Goal: Task Accomplishment & Management: Complete application form

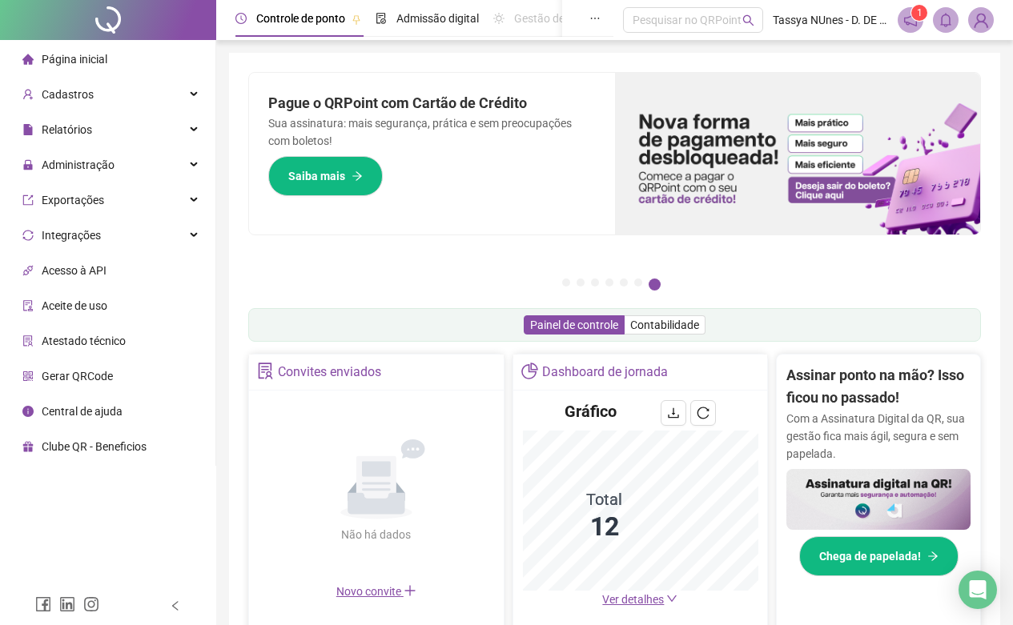
click at [150, 119] on div "Relatórios" at bounding box center [107, 130] width 209 height 32
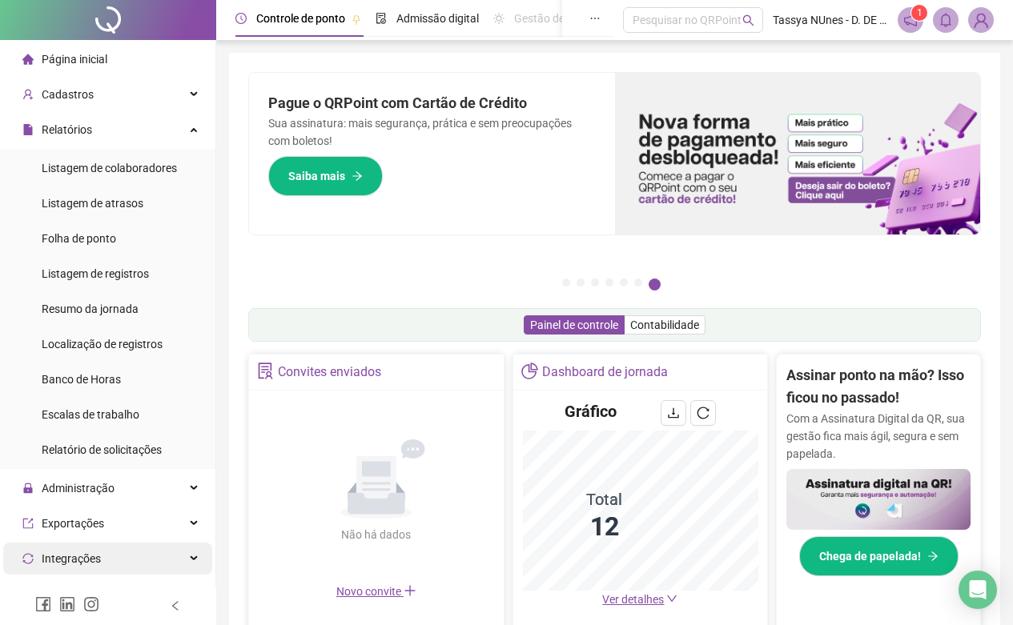
scroll to position [160, 0]
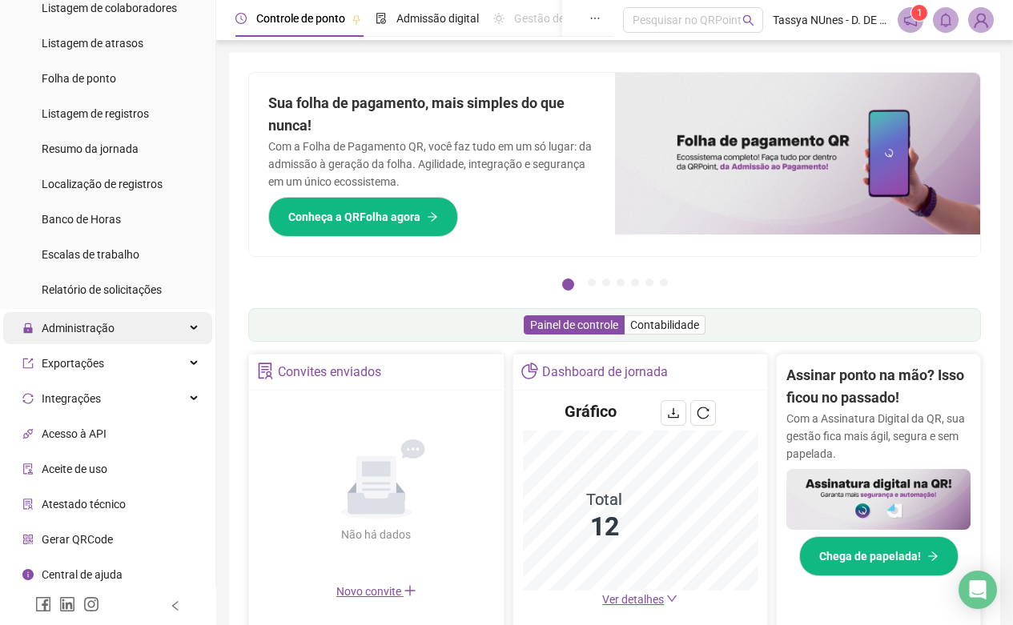
click at [176, 333] on div "Administração" at bounding box center [107, 328] width 209 height 32
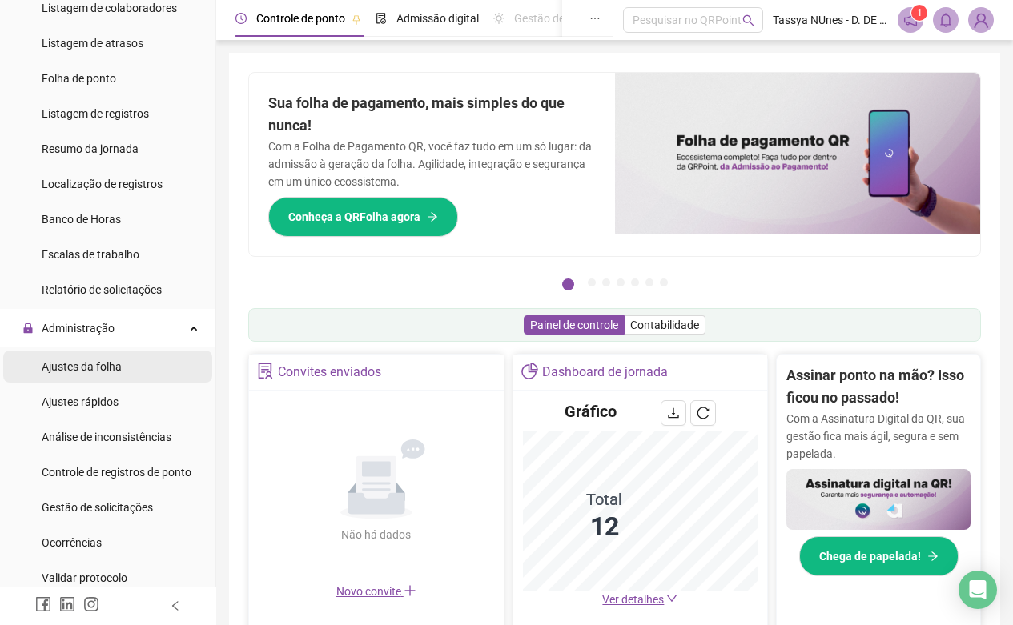
click at [140, 364] on li "Ajustes da folha" at bounding box center [107, 367] width 209 height 32
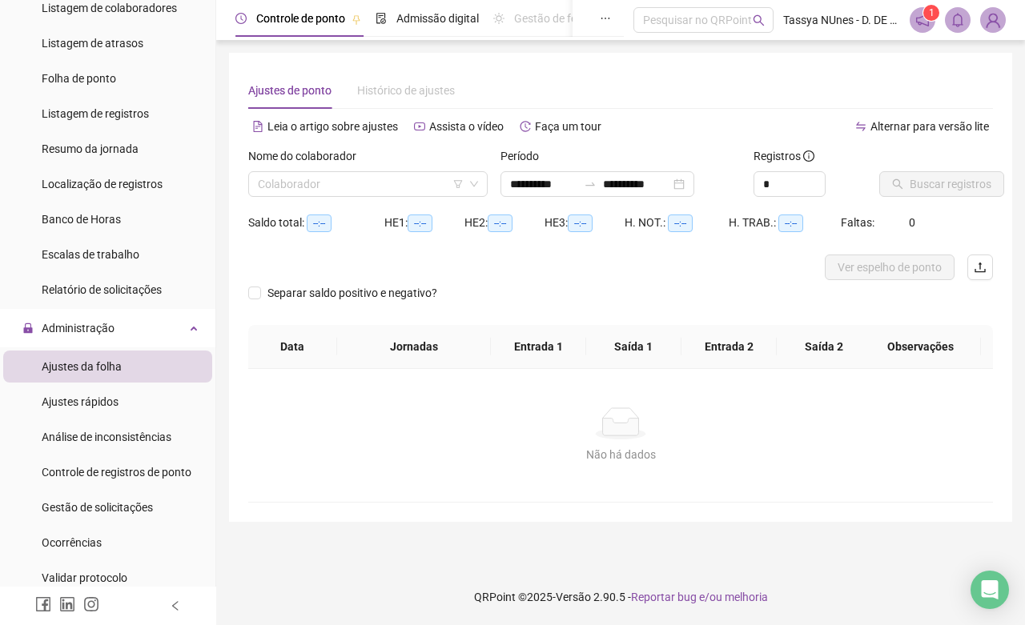
type input "**********"
click at [479, 193] on div "Colaborador" at bounding box center [367, 184] width 239 height 26
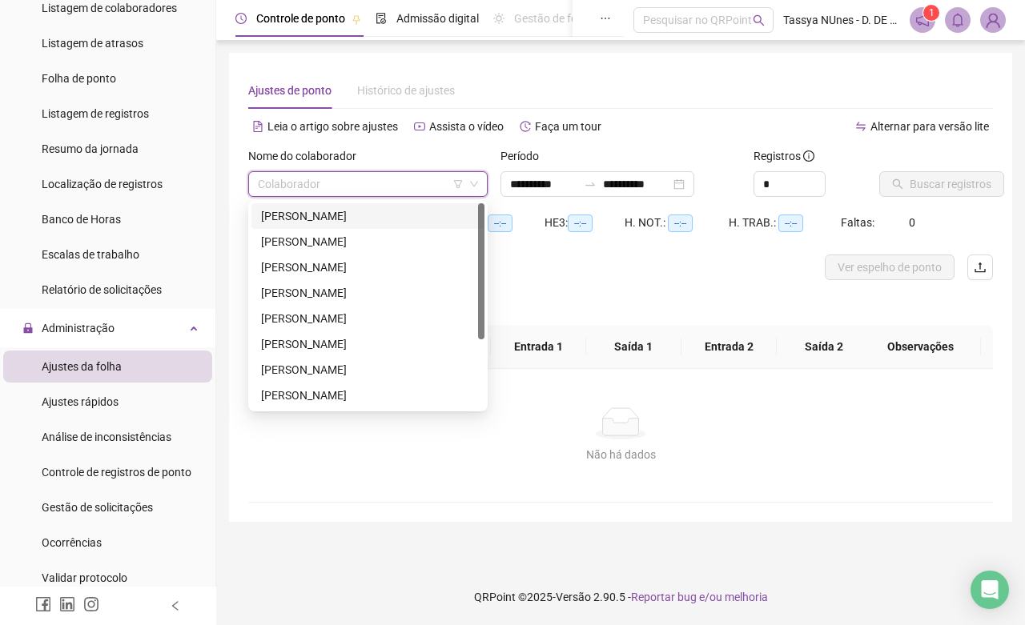
click at [454, 213] on div "[PERSON_NAME]" at bounding box center [368, 216] width 214 height 18
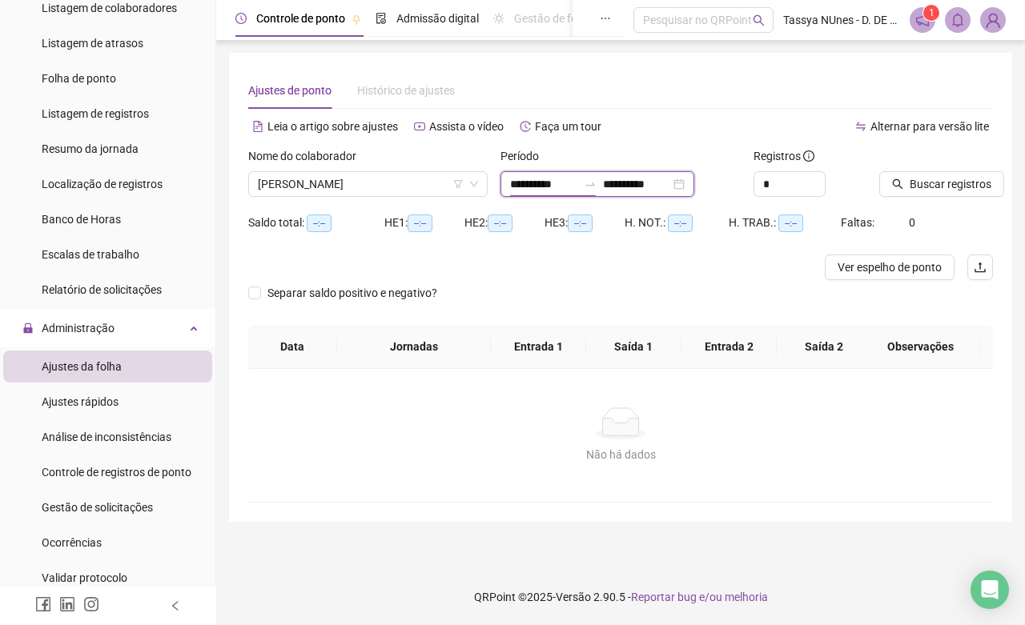
click at [522, 191] on input "**********" at bounding box center [543, 184] width 67 height 18
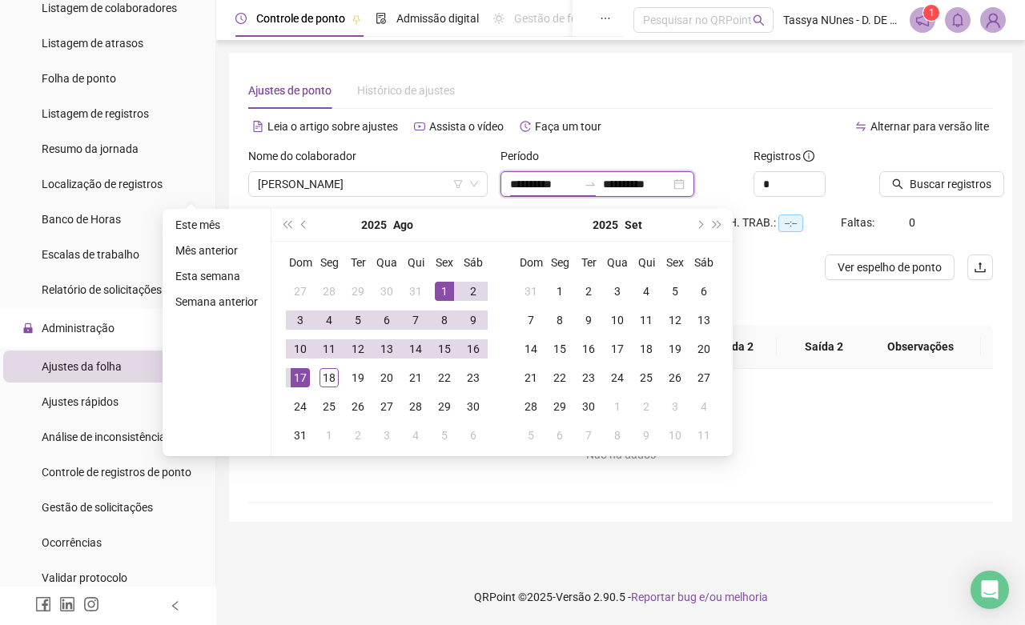
click at [565, 184] on input "**********" at bounding box center [543, 184] width 67 height 18
click at [930, 273] on span "Ver espelho de ponto" at bounding box center [890, 268] width 104 height 18
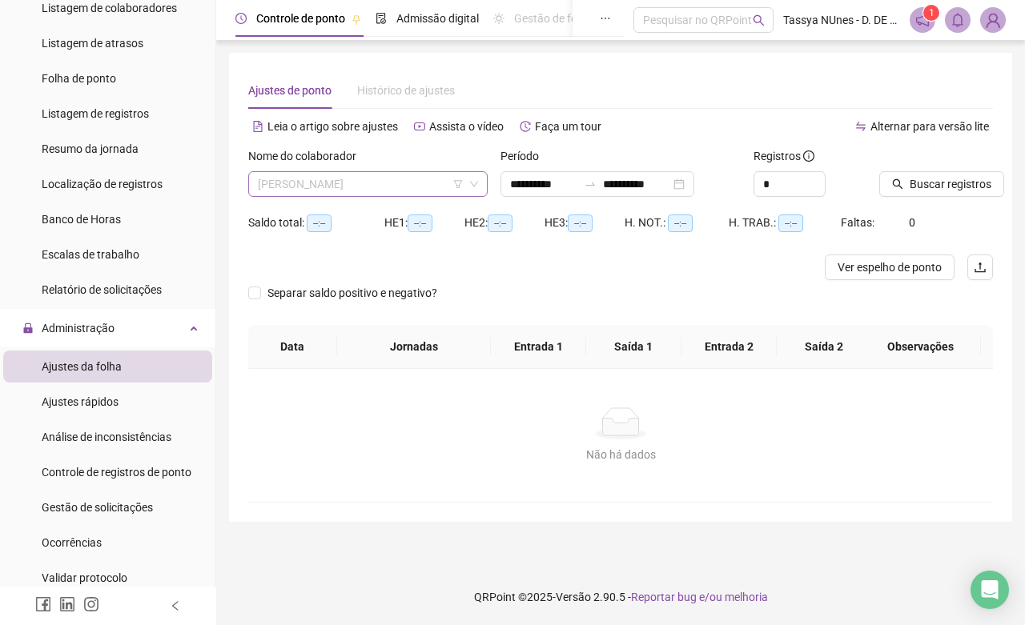
click at [470, 191] on span "[PERSON_NAME]" at bounding box center [368, 184] width 220 height 24
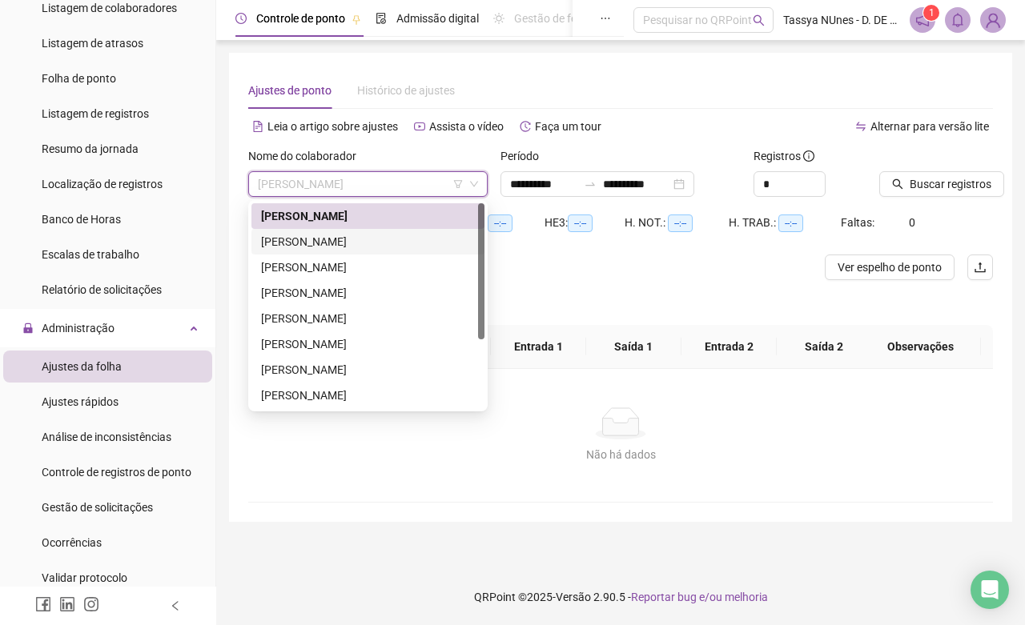
click at [425, 246] on div "[PERSON_NAME]" at bounding box center [368, 242] width 214 height 18
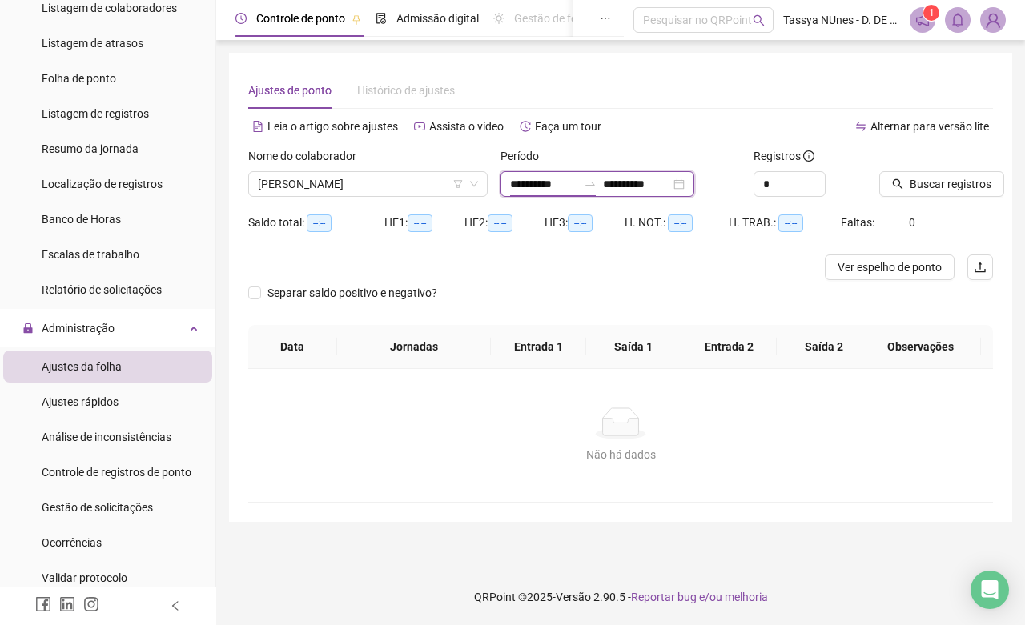
click at [544, 191] on input "**********" at bounding box center [543, 184] width 67 height 18
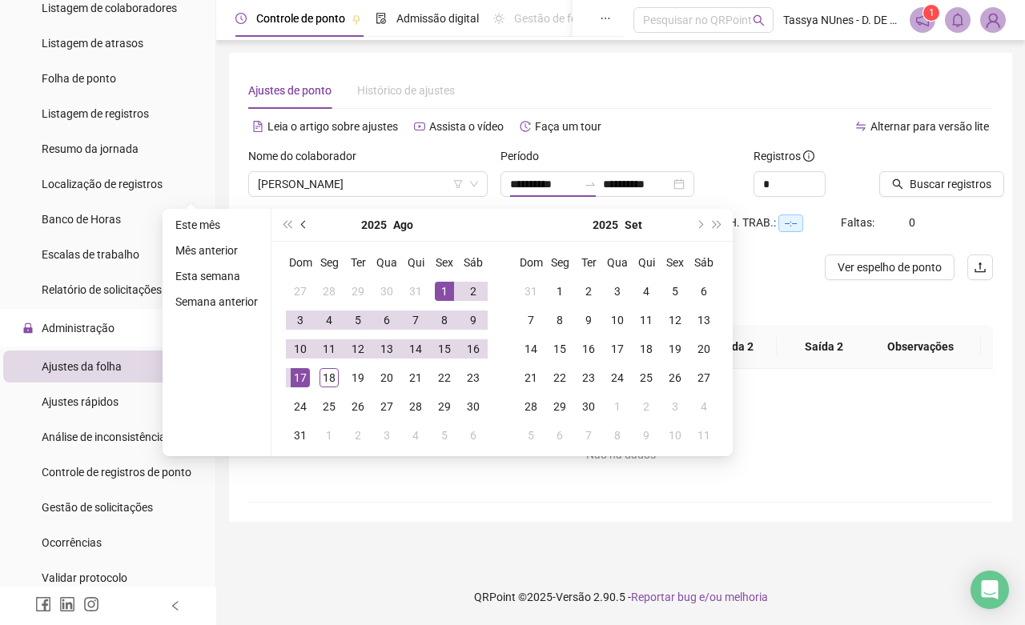
click at [296, 229] on button "prev-year" at bounding box center [304, 225] width 18 height 32
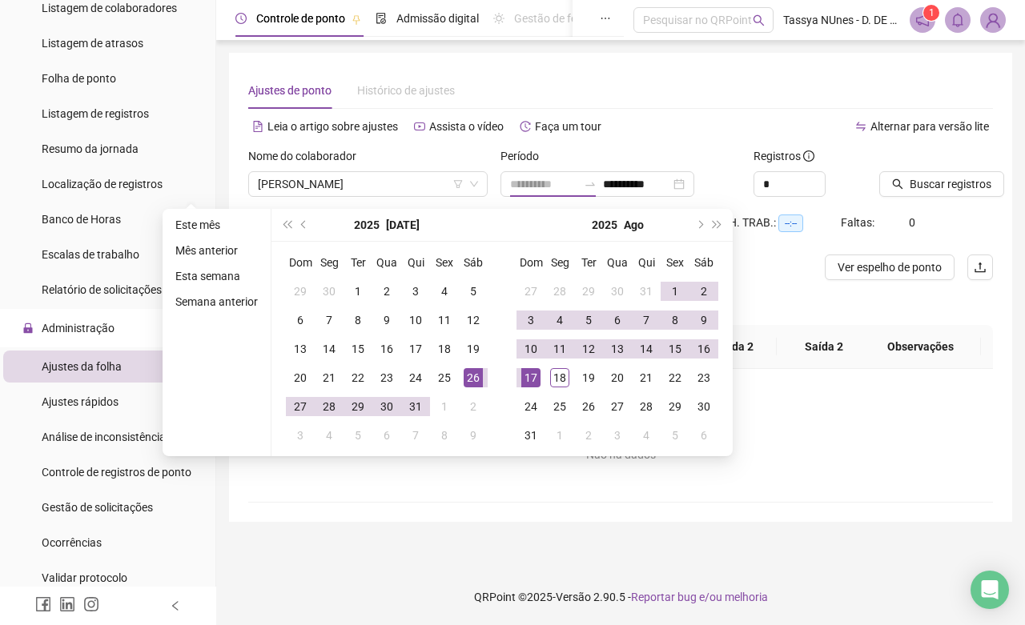
type input "**********"
click at [466, 377] on div "26" at bounding box center [473, 377] width 19 height 19
type input "**********"
click at [710, 346] on div "16" at bounding box center [703, 349] width 19 height 19
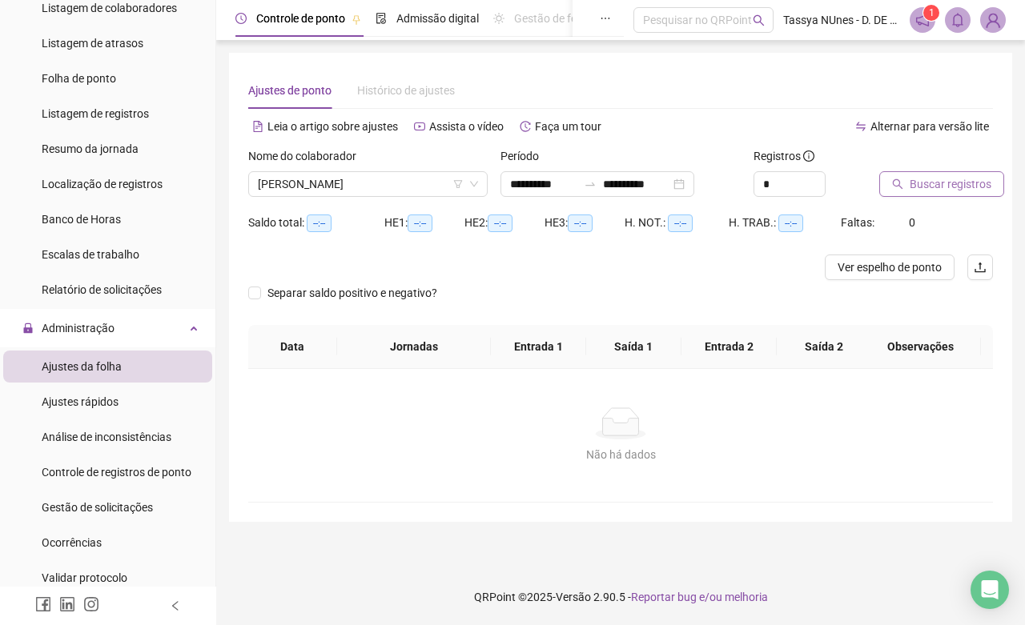
click at [938, 184] on span "Buscar registros" at bounding box center [951, 184] width 82 height 18
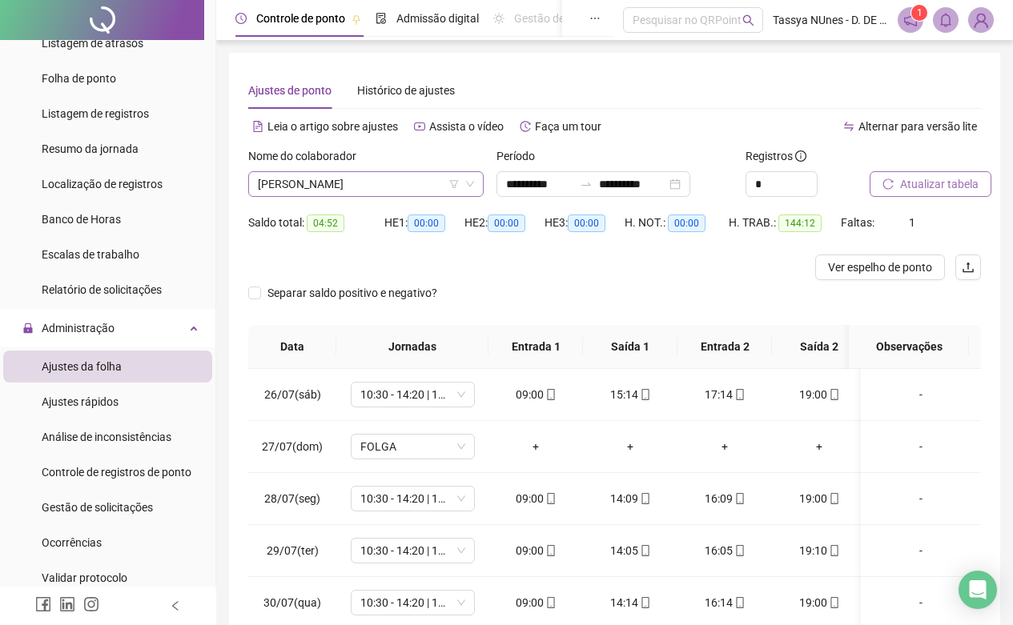
click at [470, 186] on icon "down" at bounding box center [470, 185] width 8 height 6
click at [406, 187] on span "[PERSON_NAME]" at bounding box center [366, 184] width 216 height 24
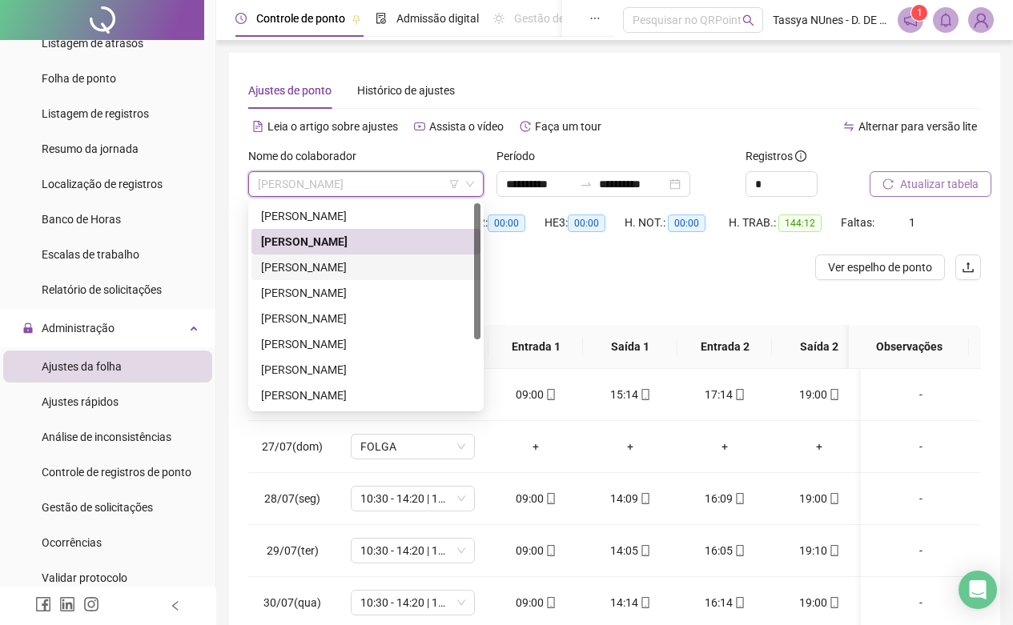
click at [408, 263] on div "[PERSON_NAME]" at bounding box center [366, 268] width 210 height 18
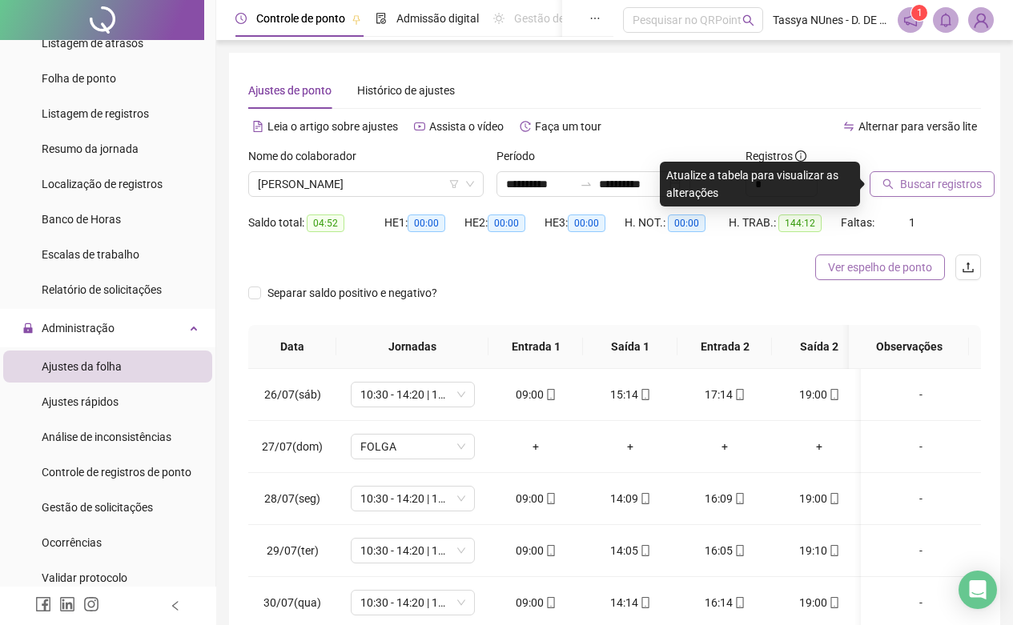
click at [894, 267] on span "Ver espelho de ponto" at bounding box center [880, 268] width 104 height 18
click at [467, 185] on icon "down" at bounding box center [470, 184] width 10 height 10
click at [370, 191] on span "[PERSON_NAME]" at bounding box center [366, 184] width 216 height 24
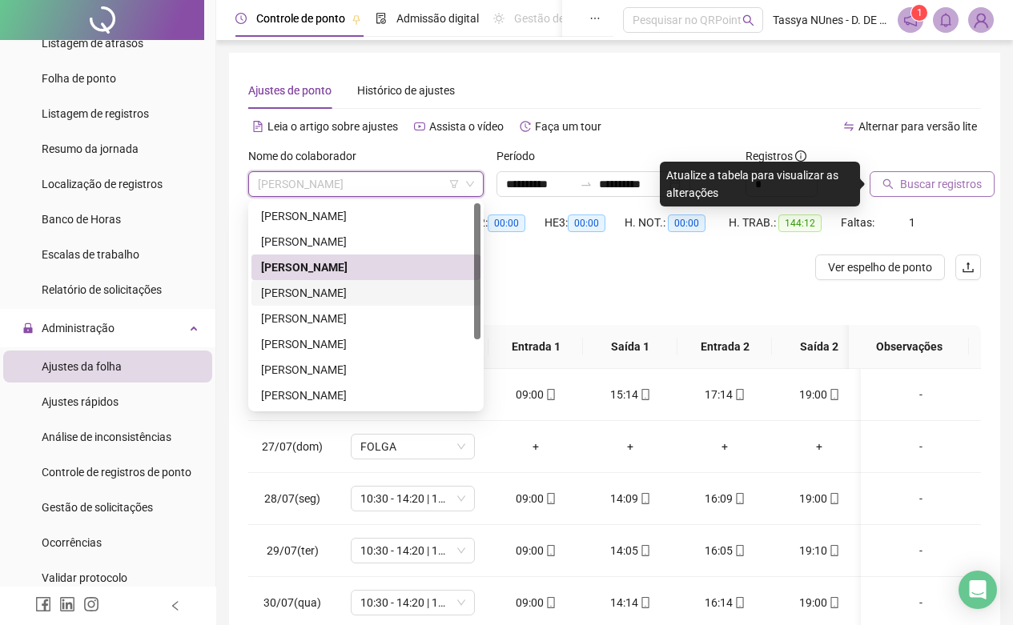
click at [373, 293] on div "[PERSON_NAME]" at bounding box center [366, 293] width 210 height 18
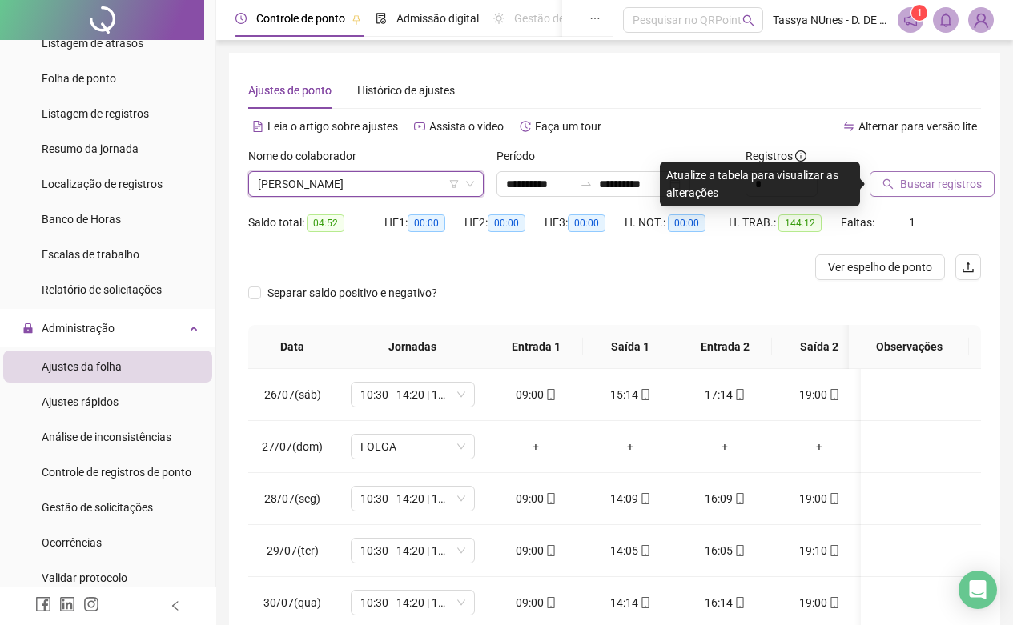
click at [929, 180] on span "Buscar registros" at bounding box center [941, 184] width 82 height 18
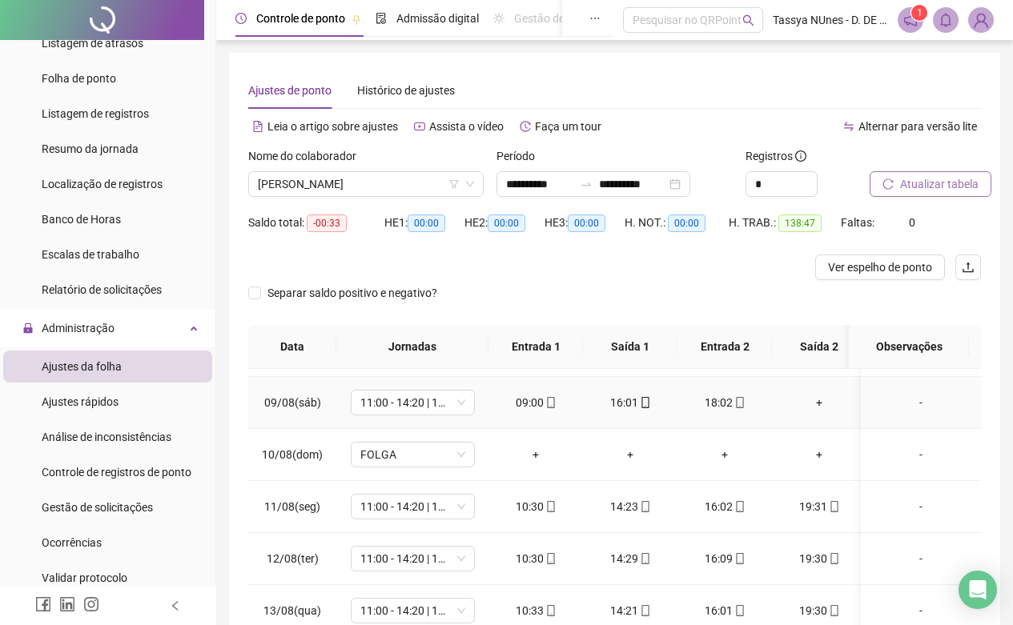
scroll to position [641, 0]
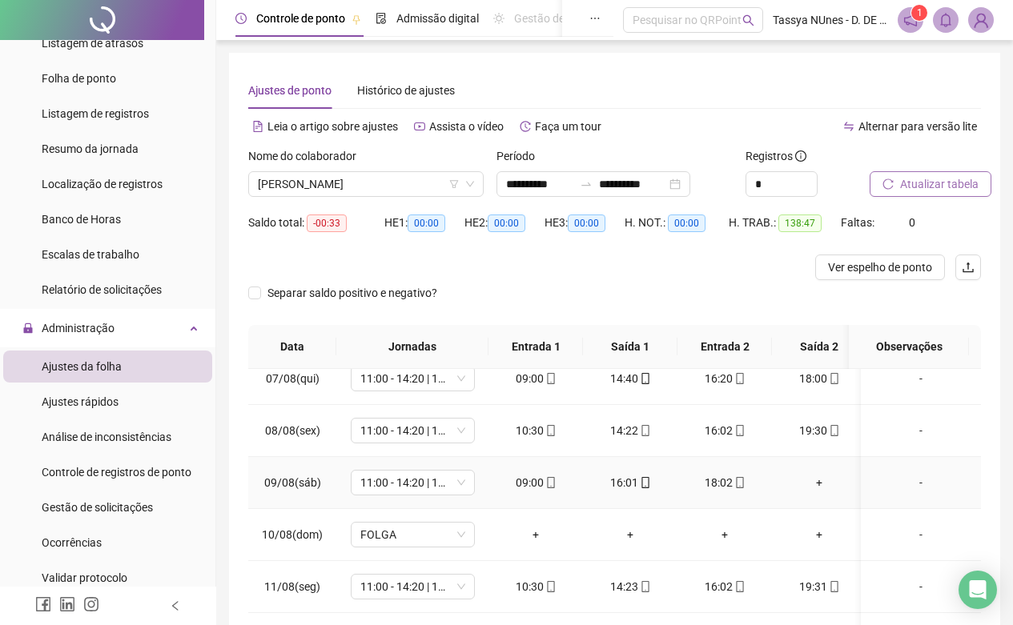
click at [815, 487] on div "+" at bounding box center [819, 483] width 69 height 18
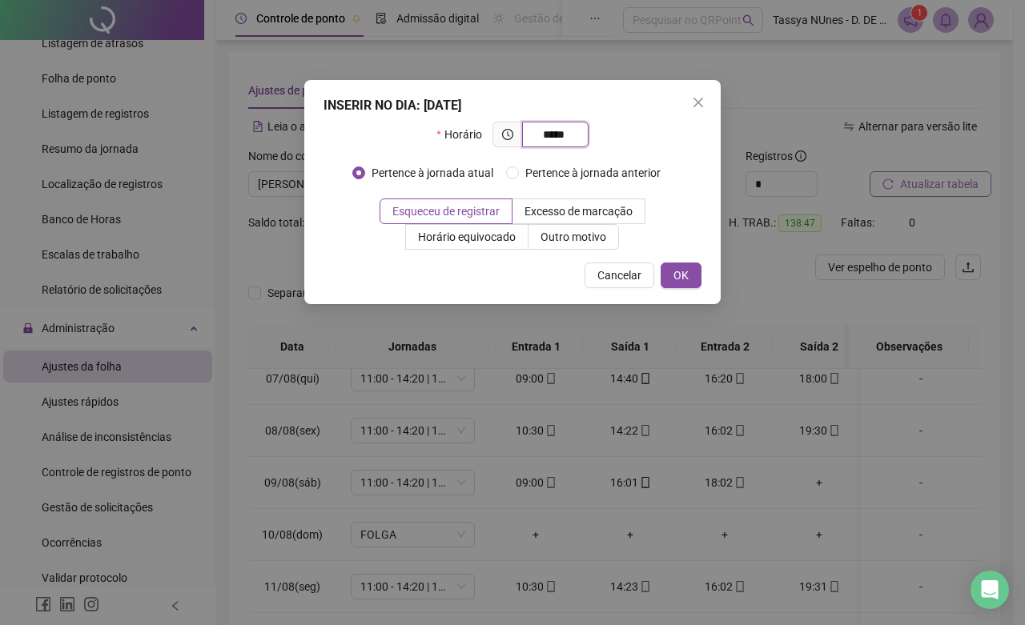
type input "*****"
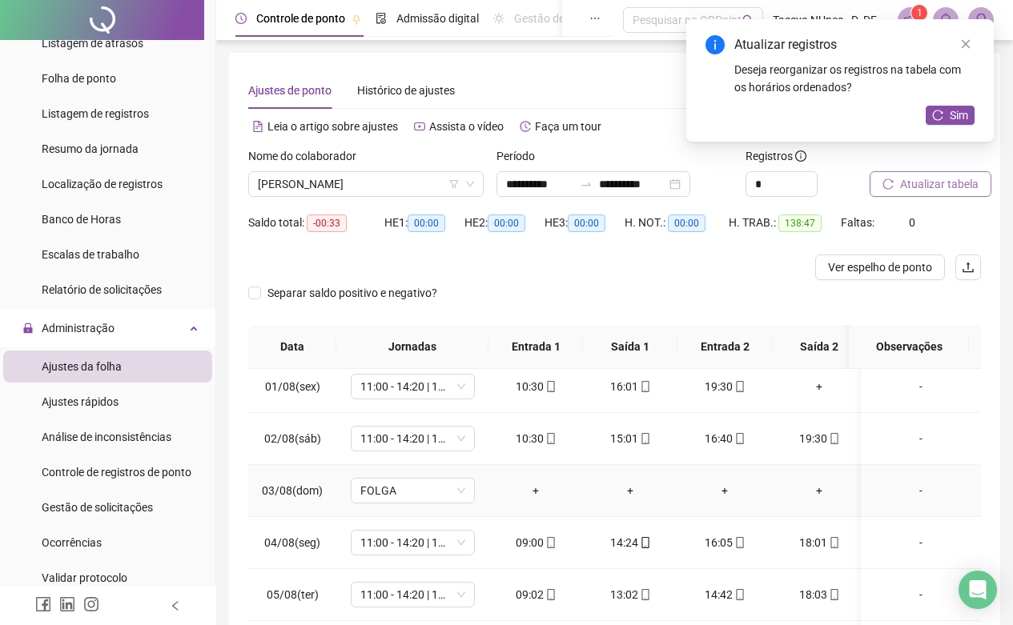
scroll to position [240, 0]
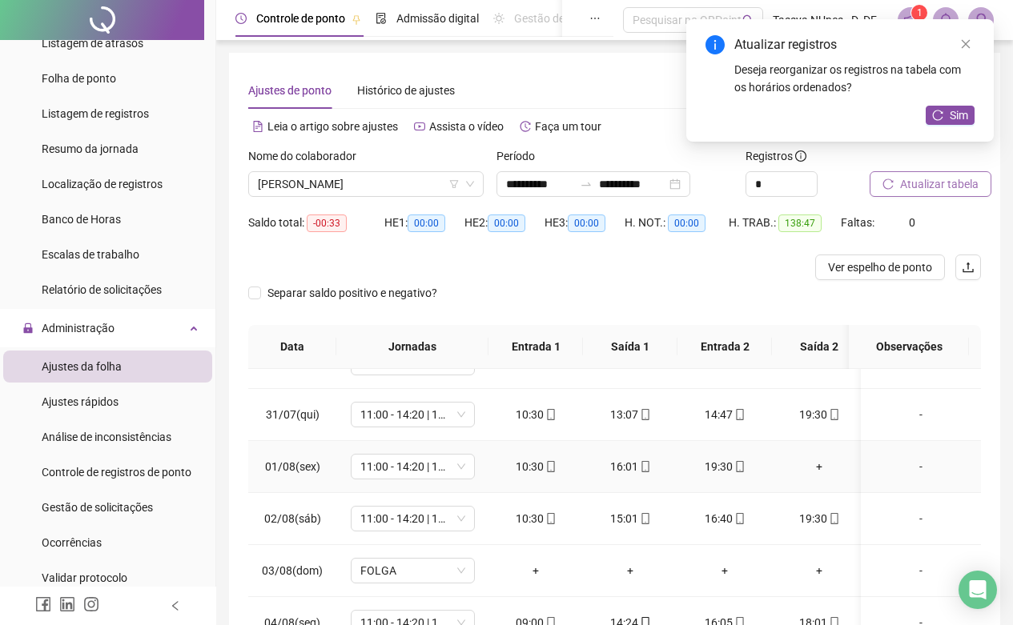
click at [826, 470] on div "+" at bounding box center [819, 467] width 69 height 18
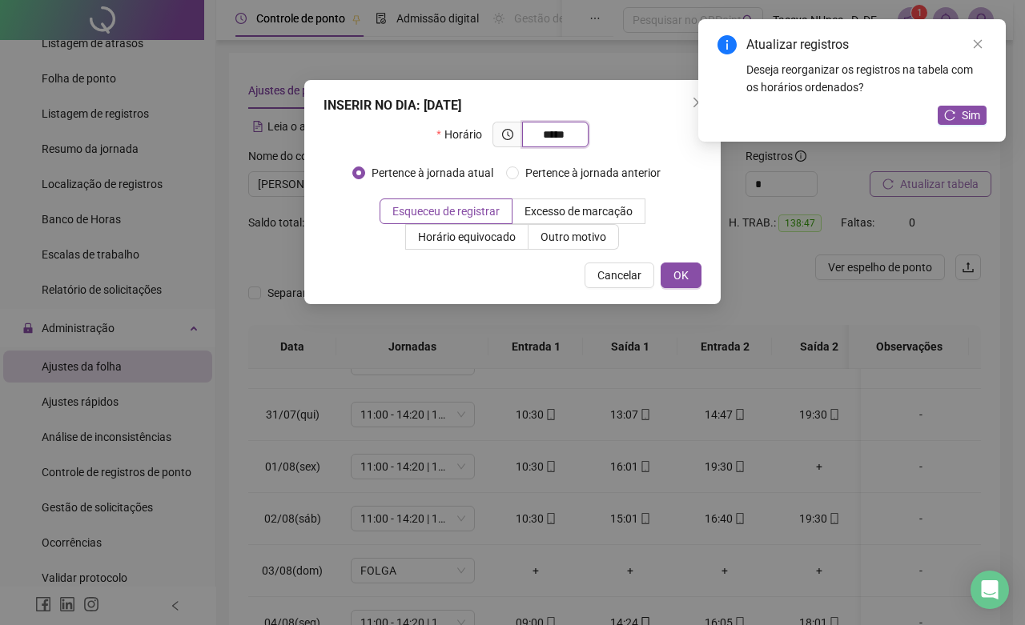
type input "*****"
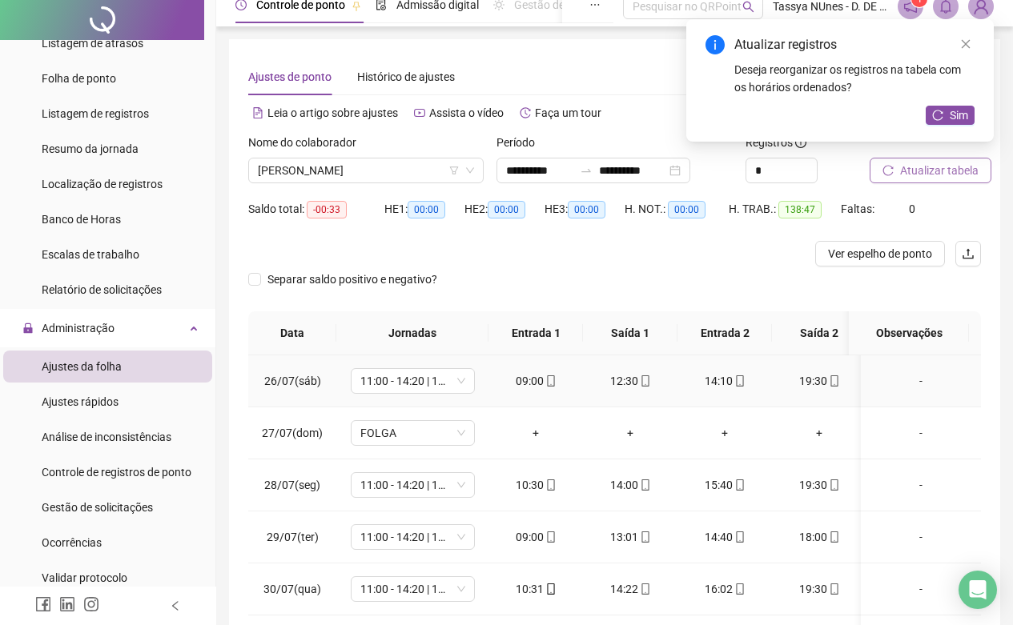
scroll to position [0, 0]
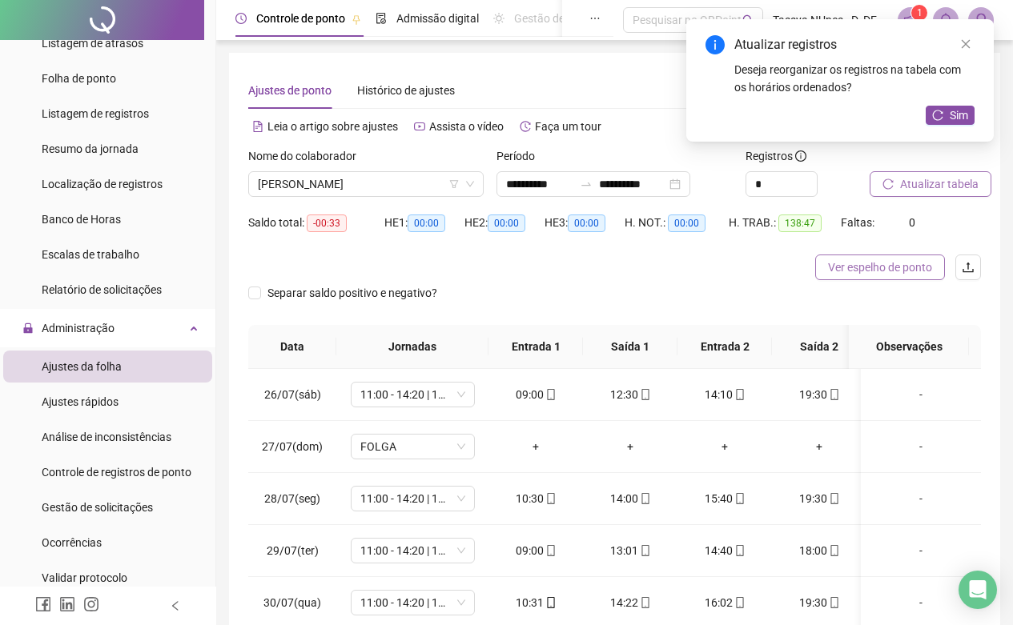
click at [873, 263] on span "Ver espelho de ponto" at bounding box center [880, 268] width 104 height 18
click at [476, 188] on div "[PERSON_NAME]" at bounding box center [365, 184] width 235 height 26
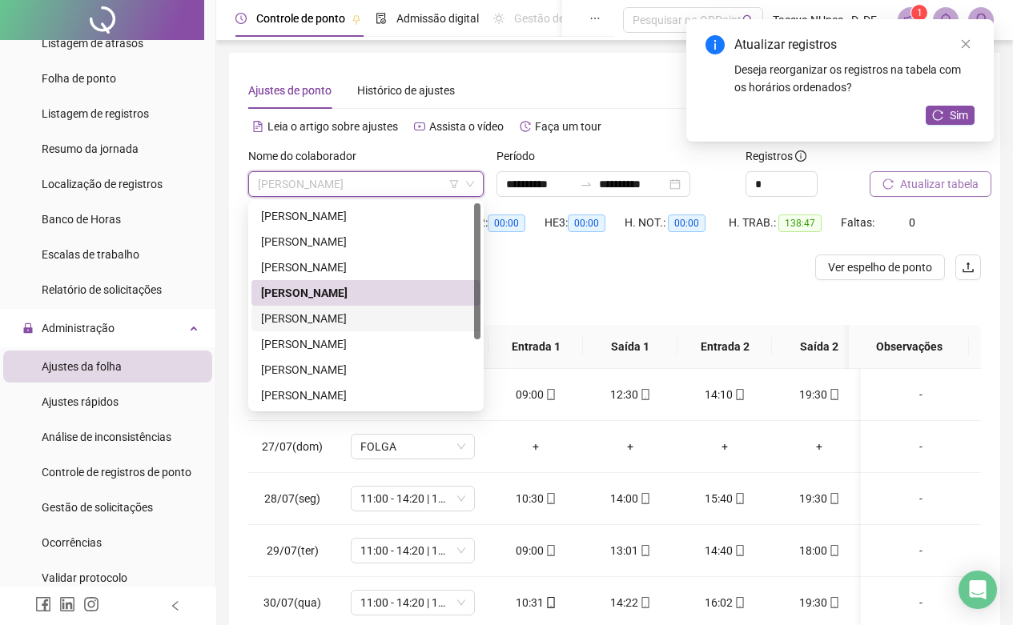
click at [423, 315] on div "[PERSON_NAME]" at bounding box center [366, 319] width 210 height 18
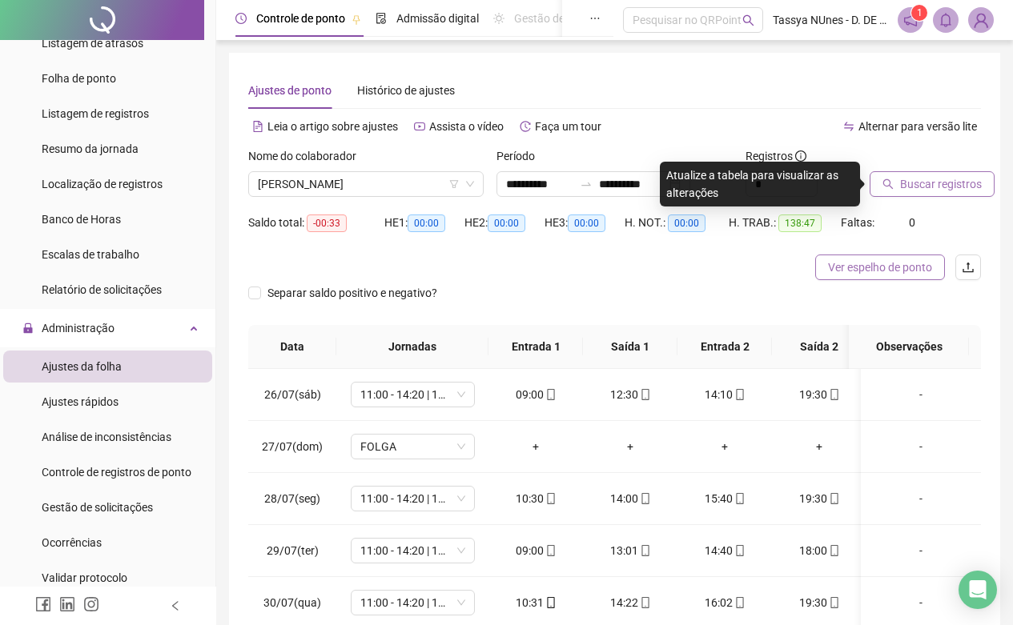
click at [878, 272] on span "Ver espelho de ponto" at bounding box center [880, 268] width 104 height 18
click at [472, 191] on span "[PERSON_NAME]" at bounding box center [366, 184] width 216 height 24
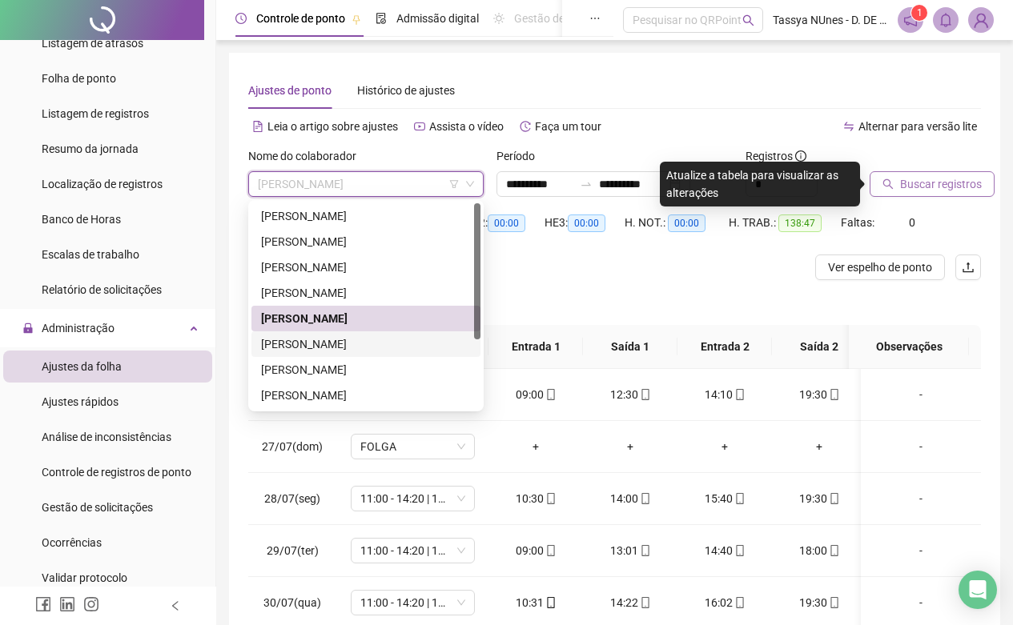
click at [424, 340] on div "[PERSON_NAME]" at bounding box center [366, 345] width 210 height 18
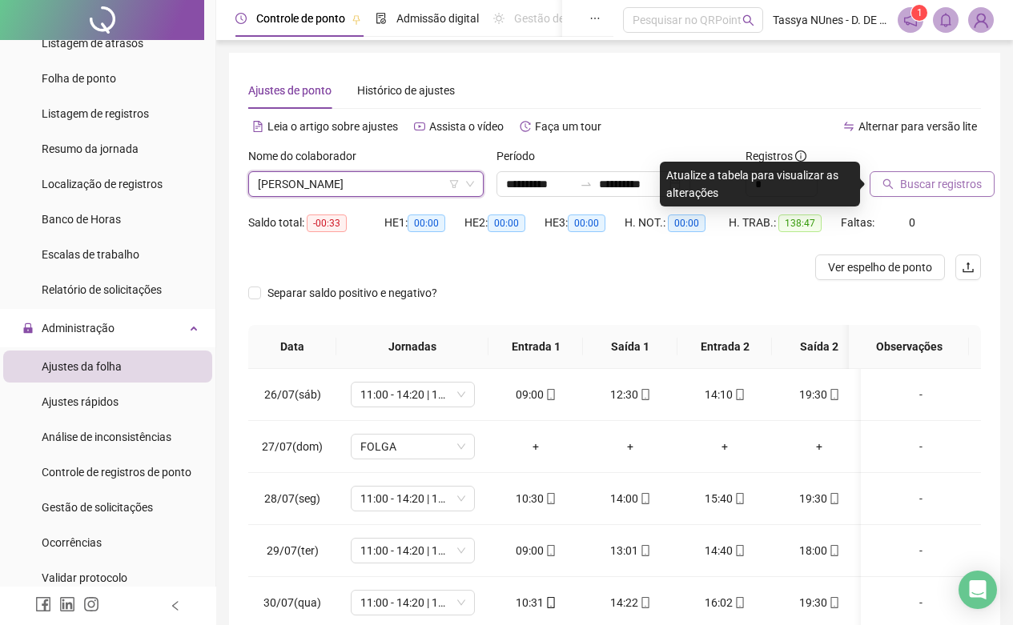
click at [940, 183] on span "Buscar registros" at bounding box center [941, 184] width 82 height 18
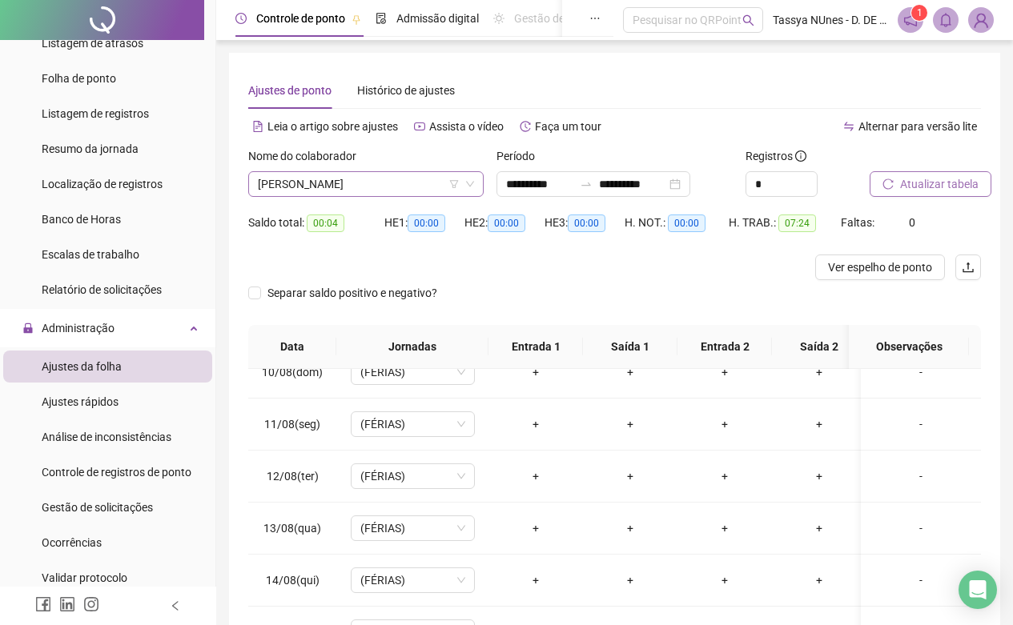
click at [469, 183] on icon "down" at bounding box center [470, 184] width 10 height 10
click at [438, 189] on span "[PERSON_NAME]" at bounding box center [366, 184] width 216 height 24
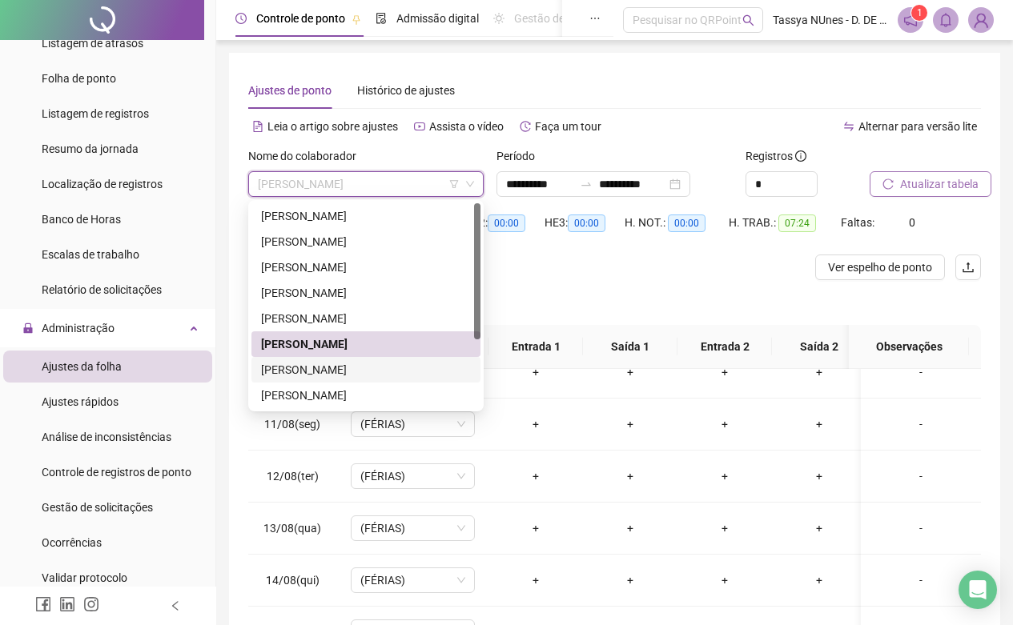
click at [403, 365] on div "[PERSON_NAME]" at bounding box center [366, 370] width 210 height 18
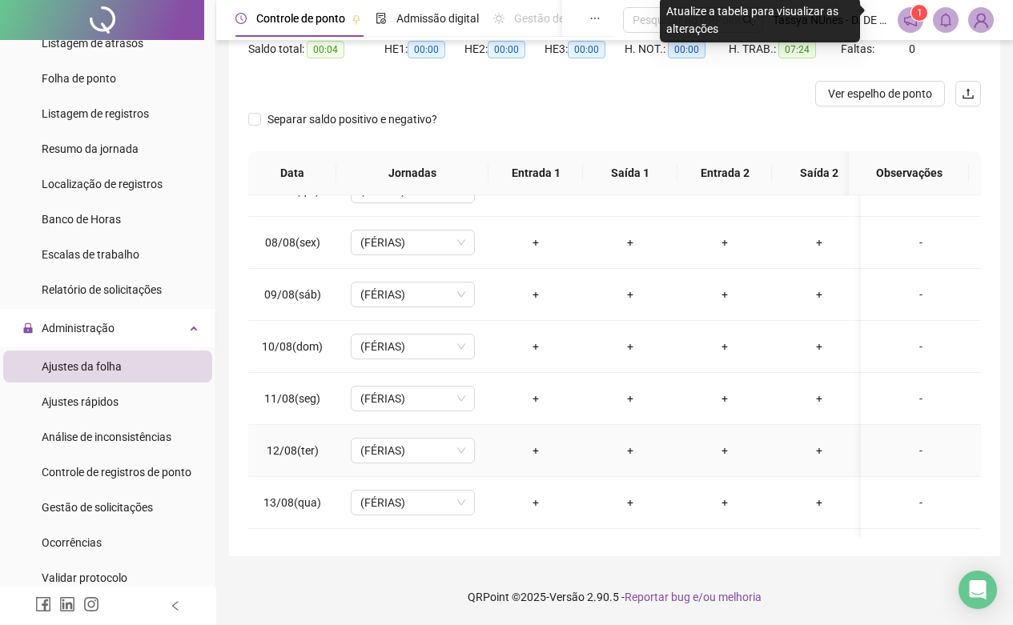
scroll to position [815, 0]
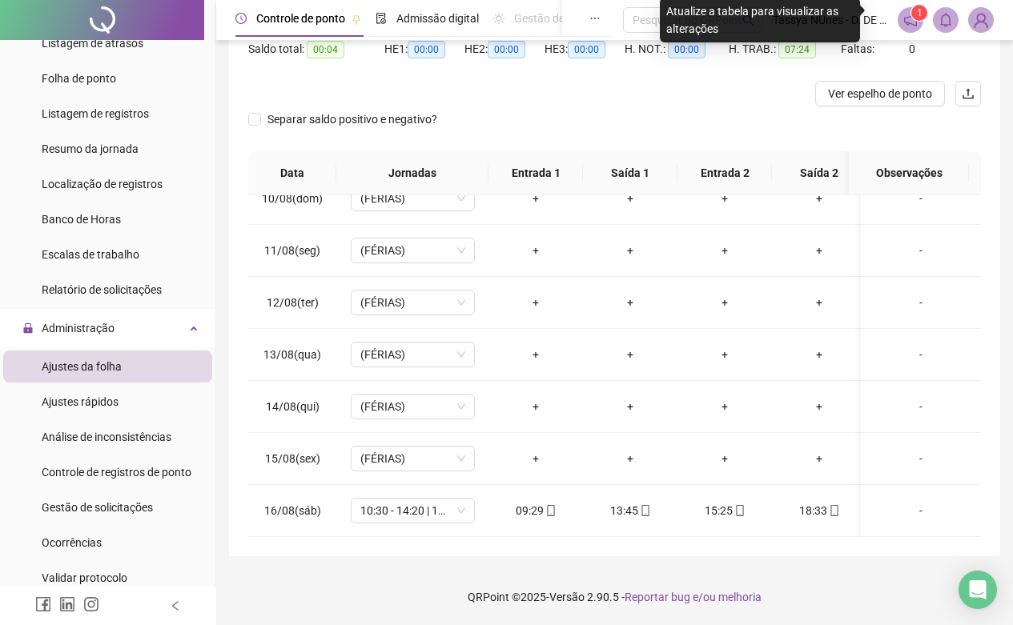
click at [113, 372] on span "Ajustes da folha" at bounding box center [82, 366] width 80 height 13
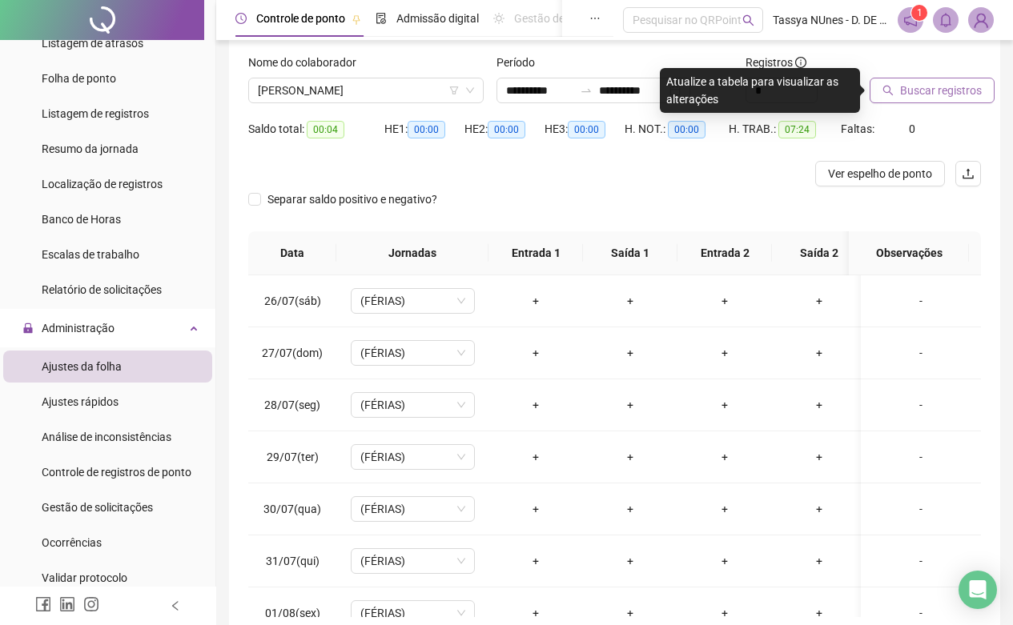
scroll to position [0, 0]
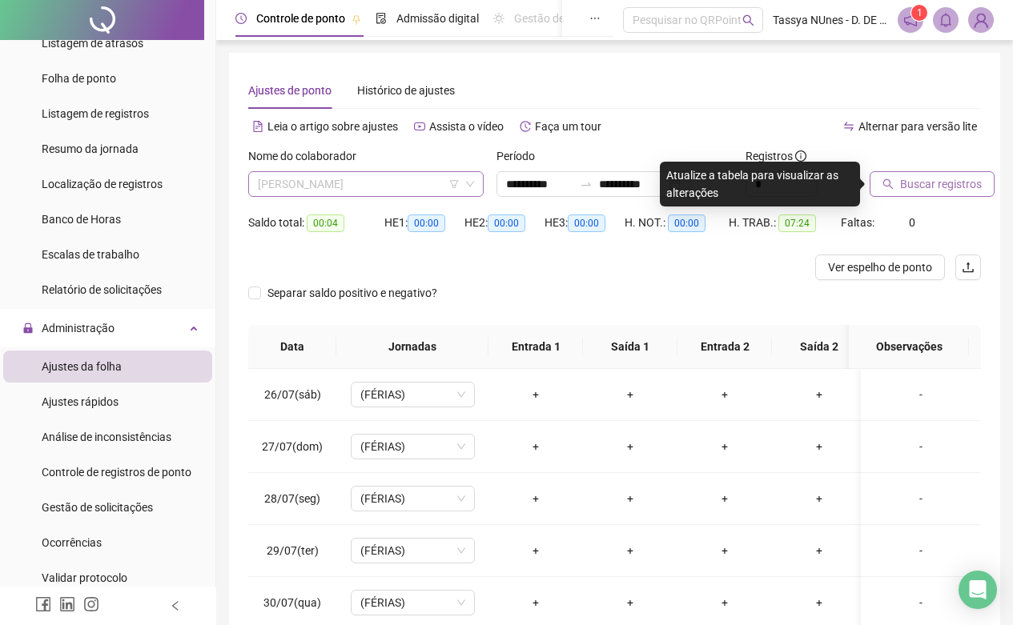
click at [467, 189] on span "[PERSON_NAME]" at bounding box center [366, 184] width 216 height 24
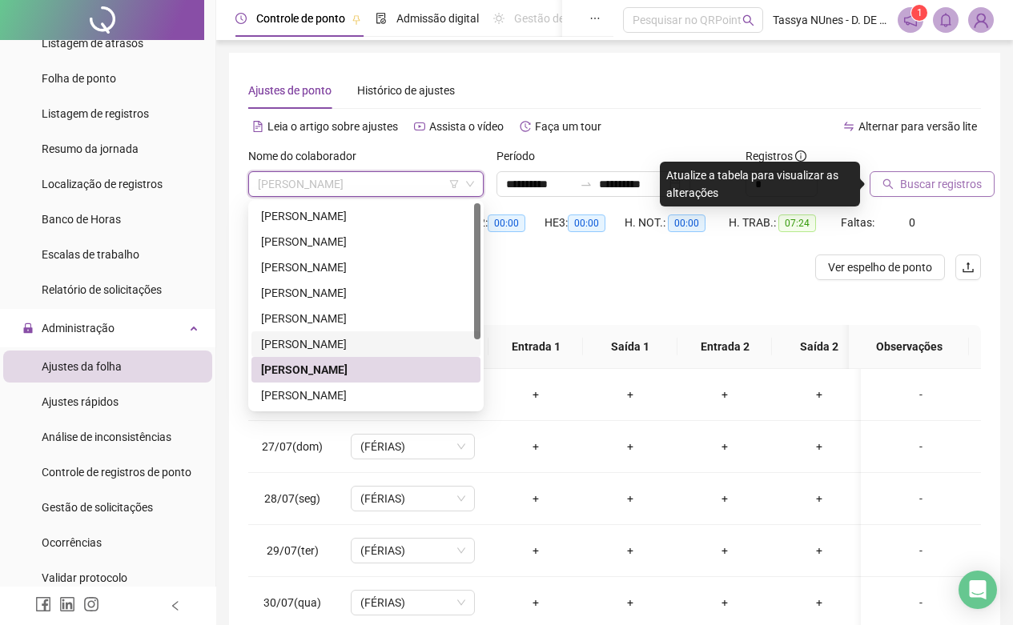
click at [405, 337] on div "[PERSON_NAME]" at bounding box center [366, 345] width 210 height 18
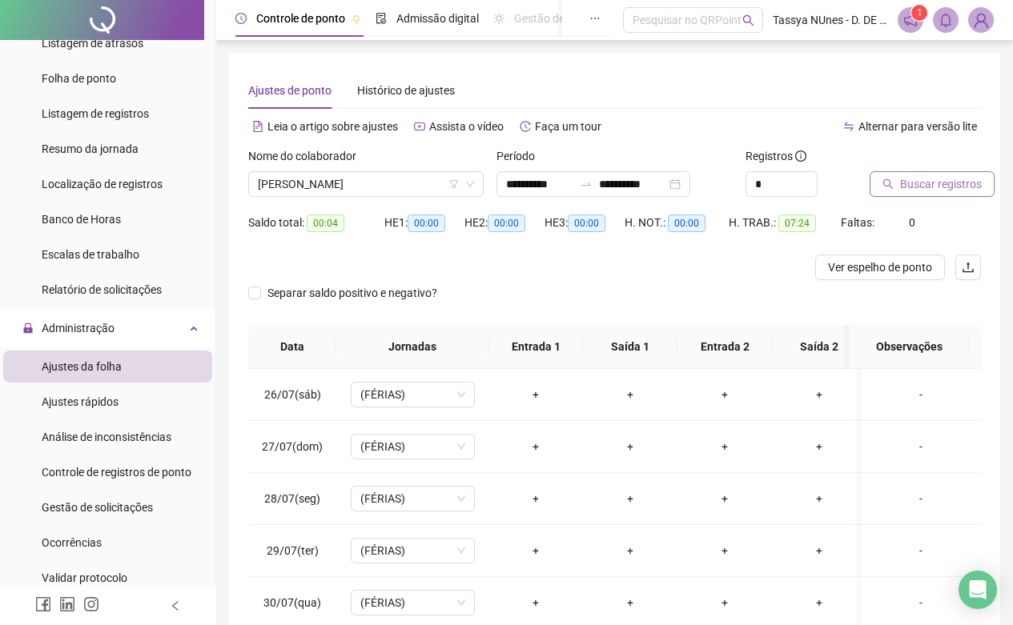
click at [918, 183] on span "Buscar registros" at bounding box center [941, 184] width 82 height 18
click at [473, 187] on icon "down" at bounding box center [470, 184] width 10 height 10
click at [418, 183] on span "[PERSON_NAME]" at bounding box center [366, 184] width 216 height 24
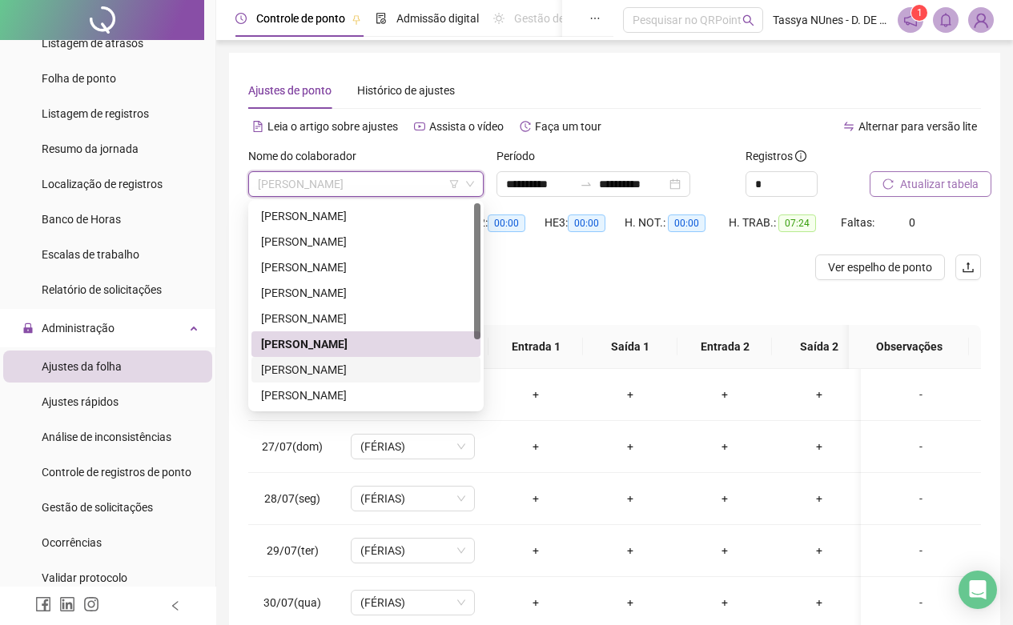
click at [360, 369] on div "[PERSON_NAME]" at bounding box center [366, 370] width 210 height 18
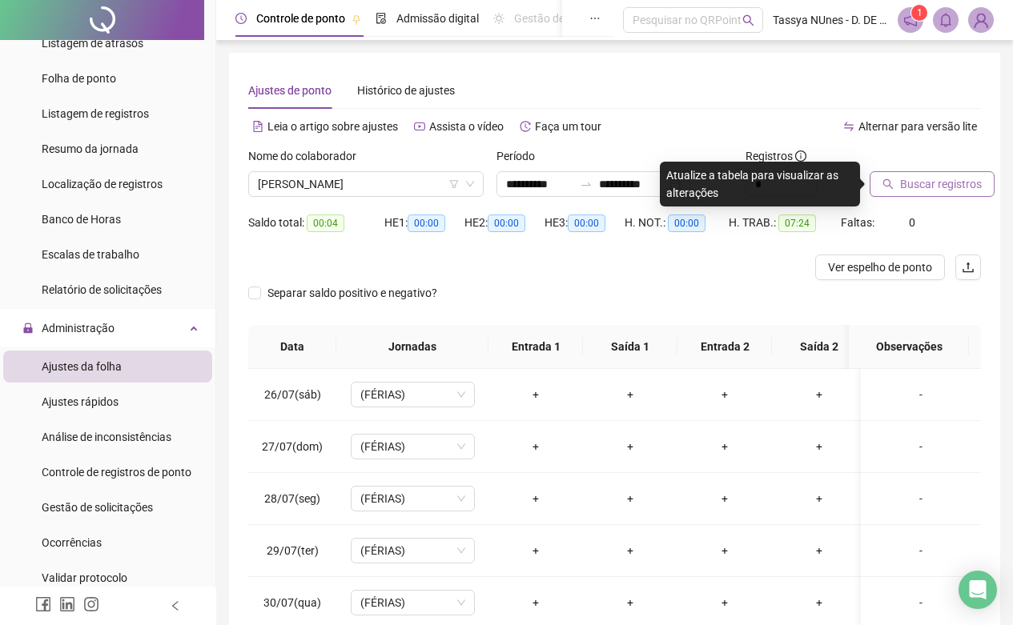
click at [929, 187] on span "Buscar registros" at bounding box center [941, 184] width 82 height 18
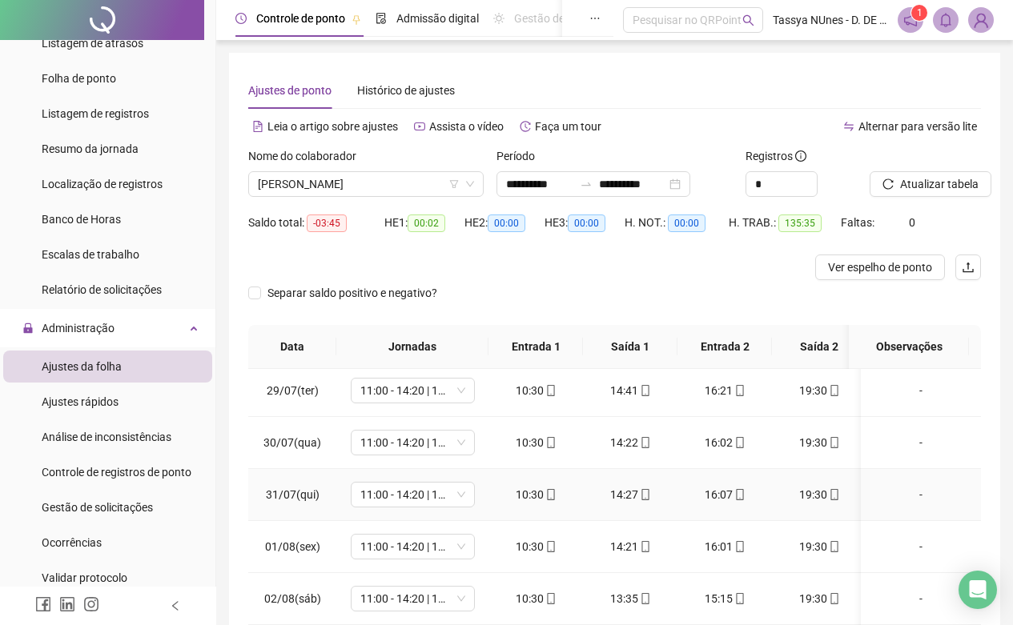
scroll to position [400, 0]
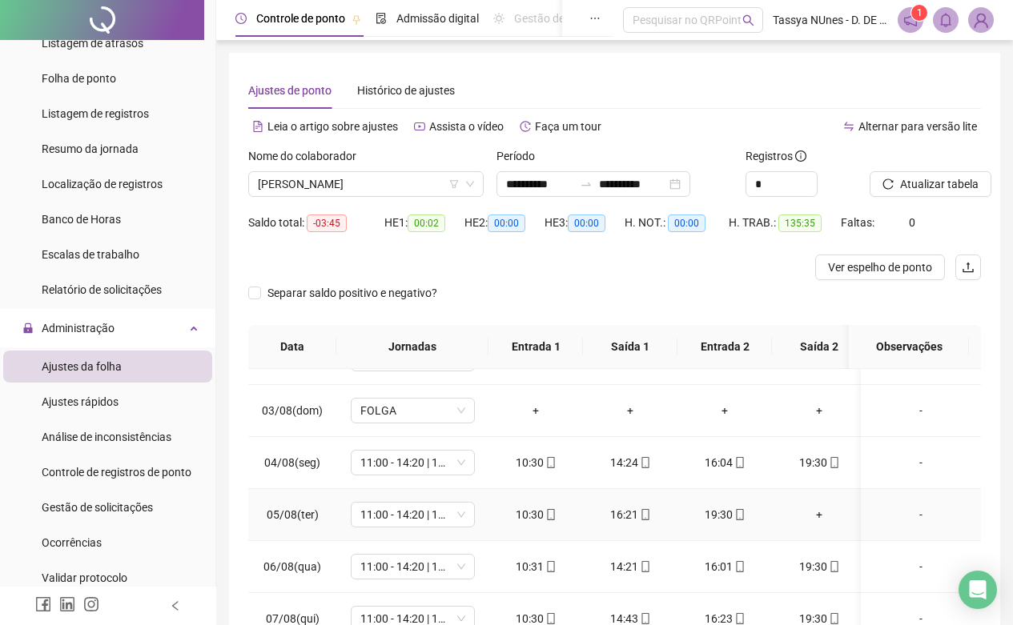
click at [820, 522] on div "+" at bounding box center [819, 515] width 69 height 18
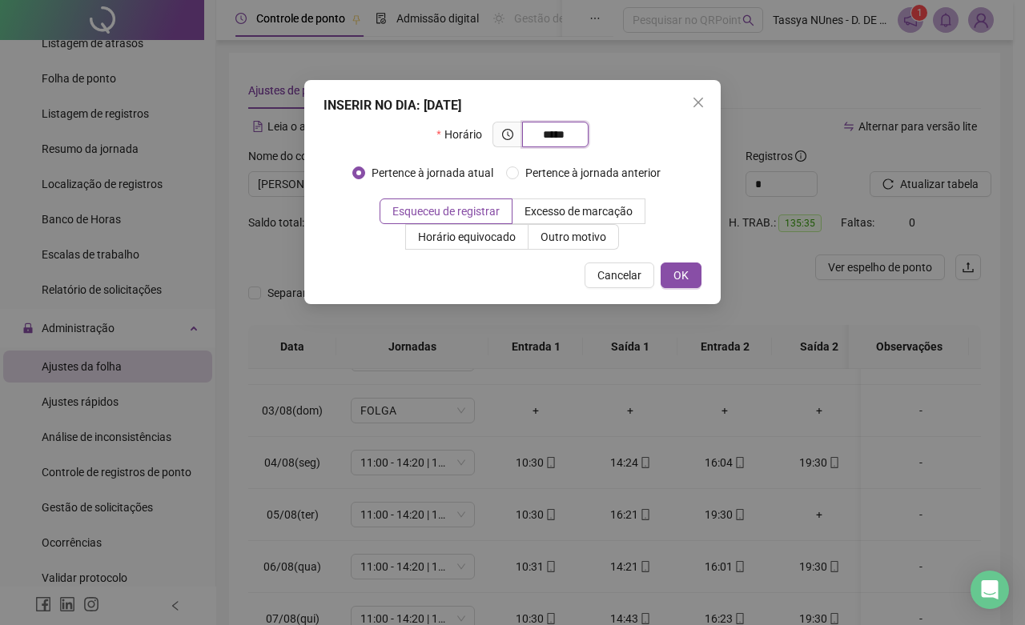
type input "*****"
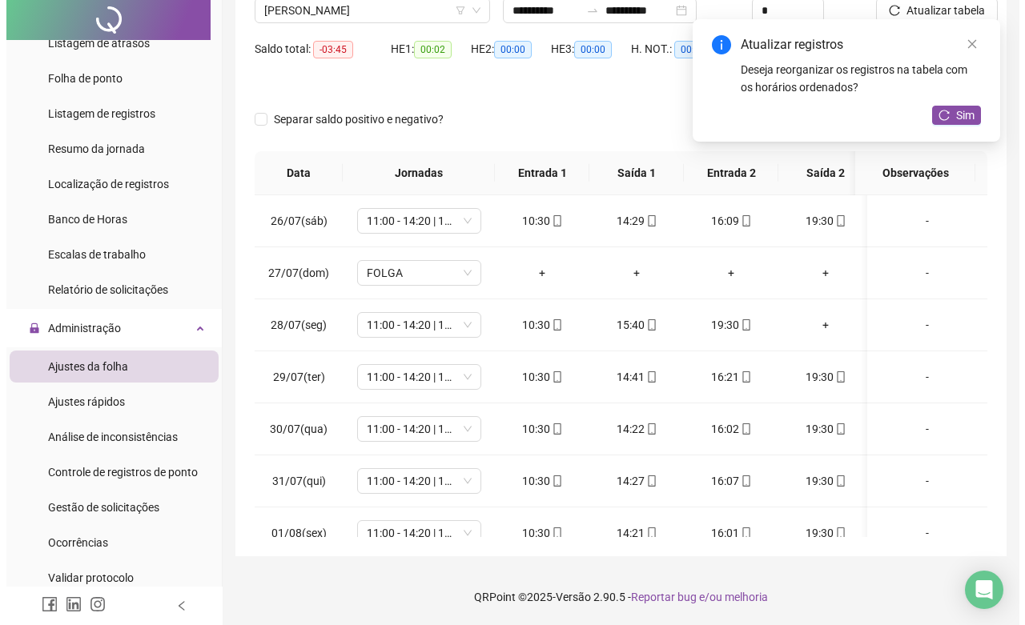
scroll to position [0, 0]
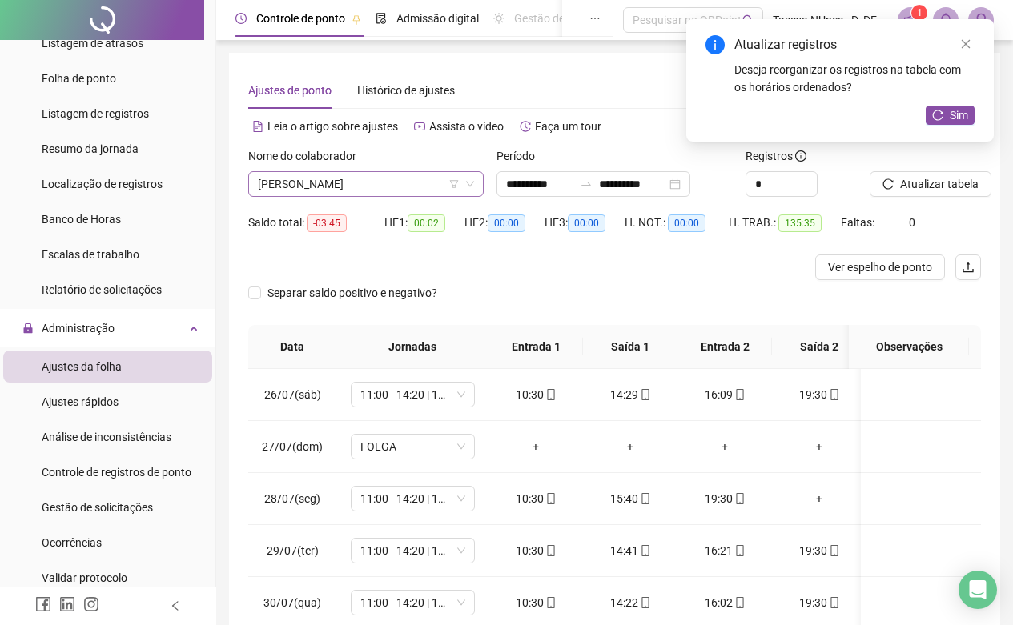
click at [473, 190] on span "[PERSON_NAME]" at bounding box center [366, 184] width 216 height 24
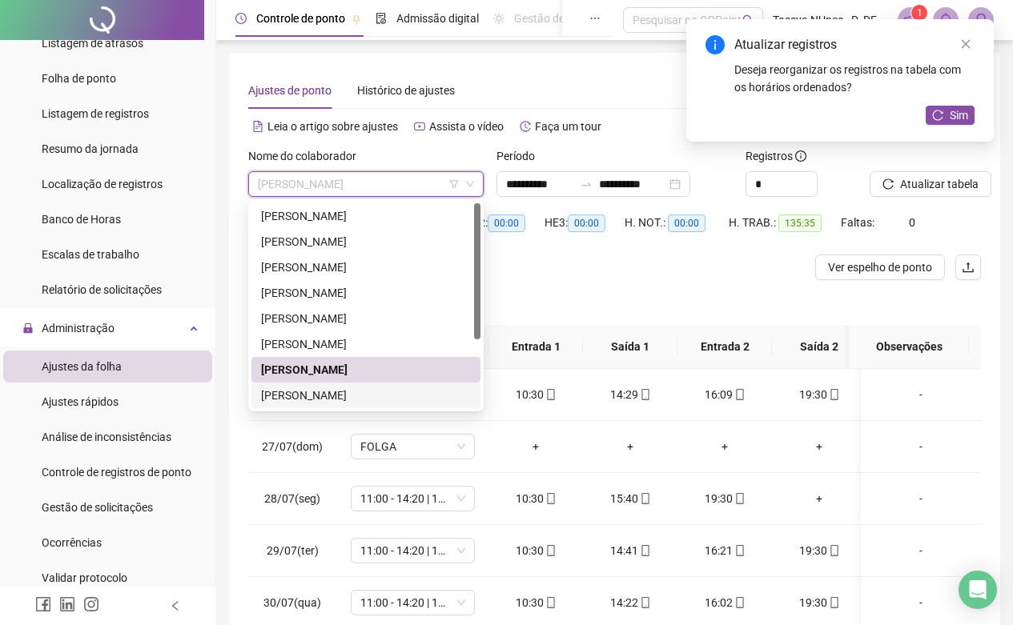
click at [408, 393] on div "[PERSON_NAME]" at bounding box center [366, 396] width 210 height 18
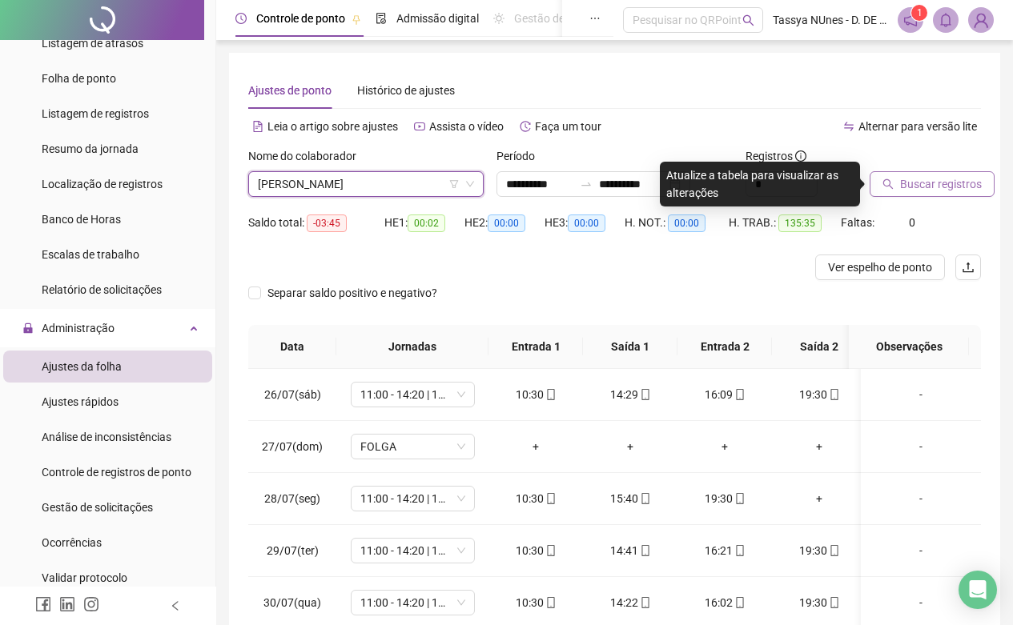
click at [924, 187] on span "Buscar registros" at bounding box center [941, 184] width 82 height 18
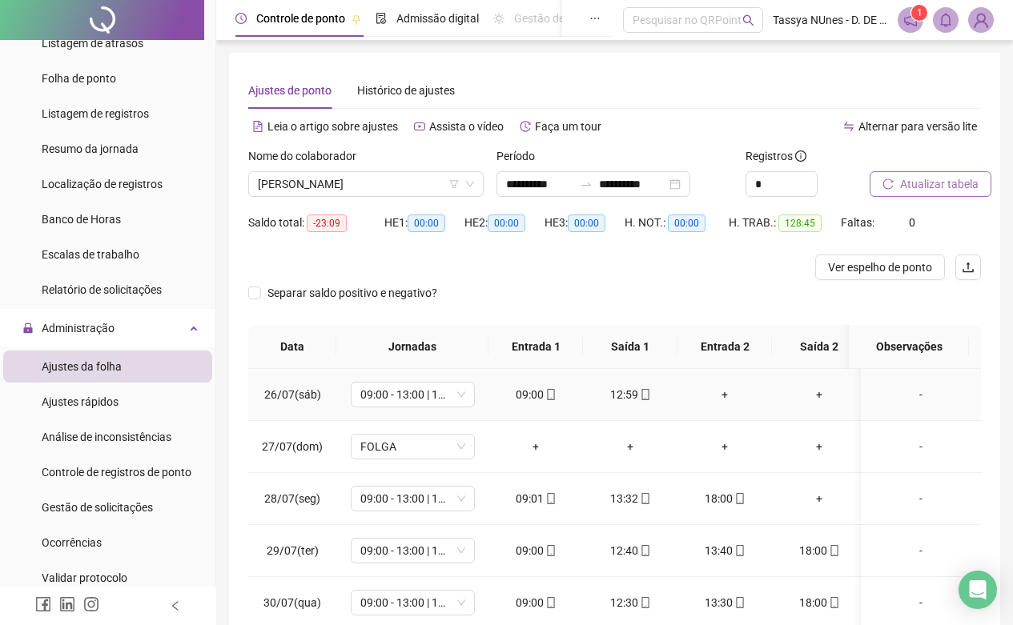
click at [907, 388] on div "-" at bounding box center [921, 395] width 94 height 18
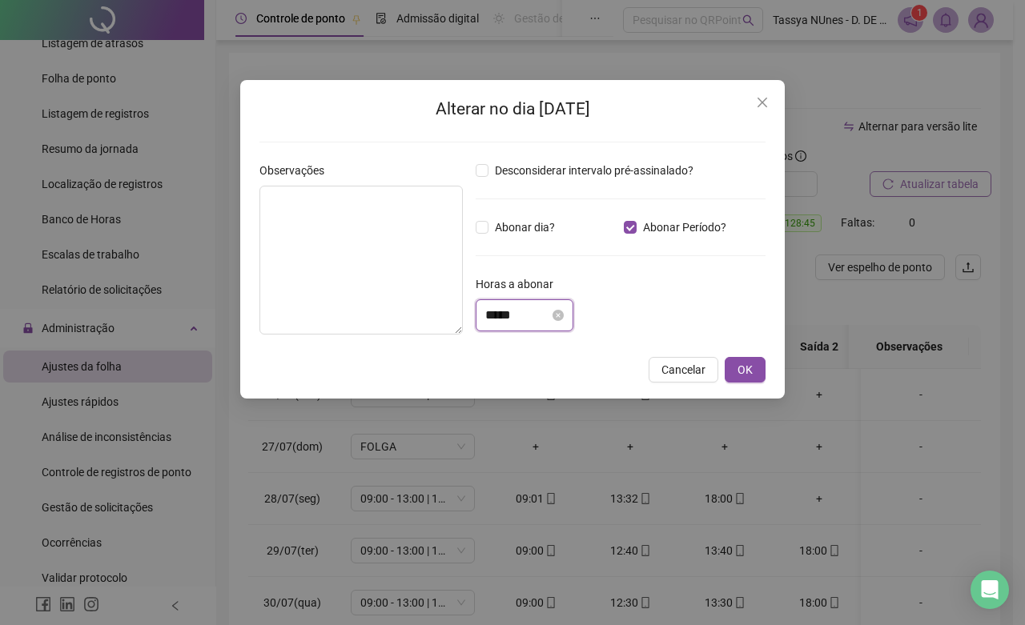
click at [496, 316] on input "*****" at bounding box center [517, 315] width 64 height 19
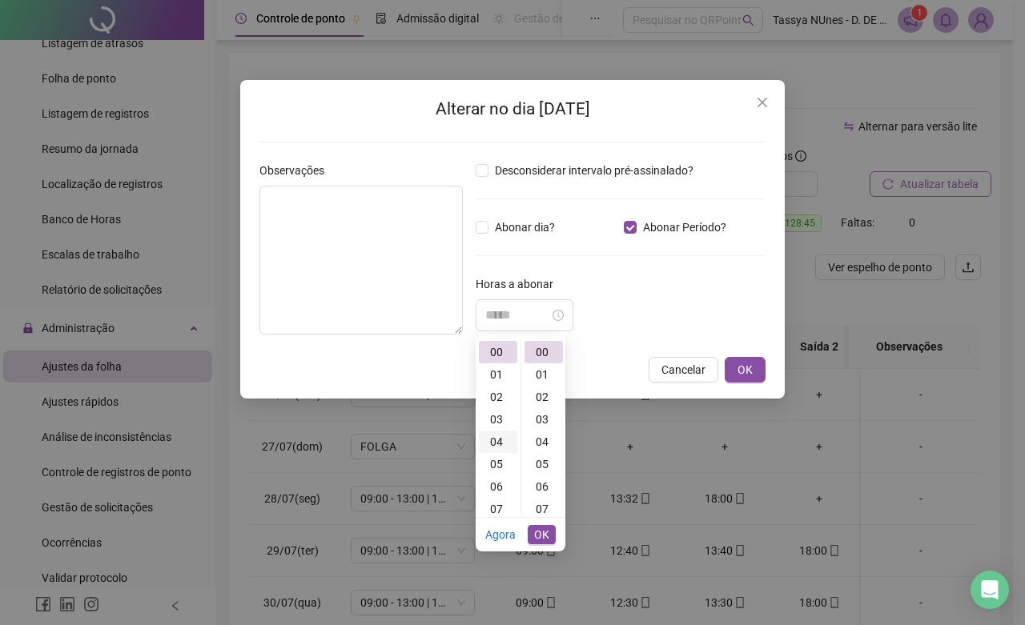
click at [504, 443] on div "04" at bounding box center [498, 442] width 38 height 22
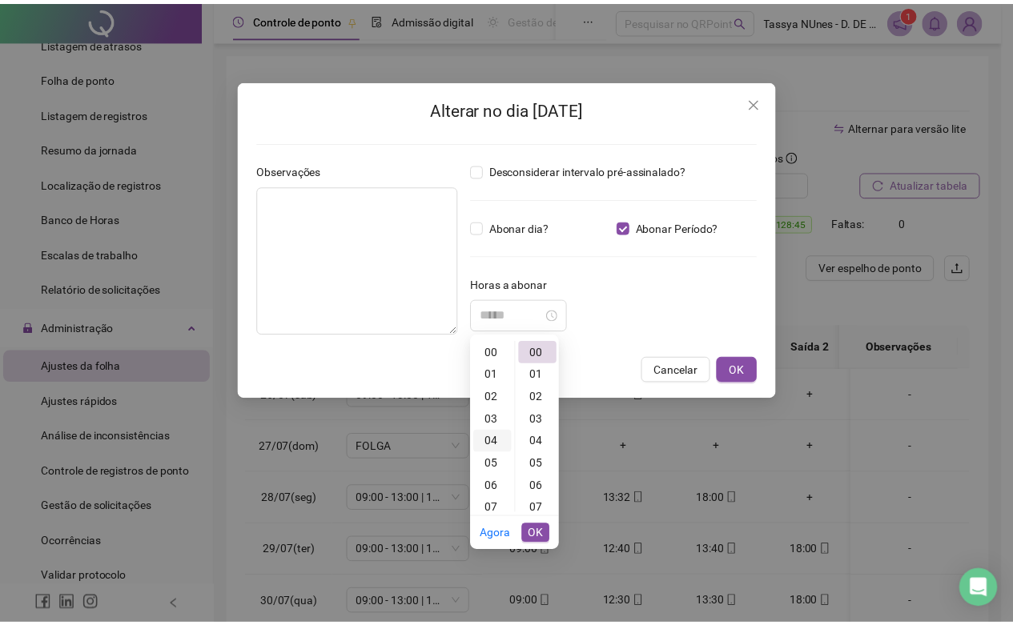
scroll to position [90, 0]
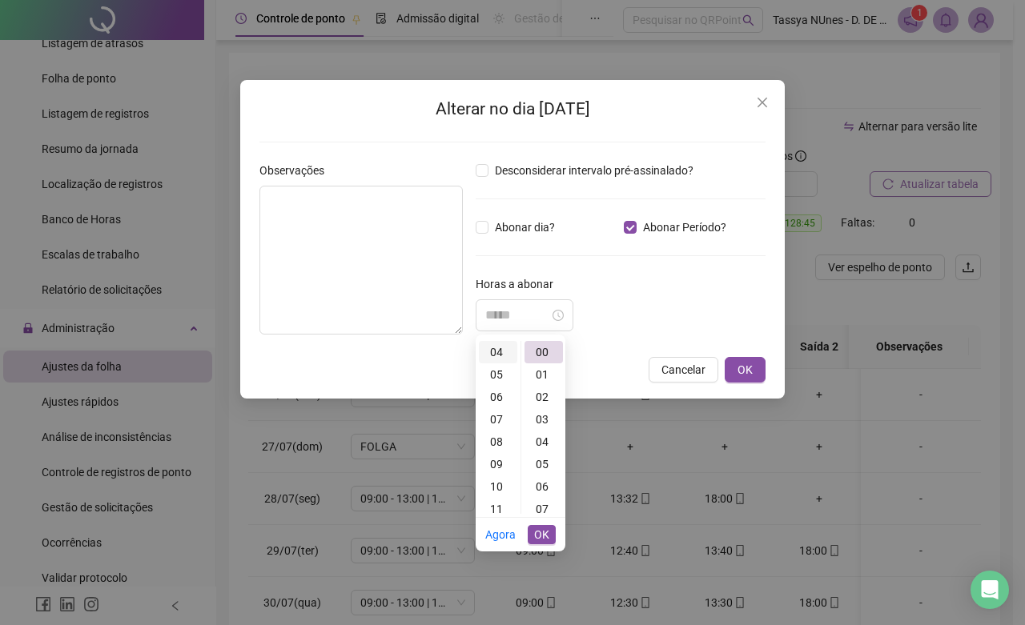
click at [505, 356] on div "04" at bounding box center [498, 352] width 38 height 22
type input "*****"
click at [545, 538] on span "OK" at bounding box center [541, 535] width 15 height 18
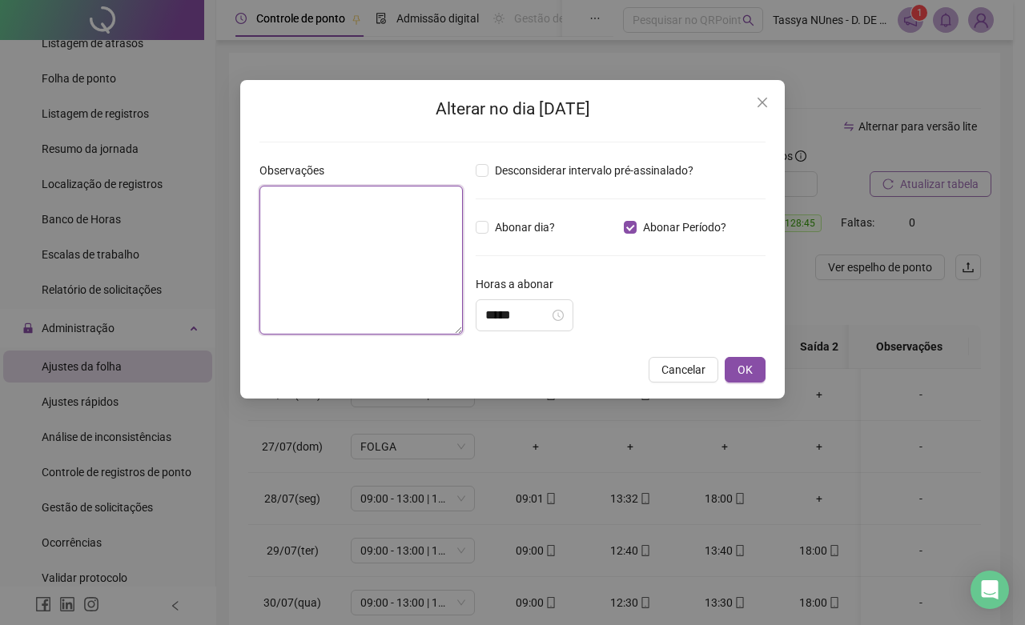
click at [295, 233] on textarea at bounding box center [360, 260] width 203 height 149
type textarea "*******"
click at [740, 364] on span "OK" at bounding box center [744, 370] width 15 height 18
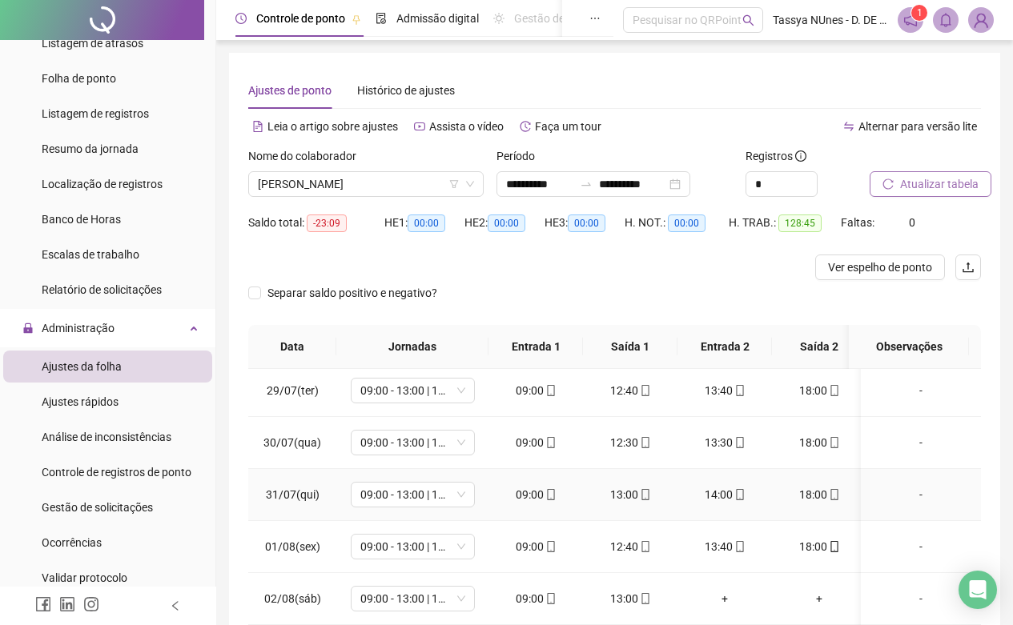
scroll to position [0, 0]
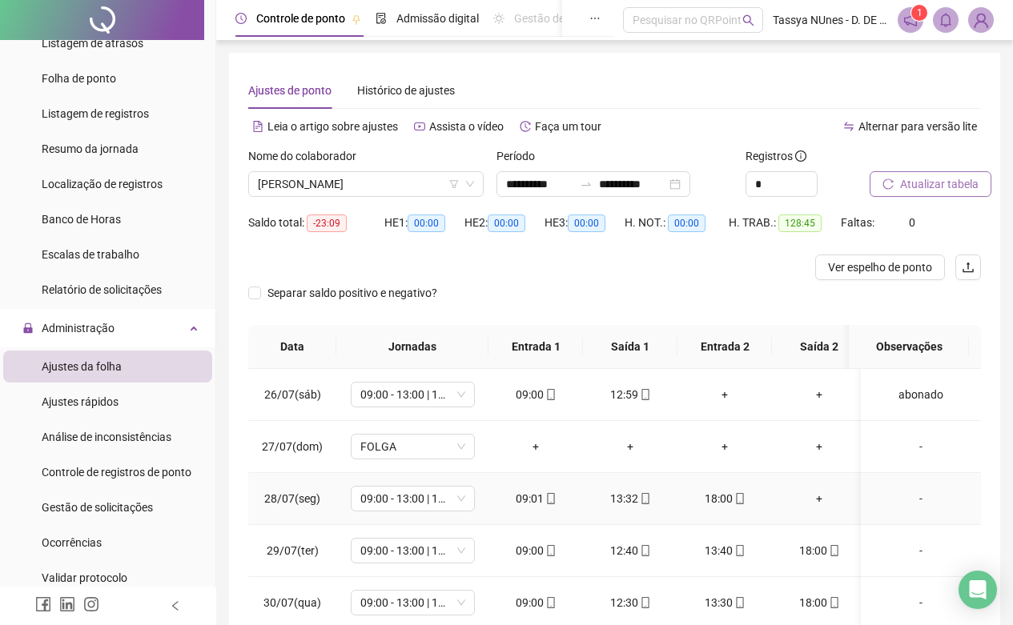
click at [818, 500] on div "+" at bounding box center [819, 499] width 69 height 18
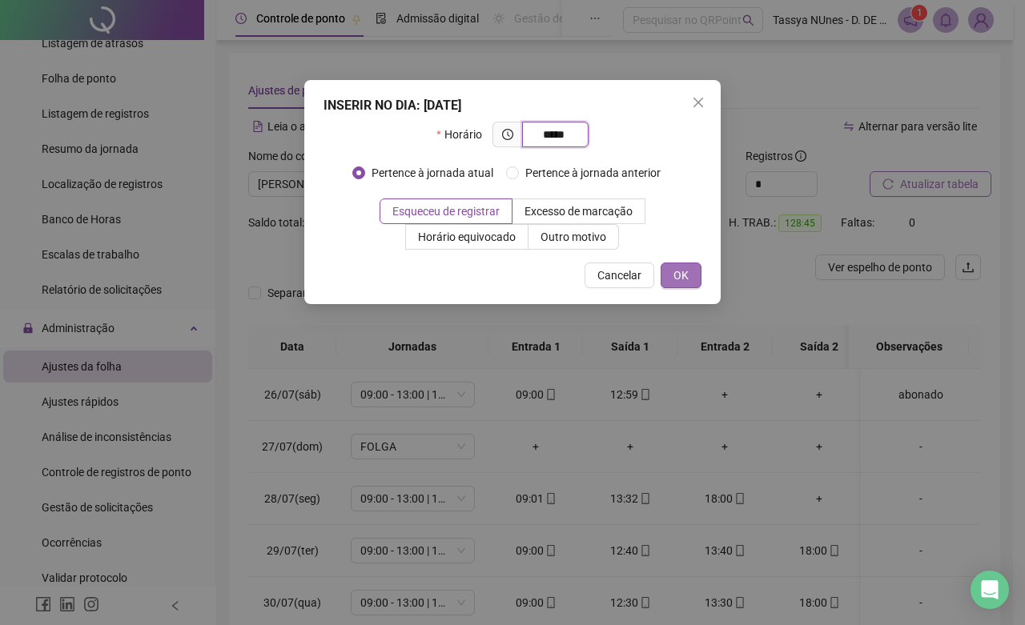
type input "*****"
click at [688, 278] on span "OK" at bounding box center [680, 276] width 15 height 18
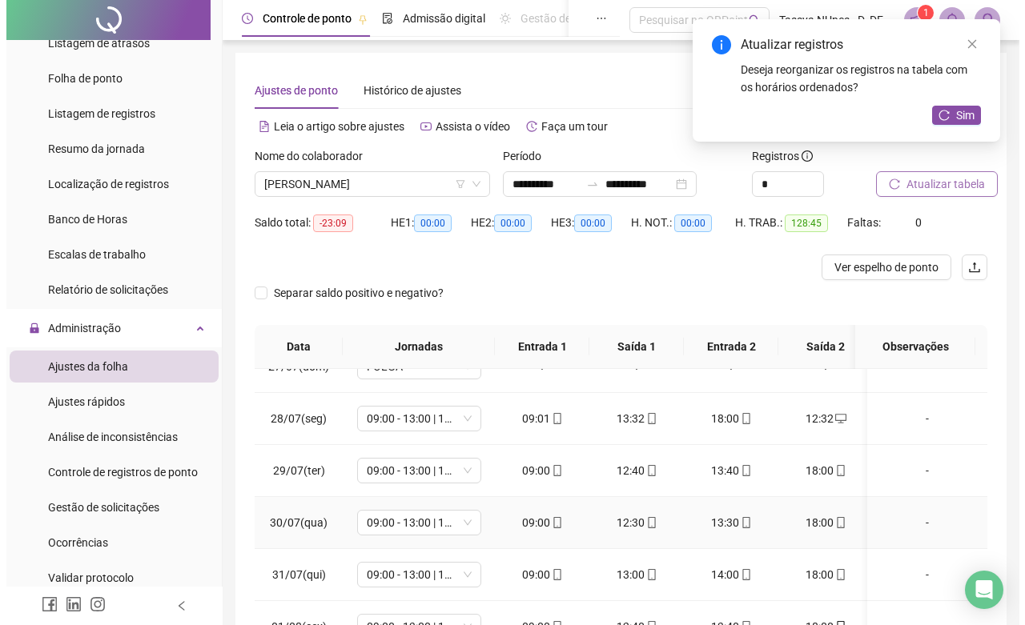
scroll to position [240, 0]
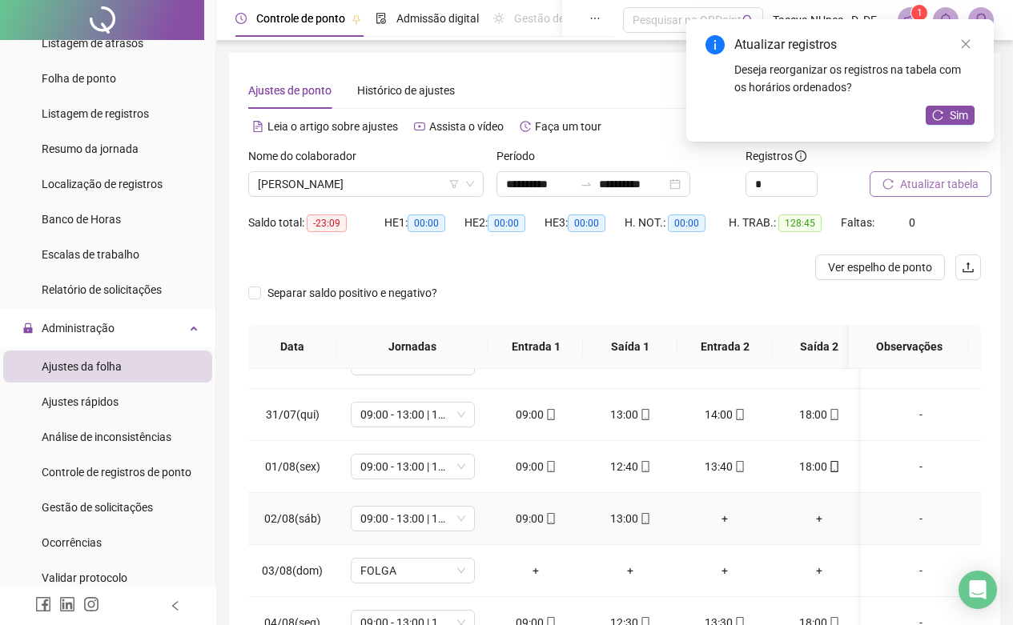
click at [907, 513] on div "-" at bounding box center [921, 519] width 94 height 18
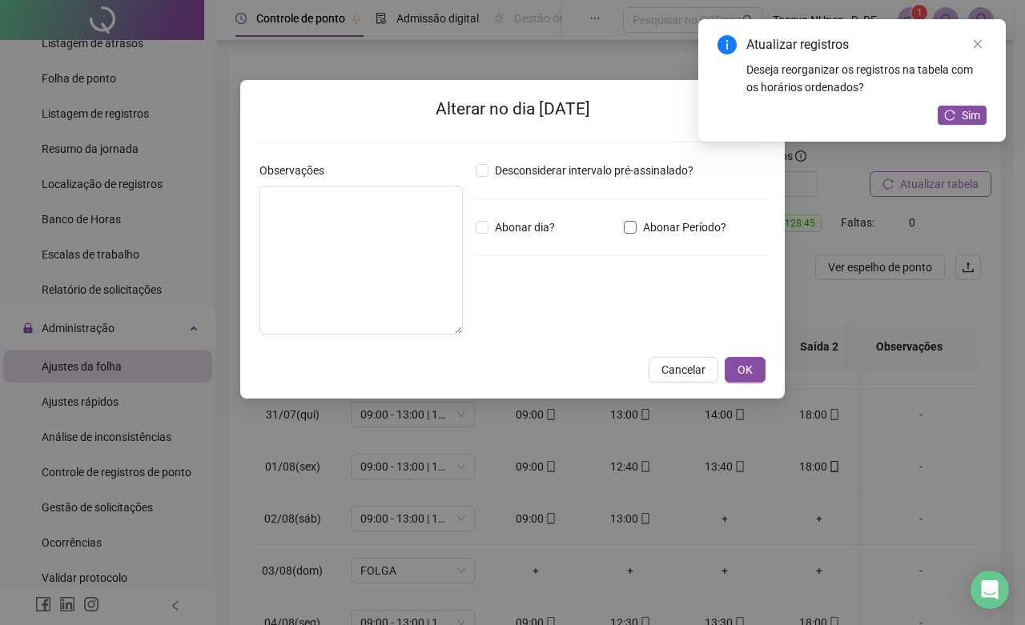
click at [637, 228] on span "Abonar Período?" at bounding box center [685, 228] width 96 height 18
click at [496, 318] on input "*****" at bounding box center [517, 315] width 64 height 19
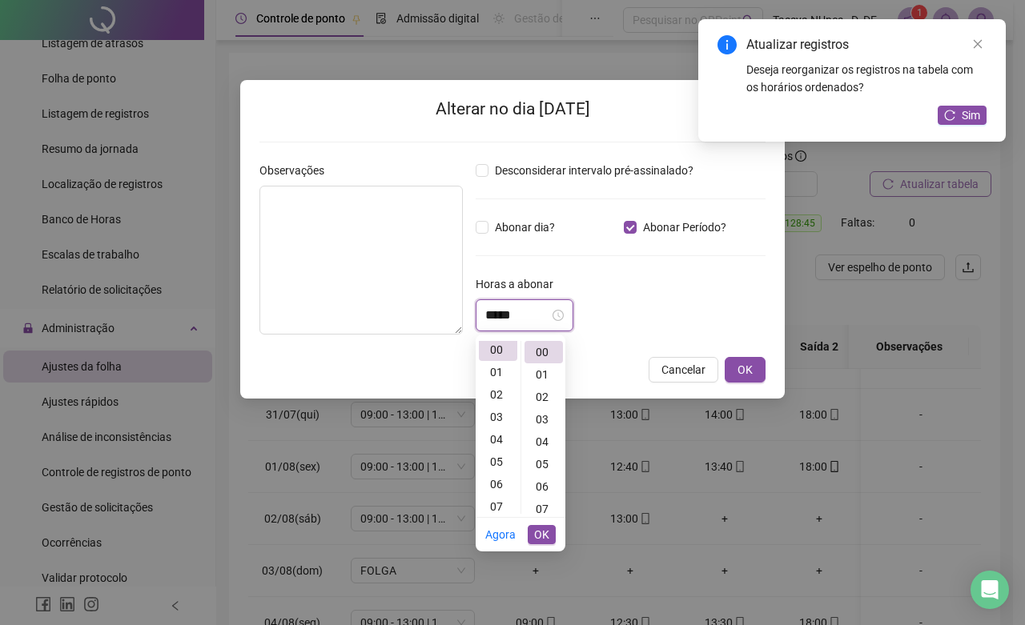
scroll to position [0, 0]
click at [497, 437] on div "04" at bounding box center [498, 442] width 38 height 22
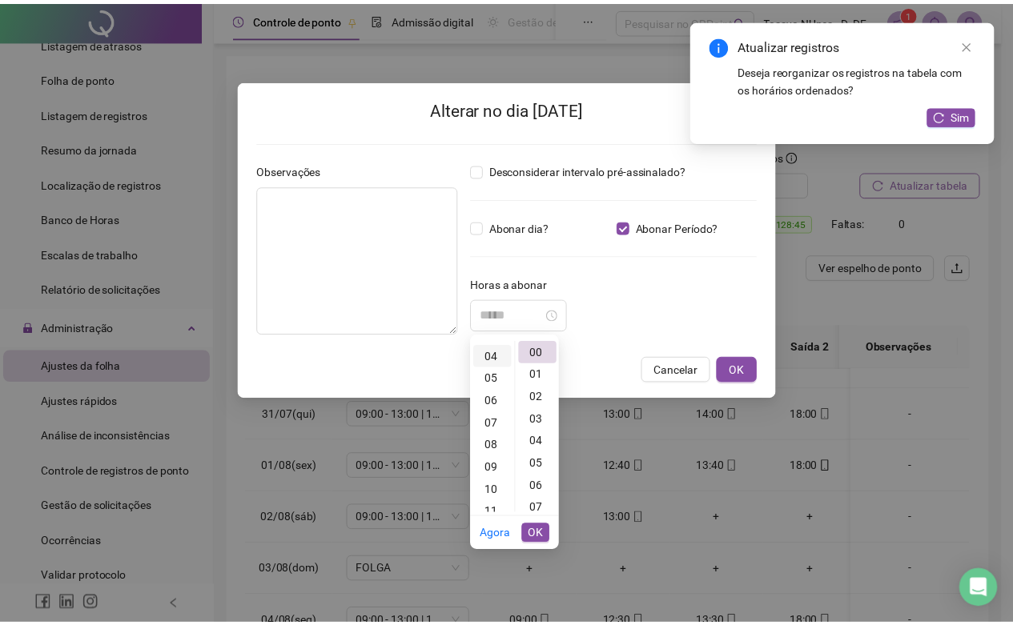
scroll to position [90, 0]
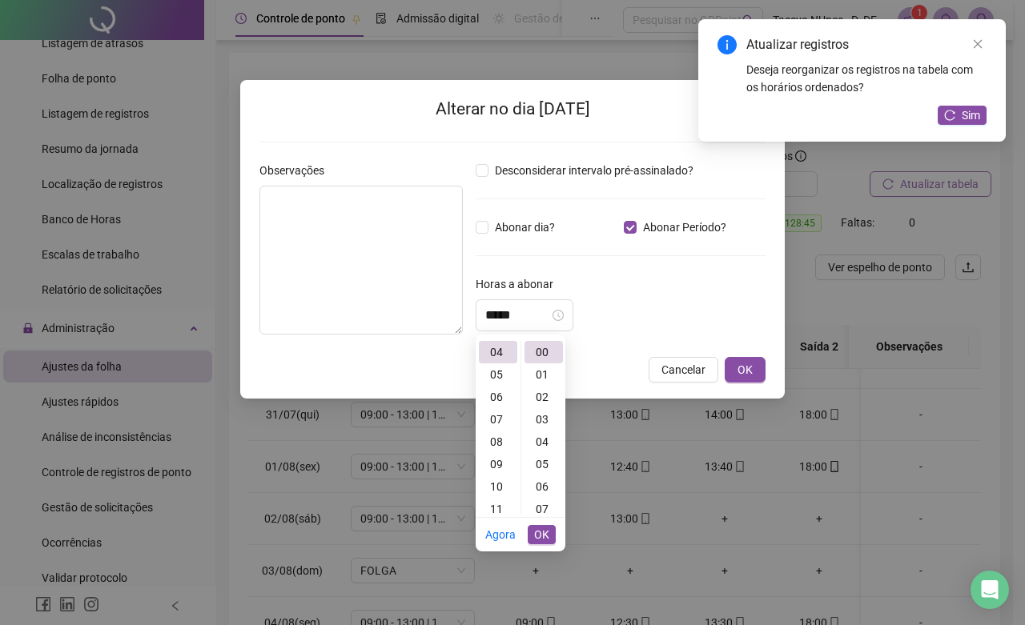
type input "*****"
click at [540, 532] on span "OK" at bounding box center [541, 535] width 15 height 18
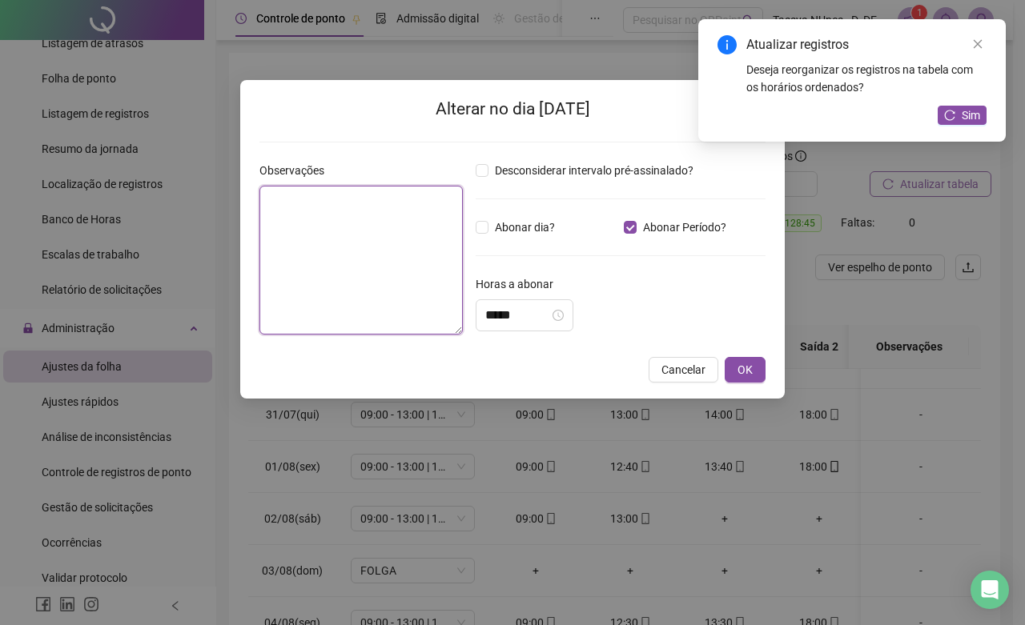
click at [348, 248] on textarea at bounding box center [360, 260] width 203 height 149
type textarea "**********"
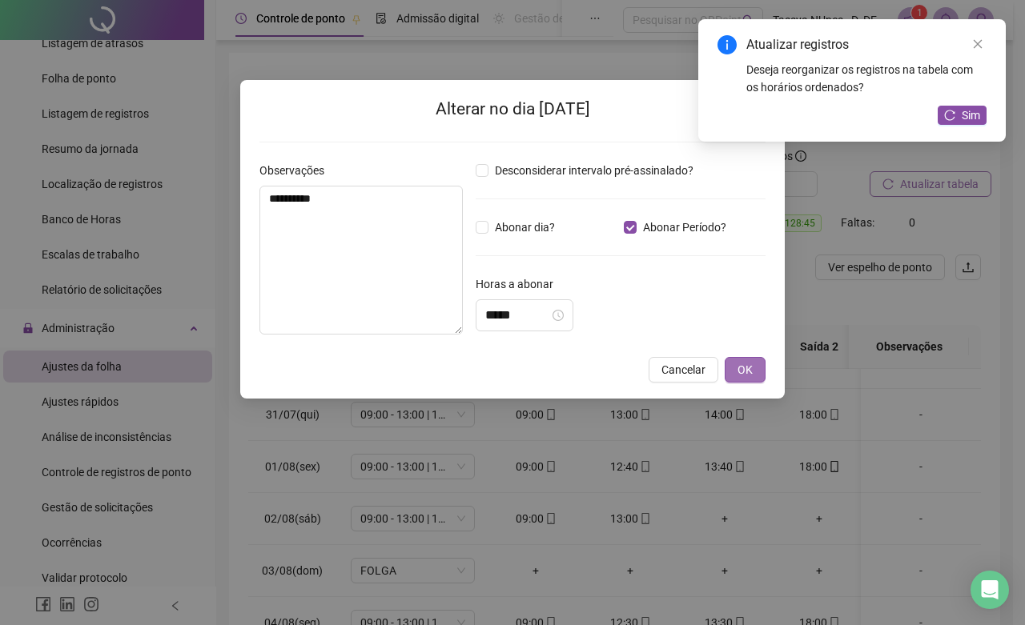
click at [742, 375] on span "OK" at bounding box center [744, 370] width 15 height 18
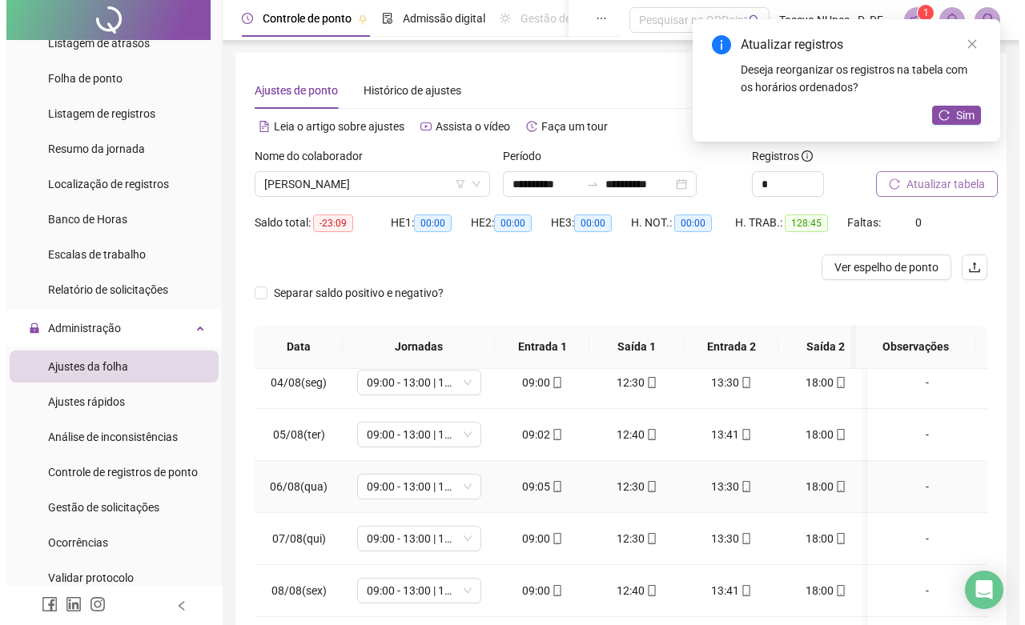
scroll to position [641, 0]
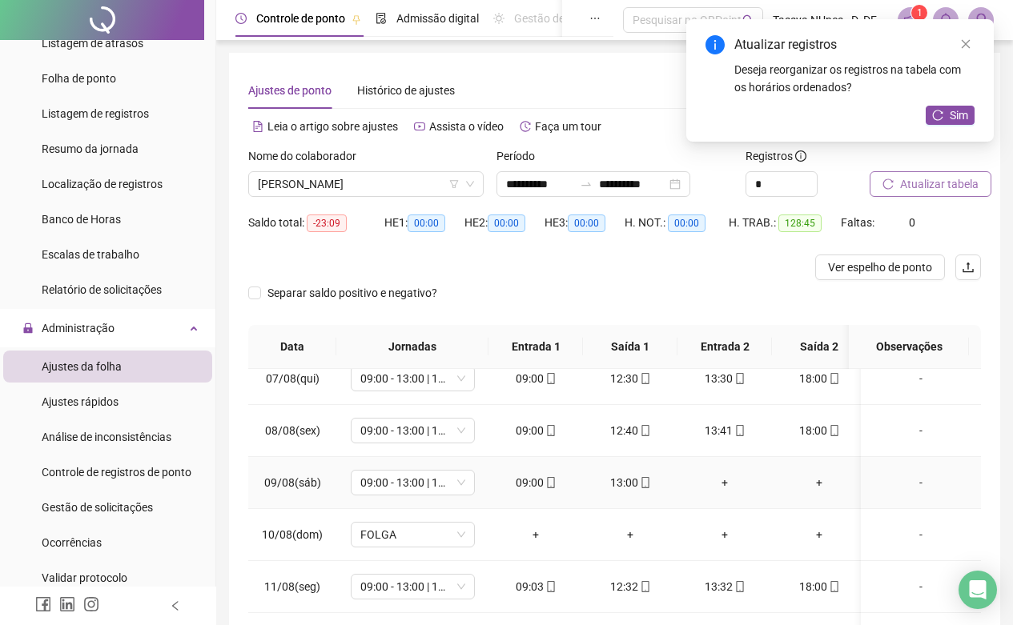
click at [910, 482] on div "-" at bounding box center [921, 483] width 94 height 18
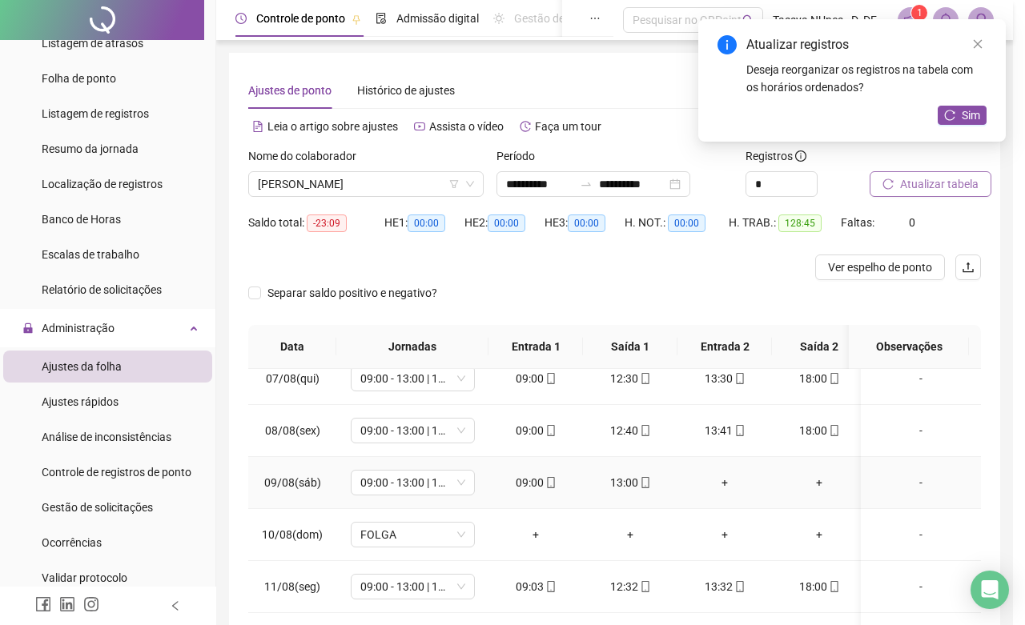
type input "*****"
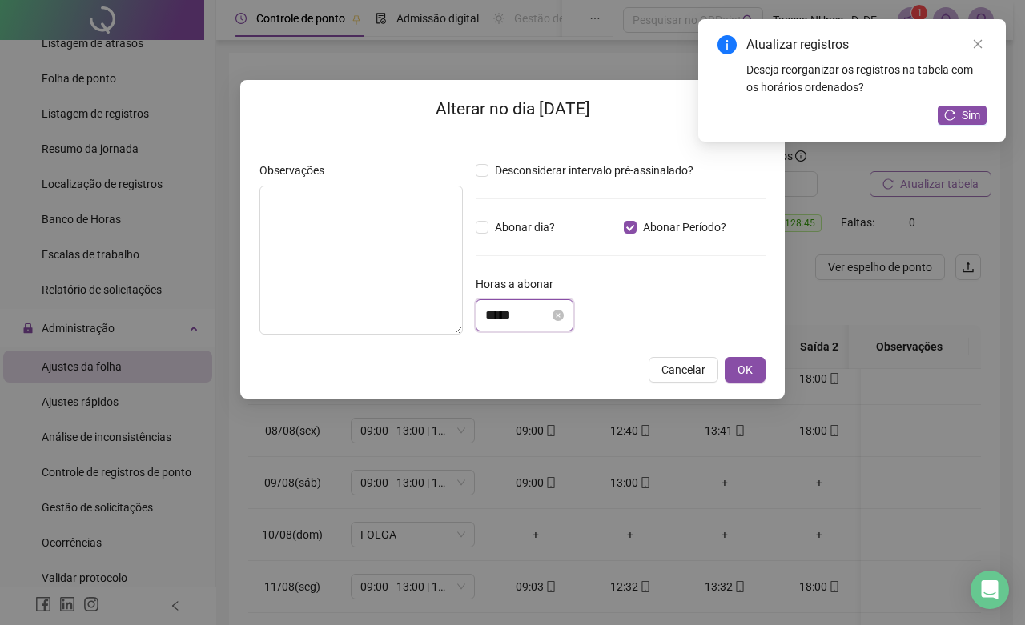
click at [500, 318] on input "*****" at bounding box center [517, 315] width 64 height 19
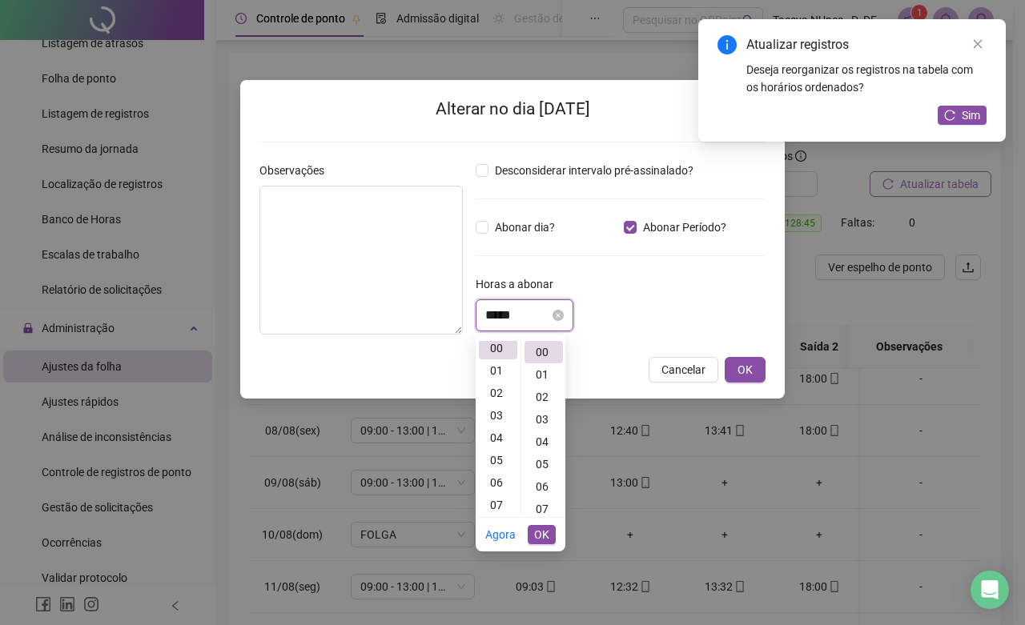
scroll to position [0, 0]
click at [500, 438] on div "04" at bounding box center [498, 442] width 38 height 22
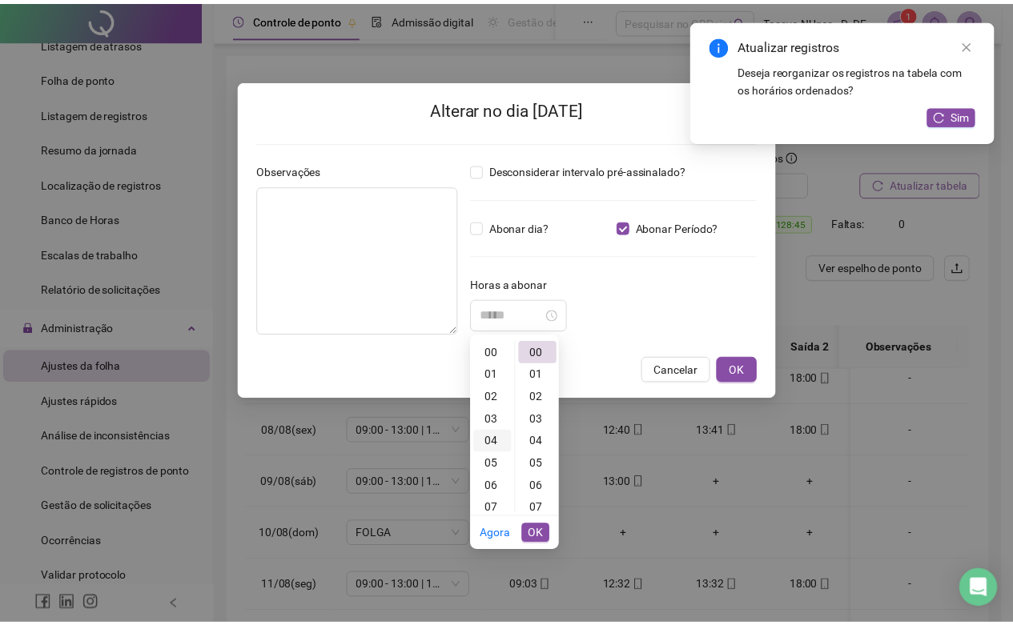
scroll to position [90, 0]
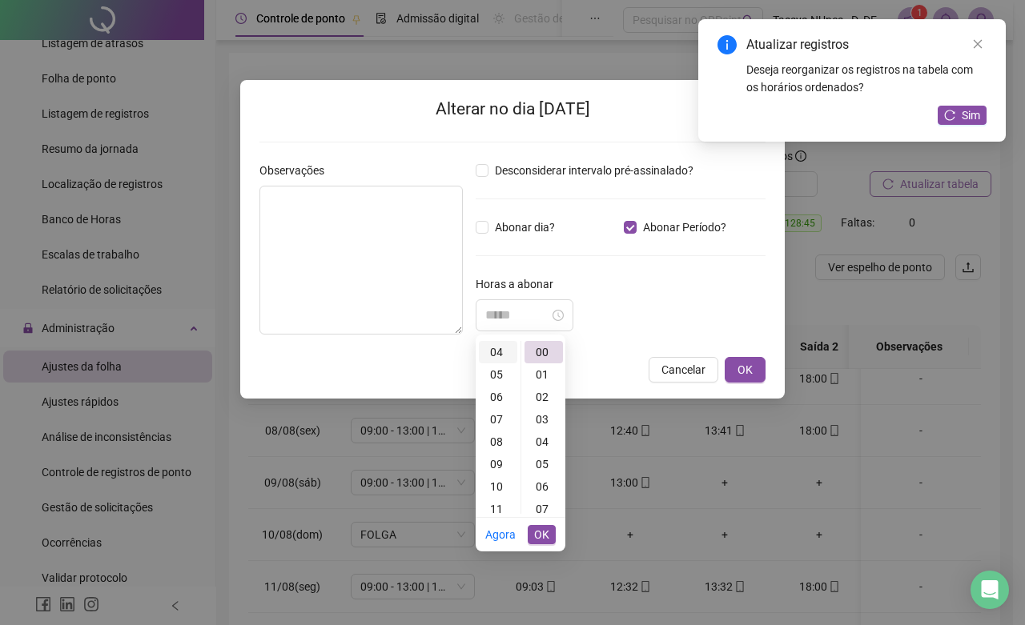
click at [504, 352] on div "04" at bounding box center [498, 352] width 38 height 22
type input "*****"
click at [543, 541] on span "OK" at bounding box center [541, 535] width 15 height 18
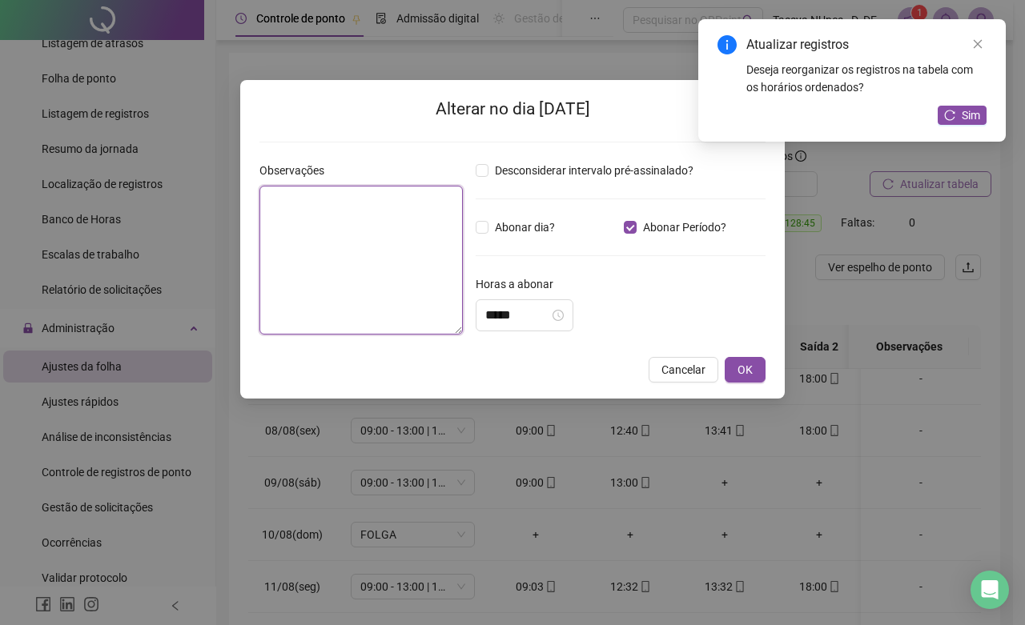
click at [329, 243] on textarea at bounding box center [360, 260] width 203 height 149
type textarea "**********"
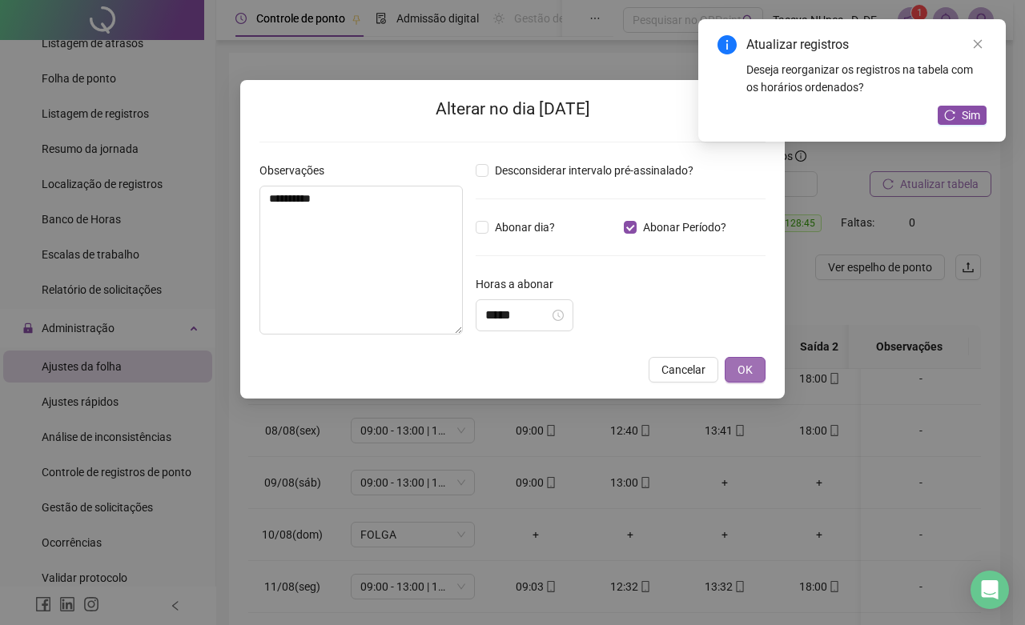
click at [737, 370] on span "OK" at bounding box center [744, 370] width 15 height 18
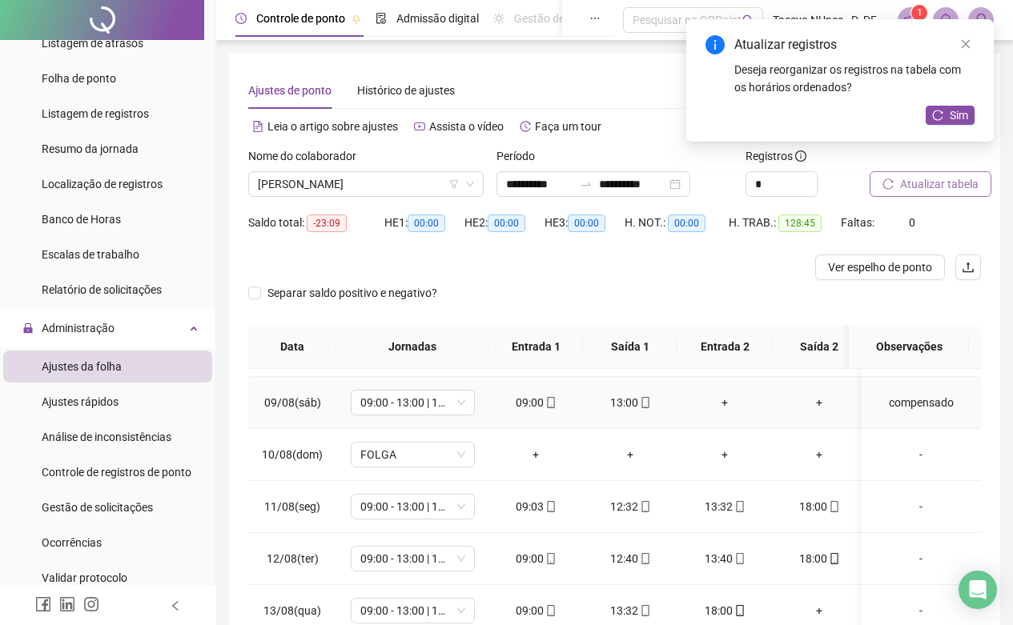
scroll to position [801, 0]
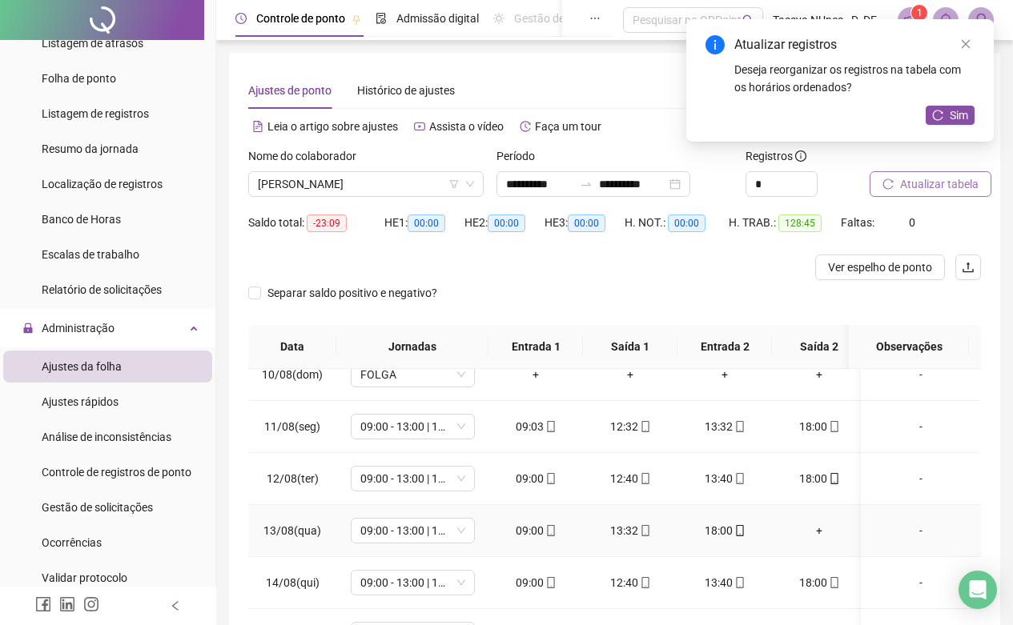
click at [820, 532] on div "+" at bounding box center [819, 531] width 69 height 18
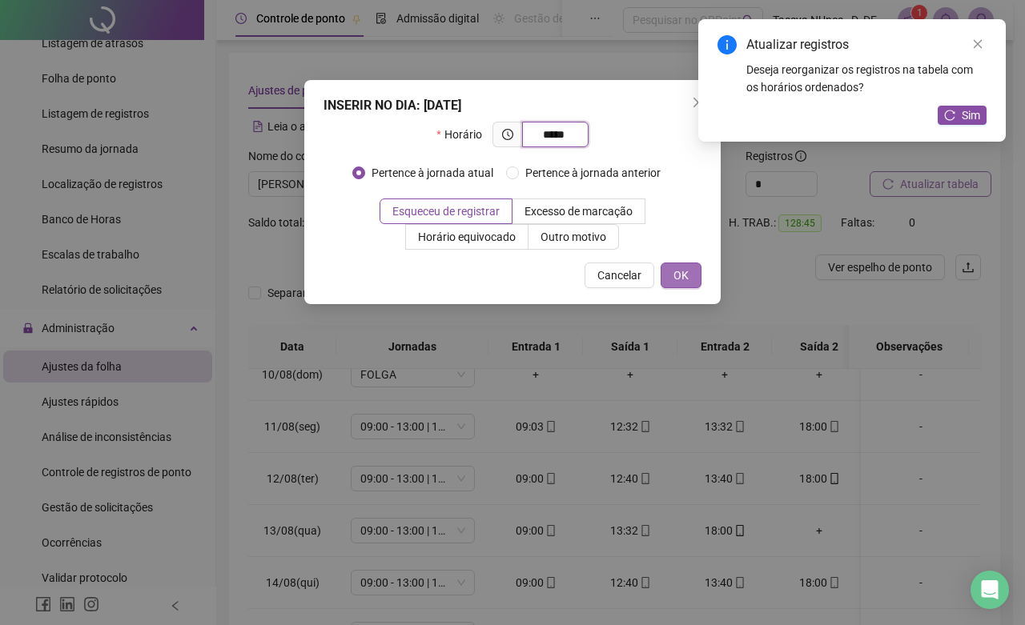
type input "*****"
click at [669, 270] on button "OK" at bounding box center [681, 276] width 41 height 26
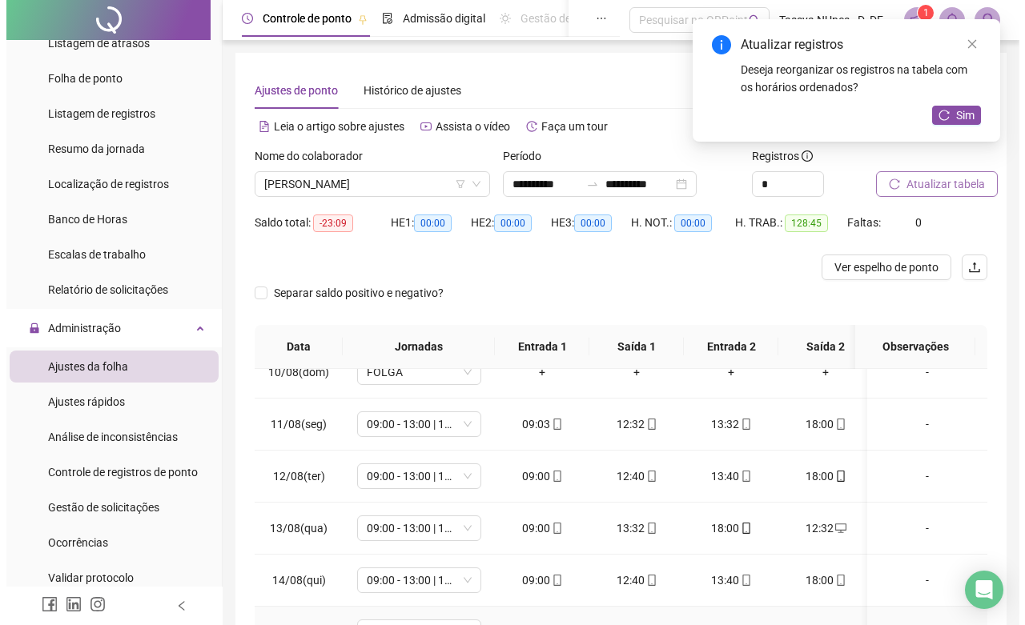
scroll to position [160, 0]
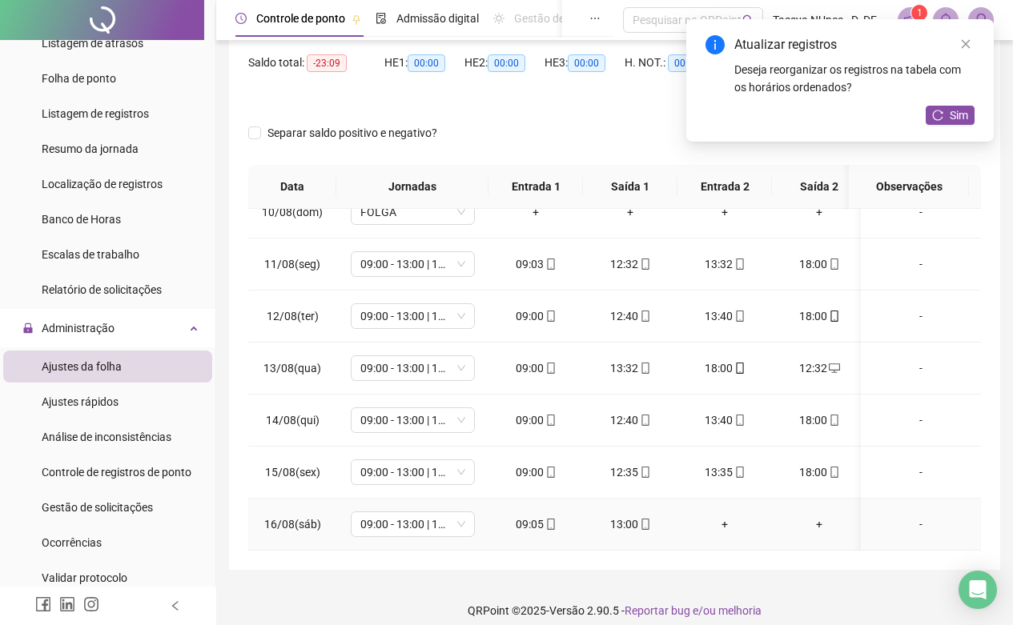
click at [905, 516] on div "-" at bounding box center [921, 525] width 94 height 18
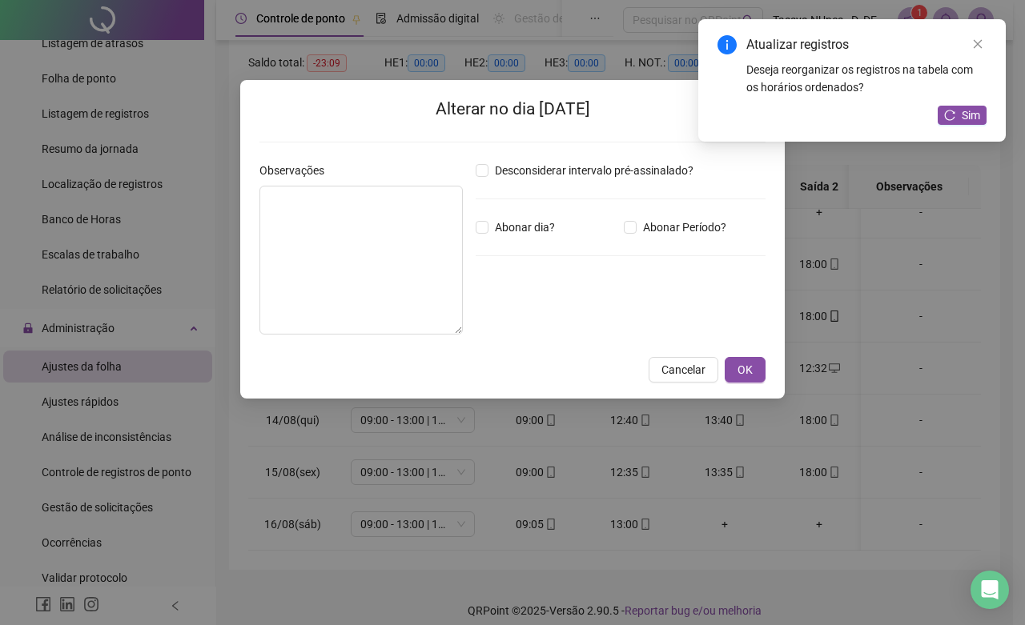
click at [505, 324] on div "Desconsiderar intervalo pré-assinalado? Abonar dia? Abonar Período? Horas a abo…" at bounding box center [620, 255] width 303 height 186
click at [637, 225] on span "Abonar Período?" at bounding box center [685, 228] width 96 height 18
click at [497, 317] on input "*****" at bounding box center [517, 315] width 64 height 19
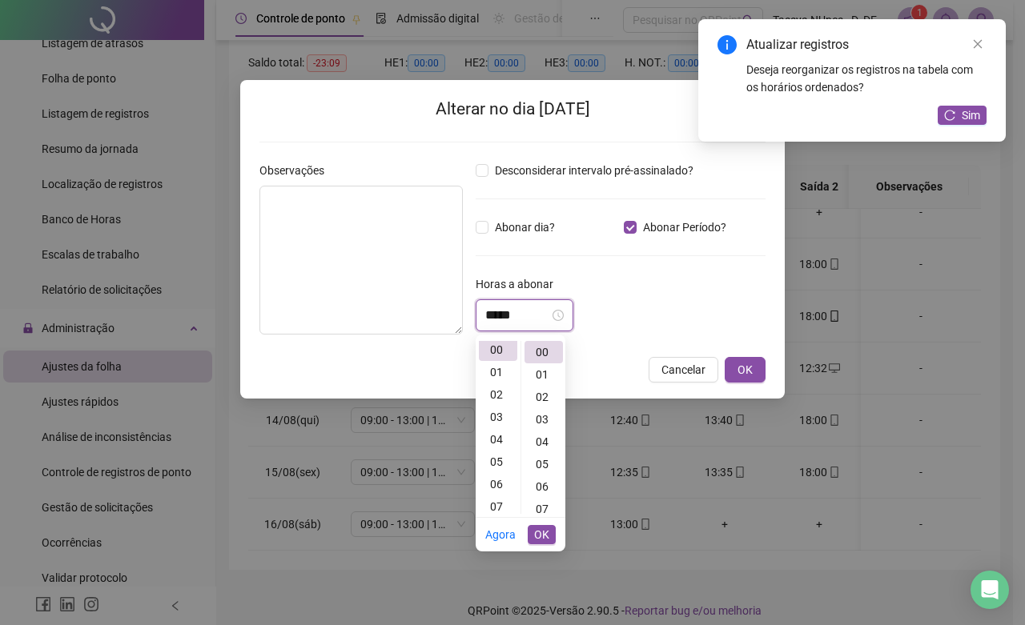
scroll to position [0, 0]
click at [506, 439] on div "04" at bounding box center [498, 442] width 38 height 22
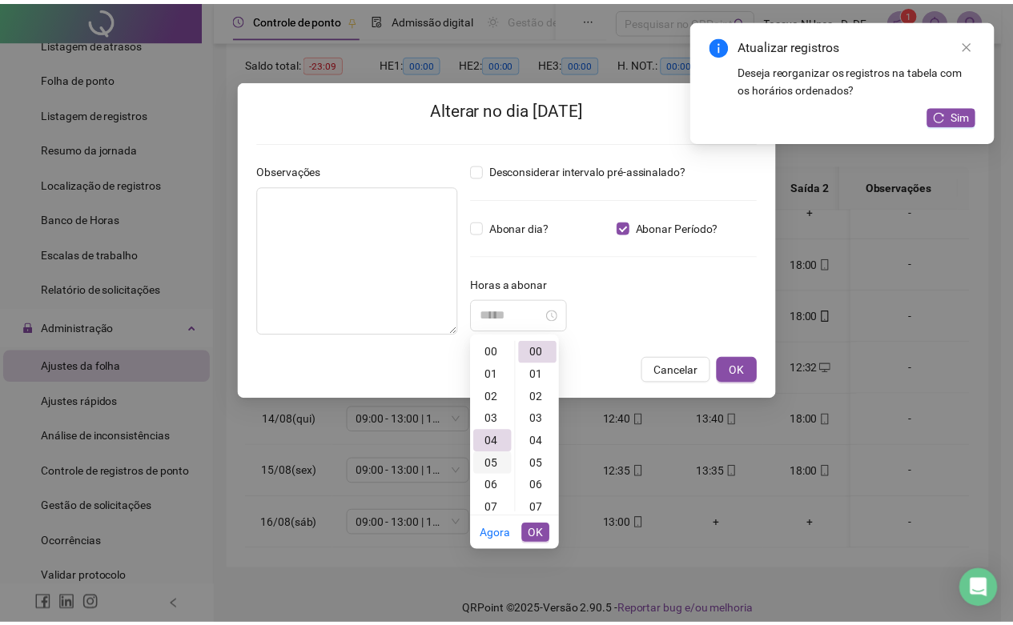
scroll to position [90, 0]
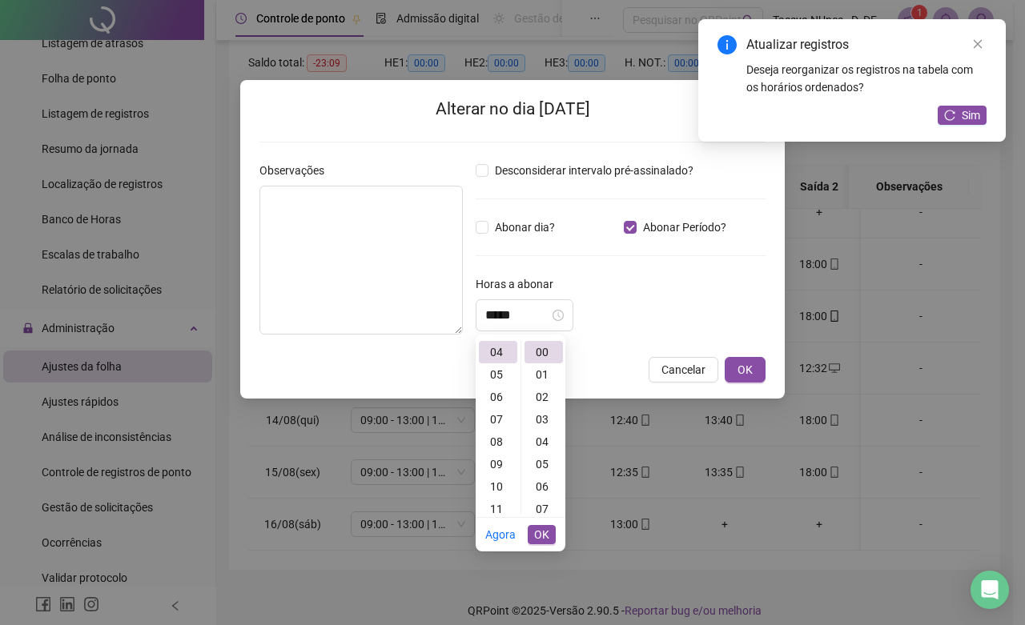
type input "*****"
click at [544, 532] on span "OK" at bounding box center [541, 535] width 15 height 18
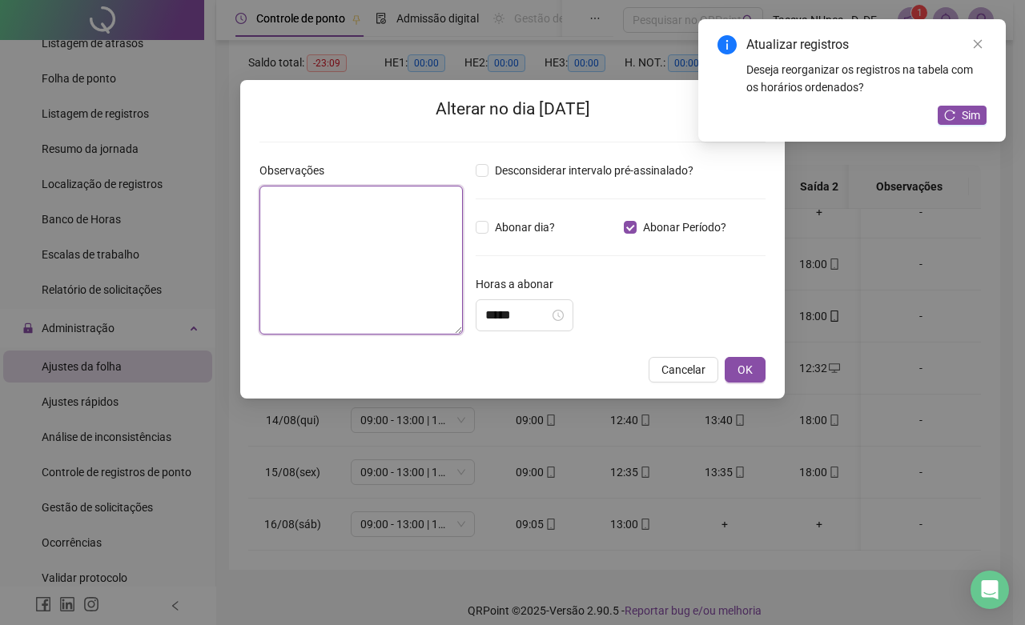
click at [364, 278] on textarea at bounding box center [360, 260] width 203 height 149
type textarea "**********"
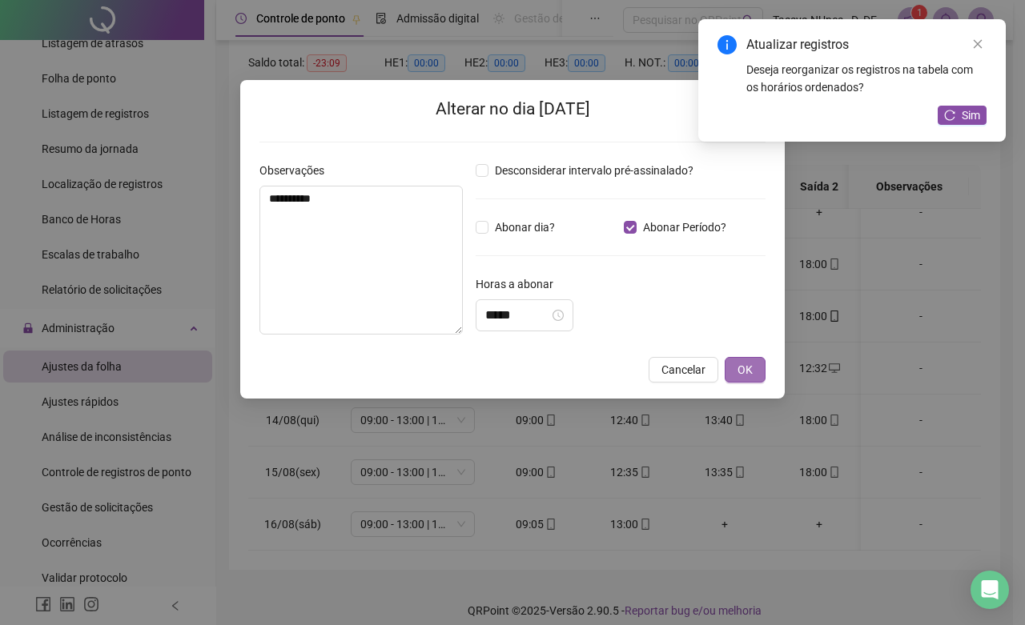
click at [730, 376] on button "OK" at bounding box center [745, 370] width 41 height 26
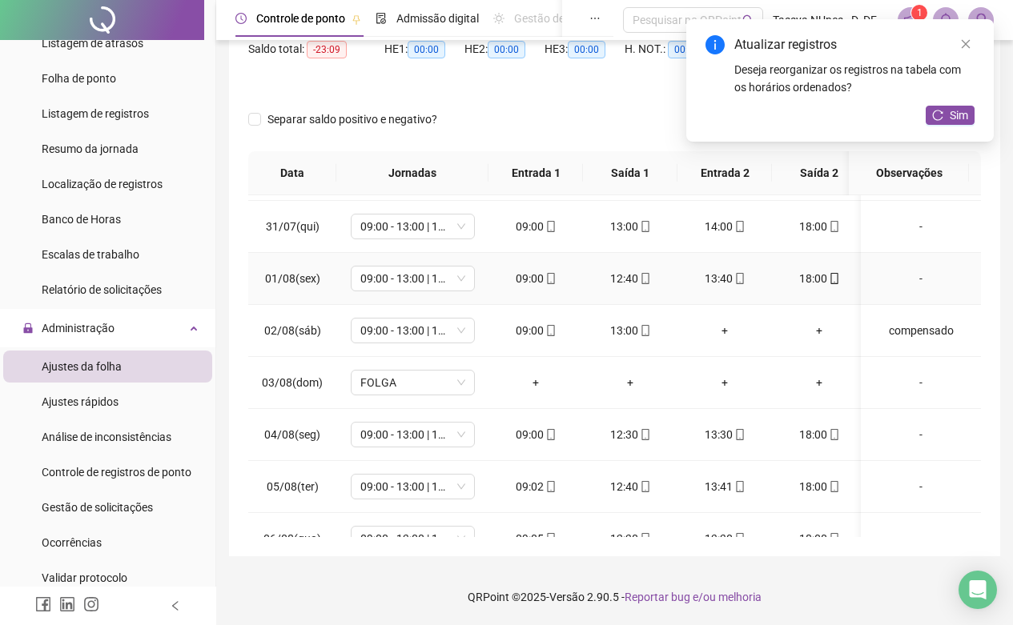
scroll to position [0, 0]
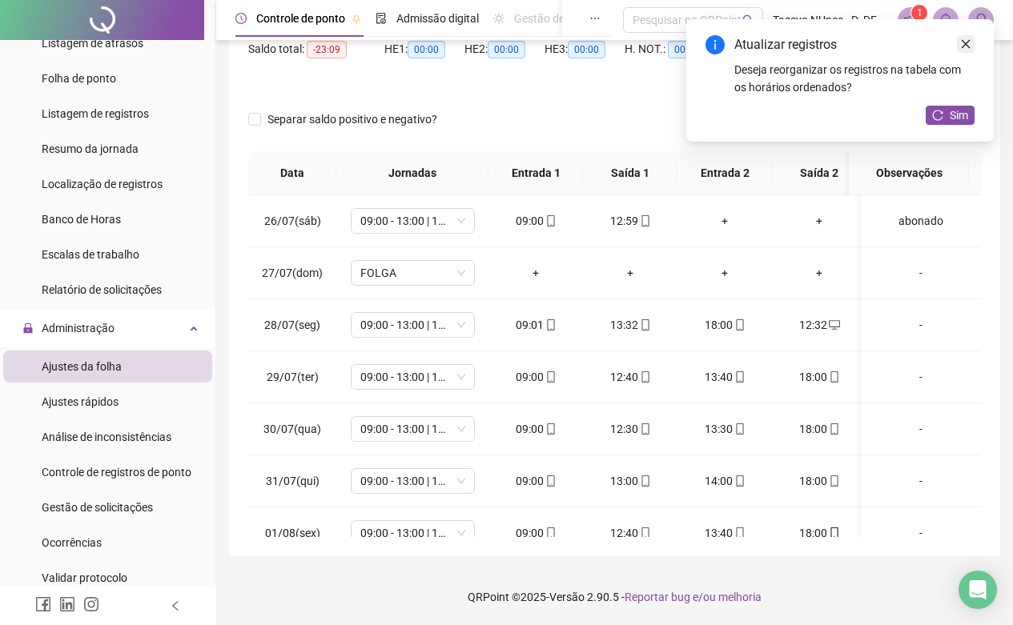
click at [969, 40] on icon "close" at bounding box center [965, 43] width 11 height 11
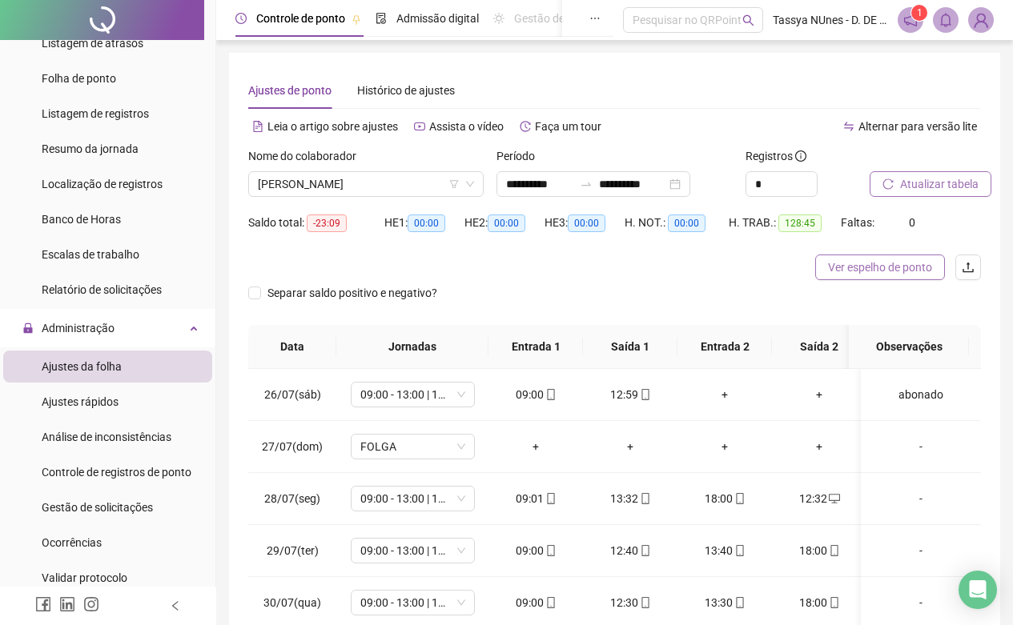
click at [901, 271] on span "Ver espelho de ponto" at bounding box center [880, 268] width 104 height 18
click at [473, 189] on span "[PERSON_NAME]" at bounding box center [366, 184] width 216 height 24
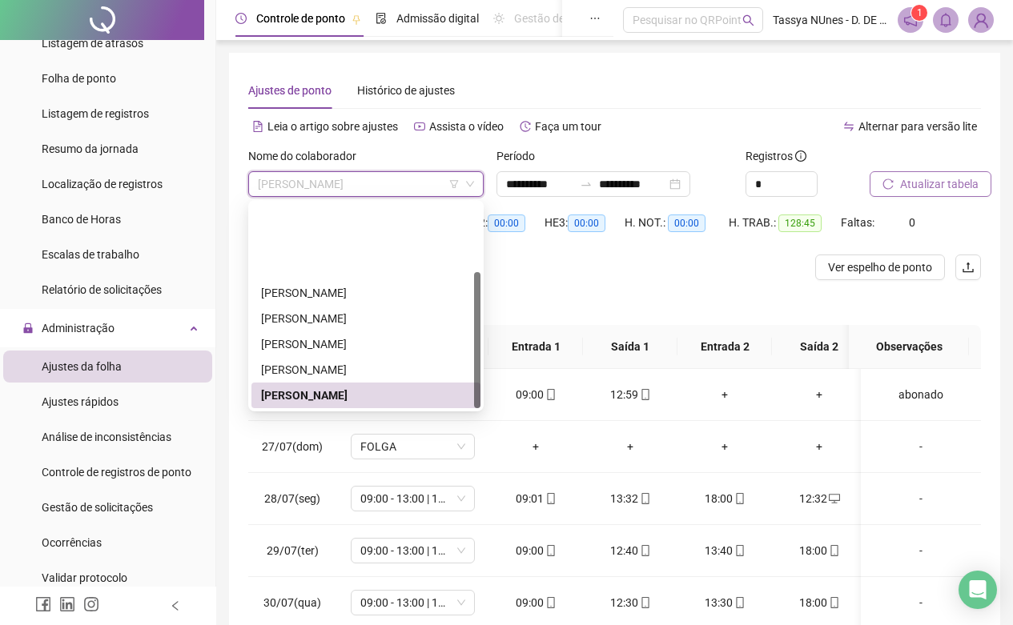
scroll to position [102, 0]
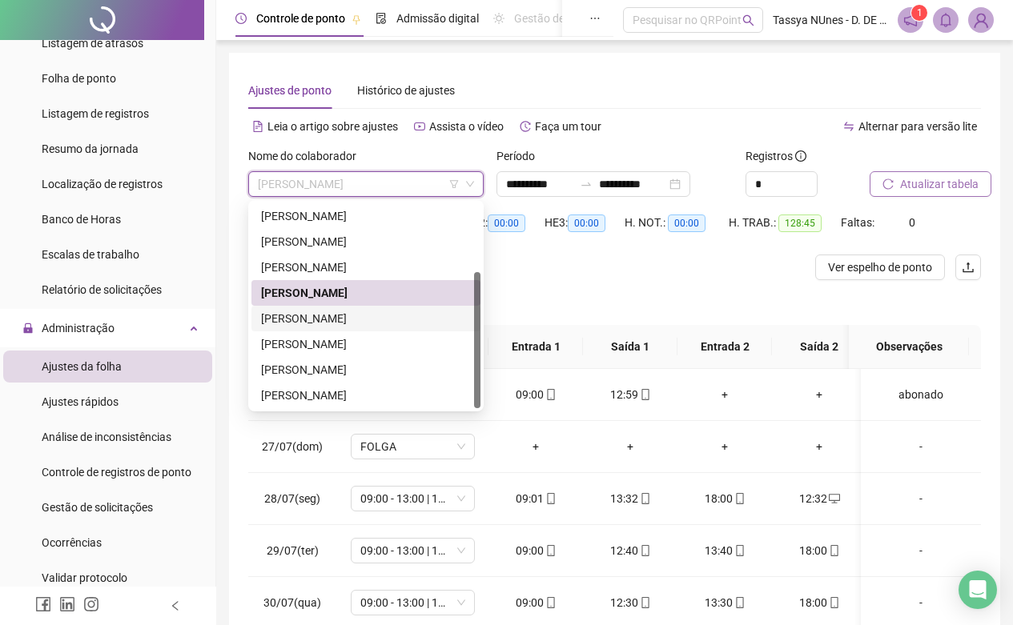
click at [379, 316] on div "[PERSON_NAME]" at bounding box center [366, 319] width 210 height 18
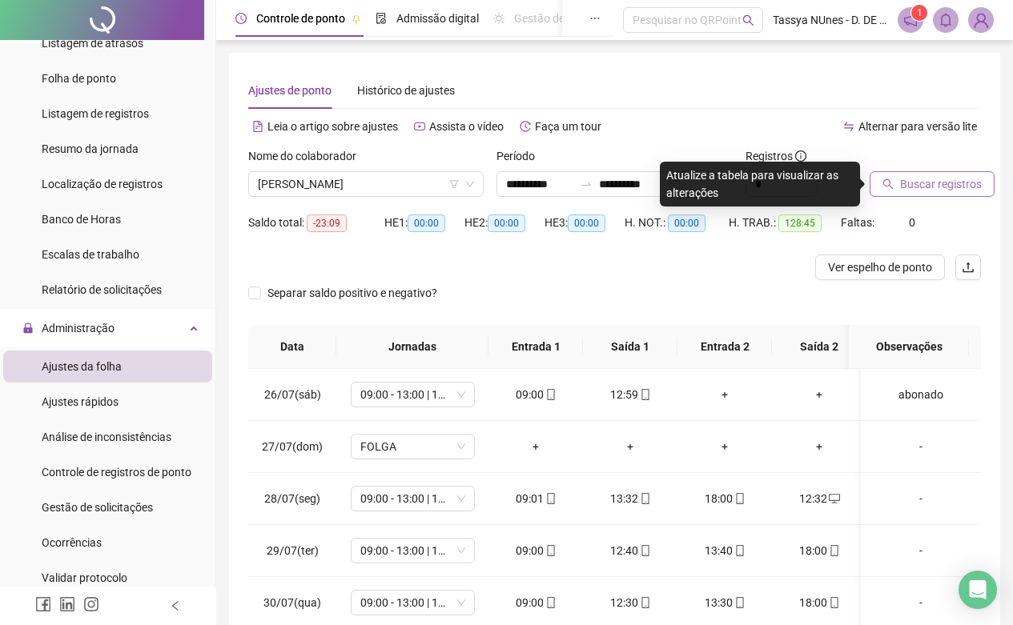
click at [914, 184] on span "Buscar registros" at bounding box center [941, 184] width 82 height 18
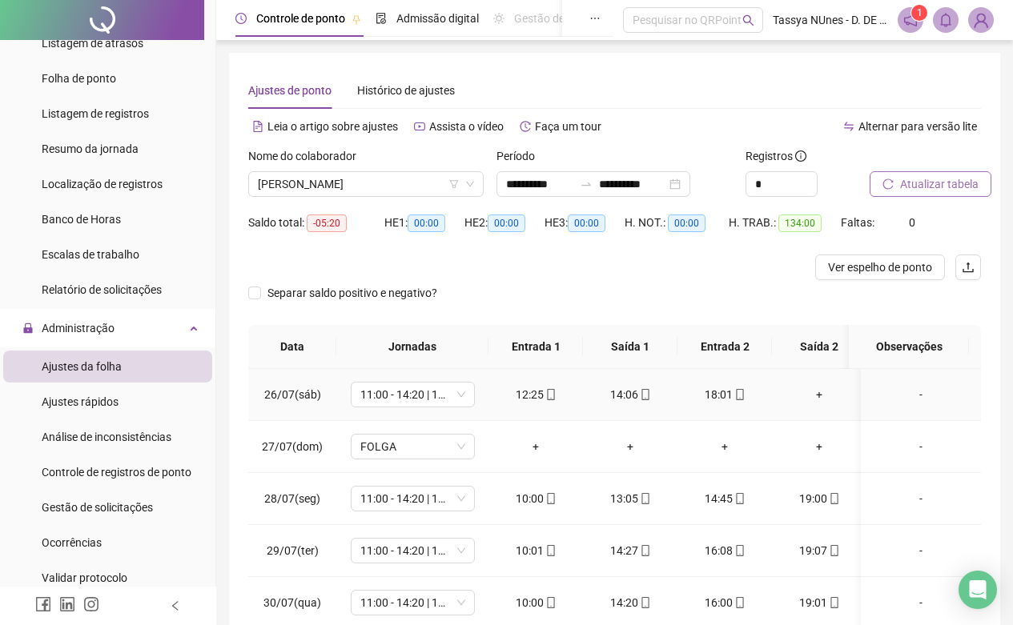
click at [814, 394] on div "+" at bounding box center [819, 395] width 69 height 18
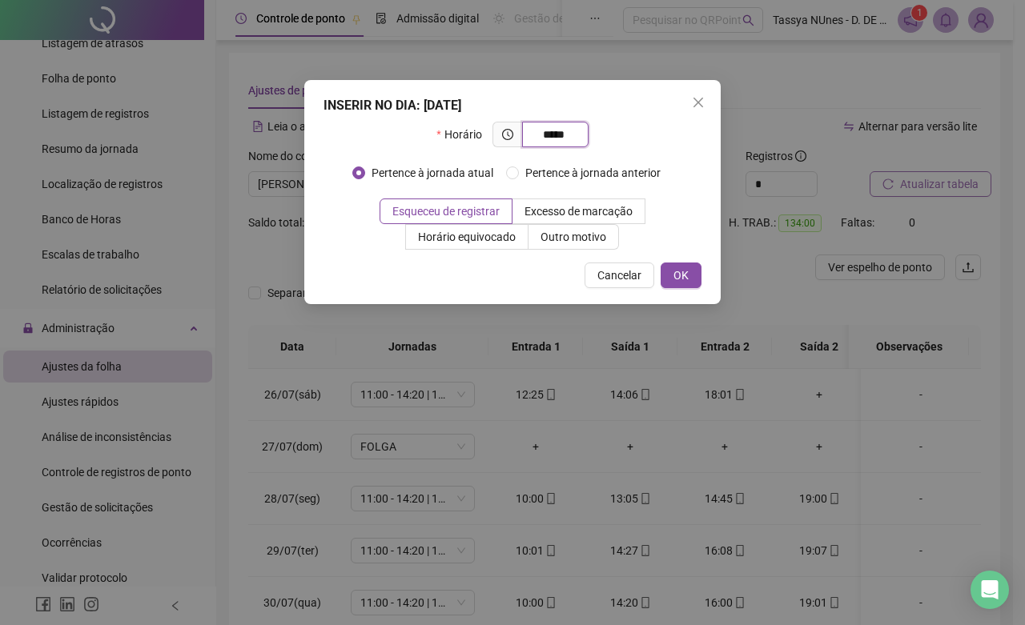
type input "*****"
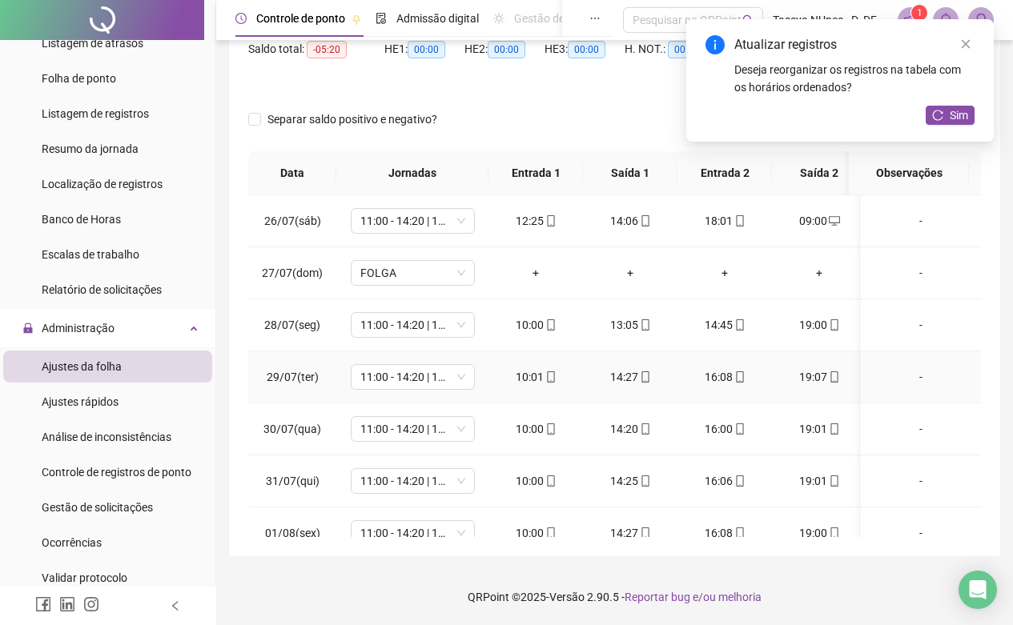
scroll to position [0, 0]
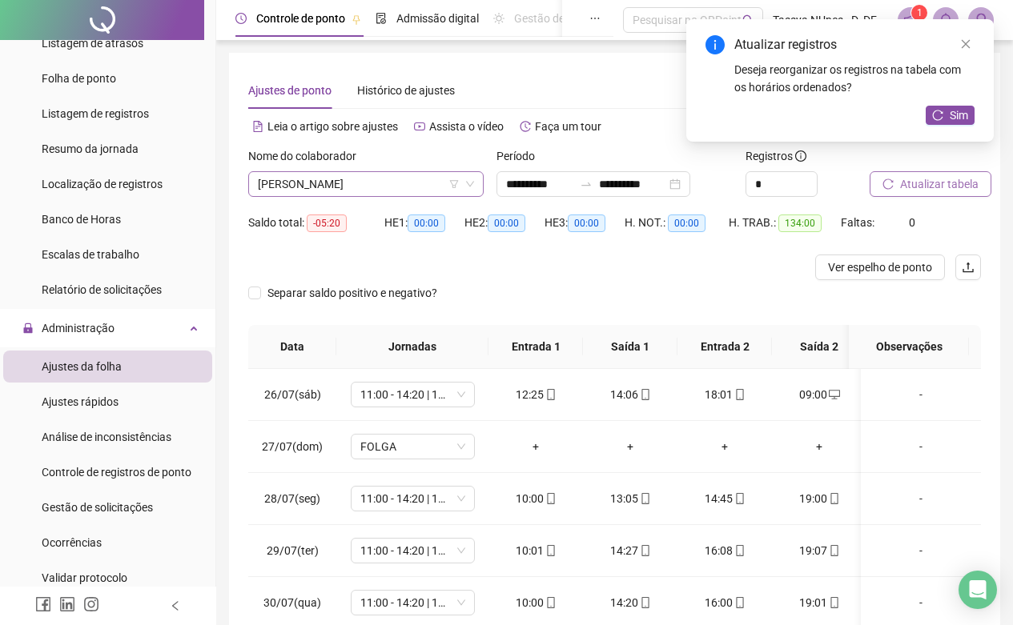
click at [463, 184] on span "[PERSON_NAME]" at bounding box center [366, 184] width 216 height 24
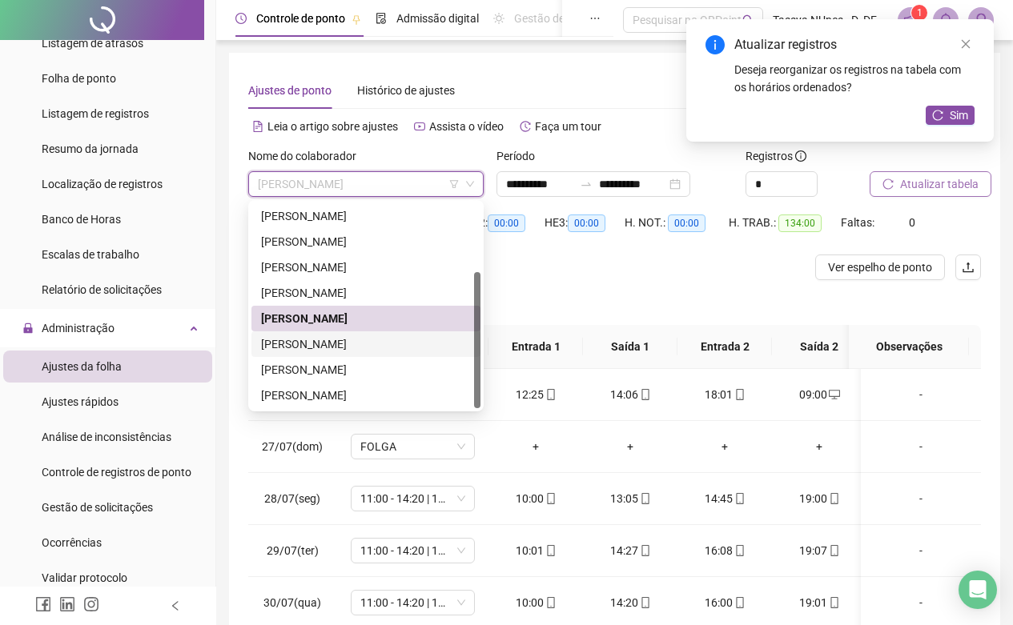
click at [426, 344] on div "[PERSON_NAME]" at bounding box center [366, 345] width 210 height 18
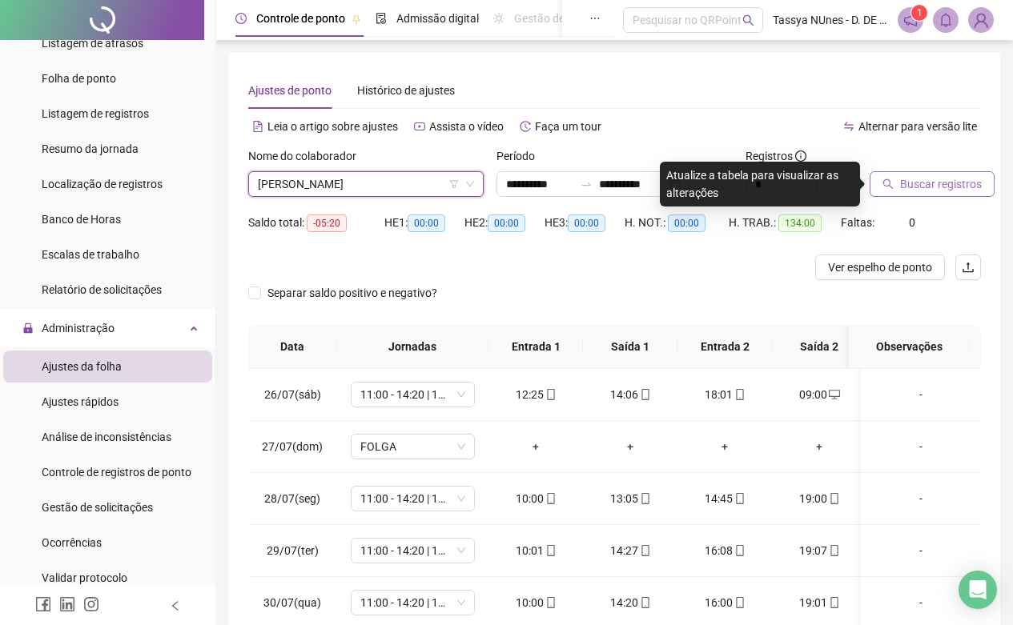
click at [946, 183] on span "Buscar registros" at bounding box center [941, 184] width 82 height 18
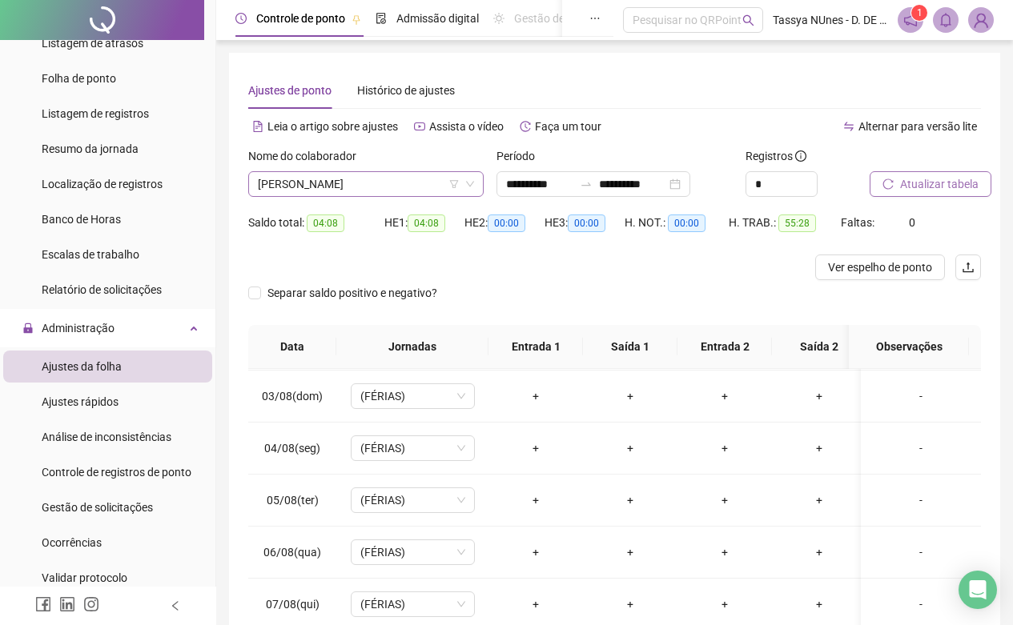
click at [469, 187] on icon "down" at bounding box center [470, 184] width 10 height 10
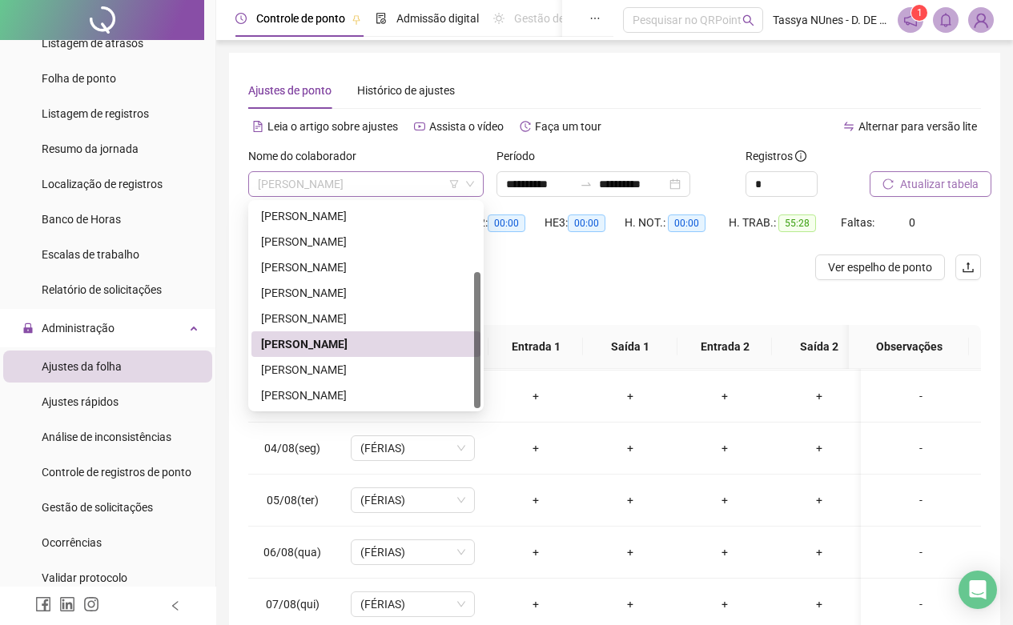
click at [434, 192] on span "[PERSON_NAME]" at bounding box center [366, 184] width 216 height 24
click at [402, 368] on div "[PERSON_NAME]" at bounding box center [366, 370] width 210 height 18
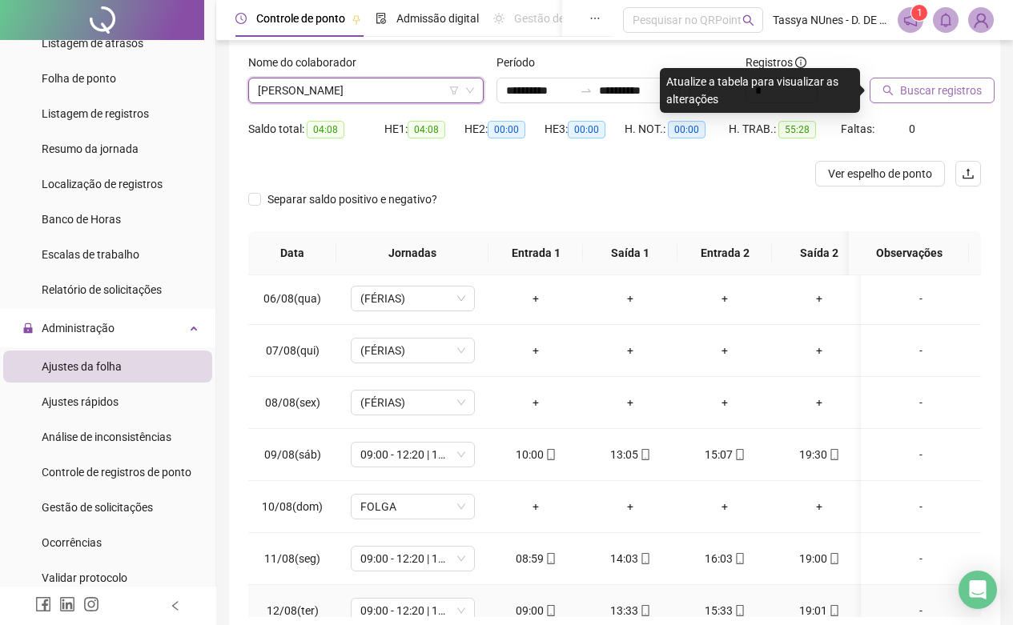
scroll to position [495, 0]
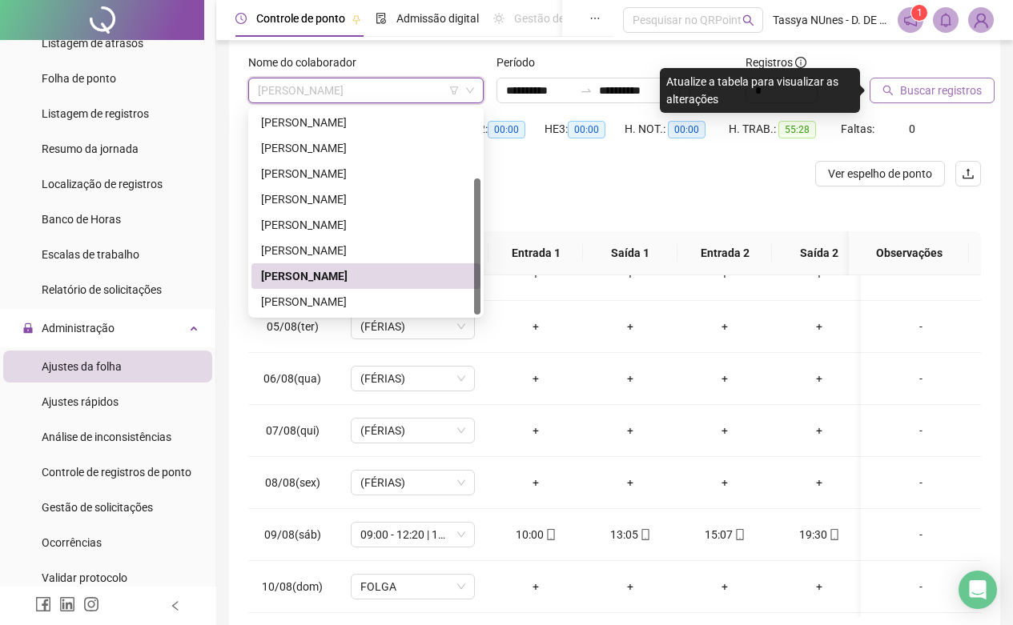
click at [468, 85] on span "[PERSON_NAME]" at bounding box center [366, 90] width 216 height 24
click at [415, 301] on div "[PERSON_NAME]" at bounding box center [366, 302] width 210 height 18
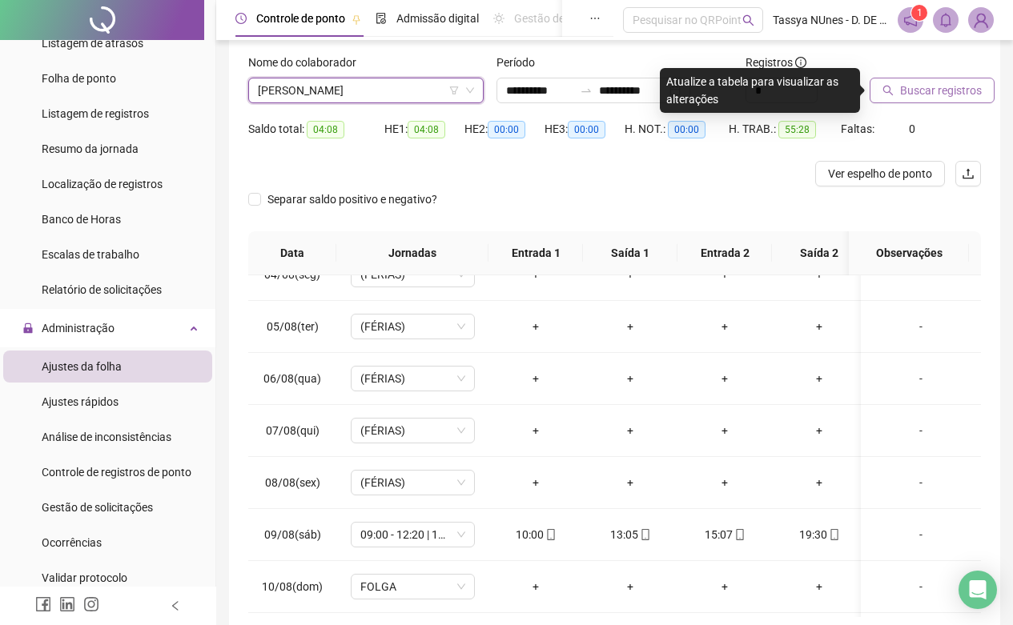
click at [926, 88] on span "Buscar registros" at bounding box center [941, 91] width 82 height 18
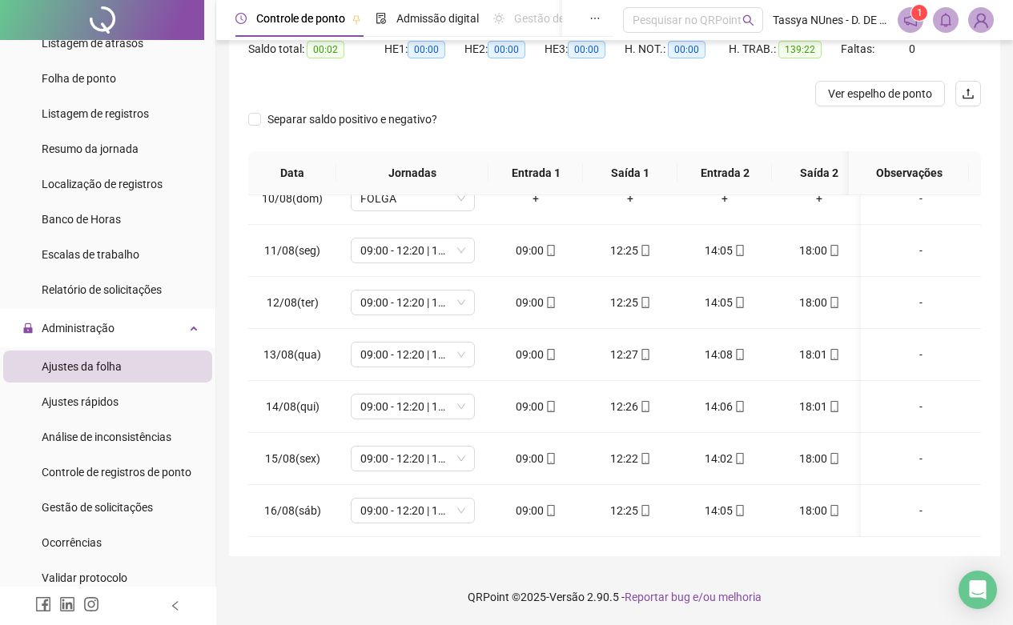
scroll to position [0, 0]
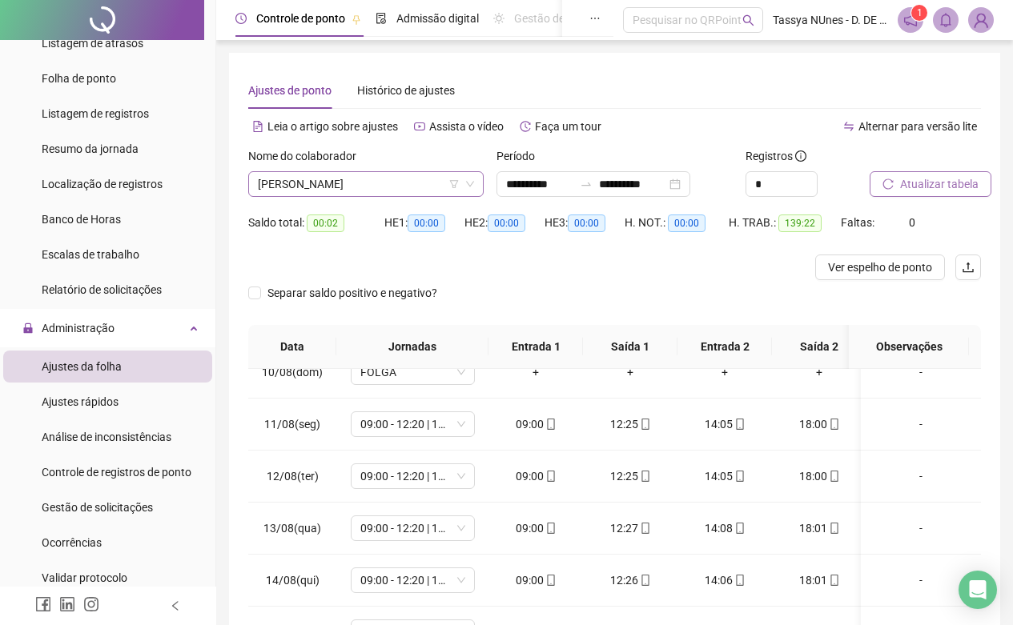
click at [473, 183] on icon "down" at bounding box center [470, 184] width 10 height 10
click at [427, 195] on span "[PERSON_NAME]" at bounding box center [366, 184] width 216 height 24
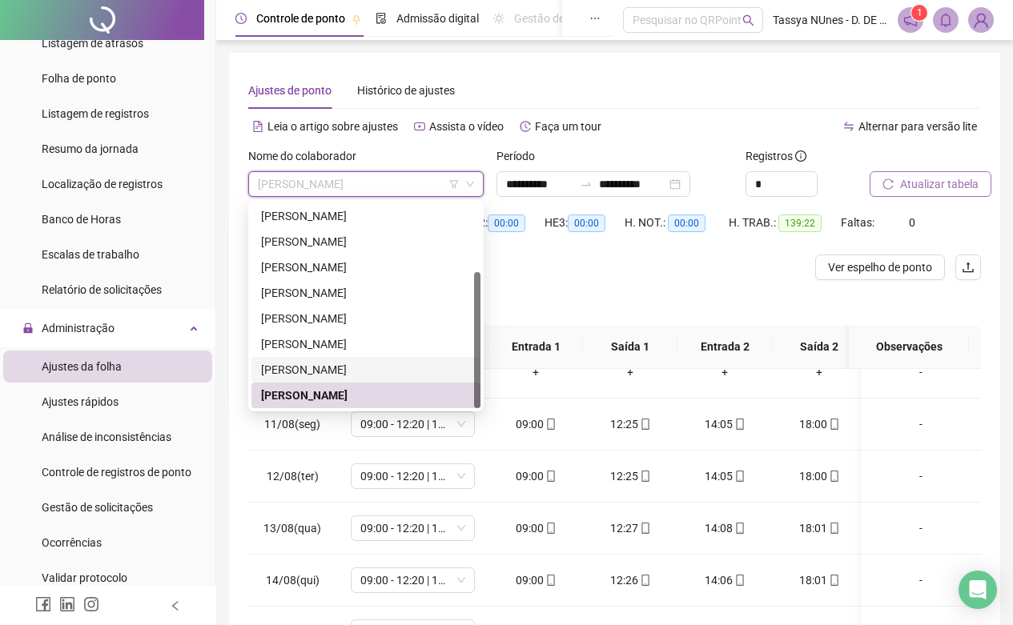
click at [386, 368] on div "[PERSON_NAME]" at bounding box center [366, 370] width 210 height 18
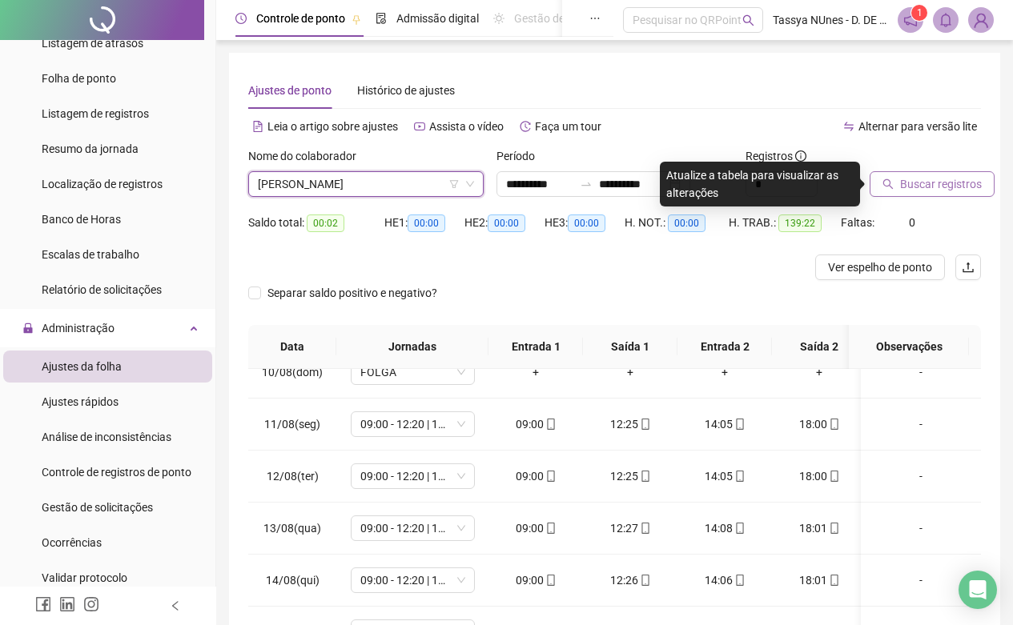
click at [926, 179] on span "Buscar registros" at bounding box center [941, 184] width 82 height 18
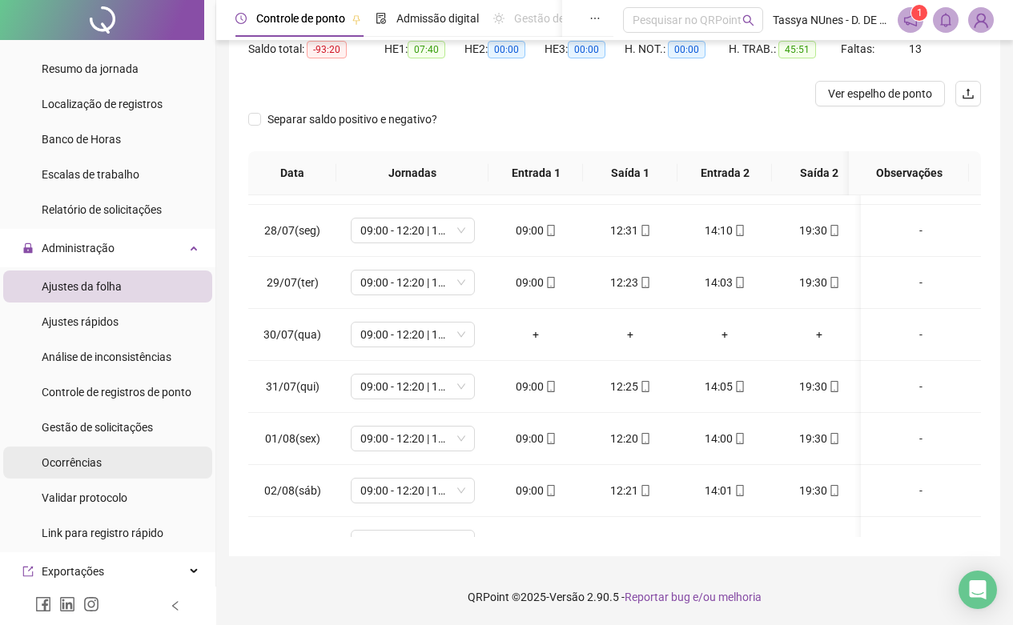
scroll to position [320, 0]
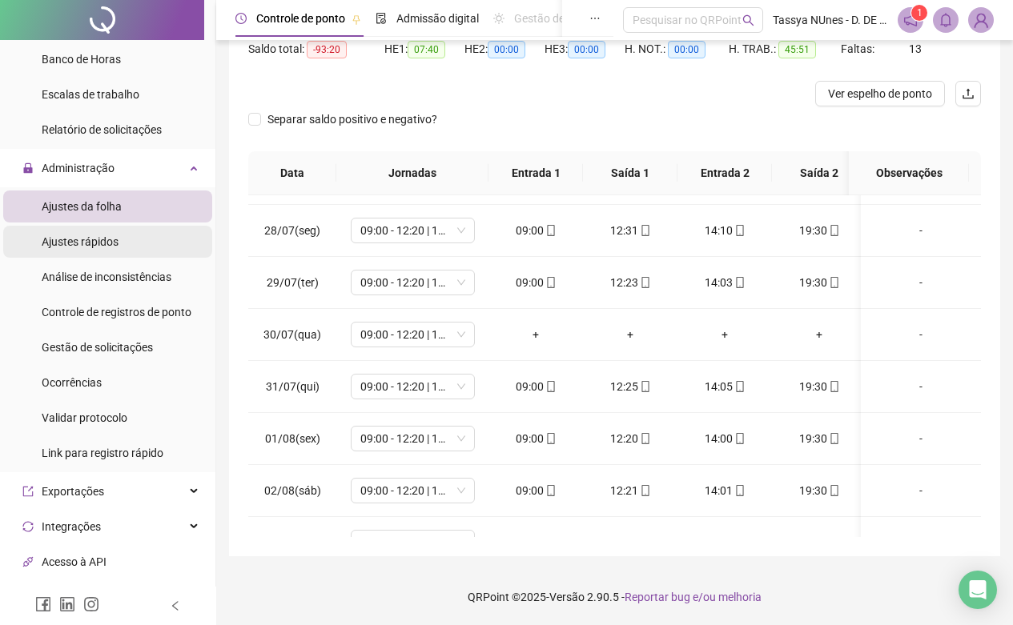
click at [101, 239] on span "Ajustes rápidos" at bounding box center [80, 241] width 77 height 13
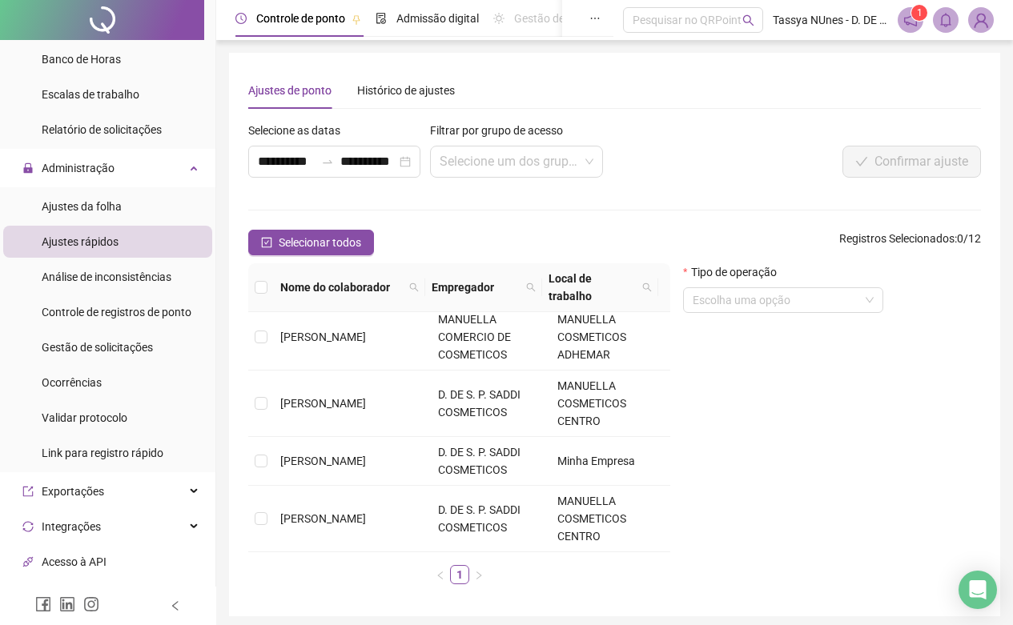
scroll to position [60, 0]
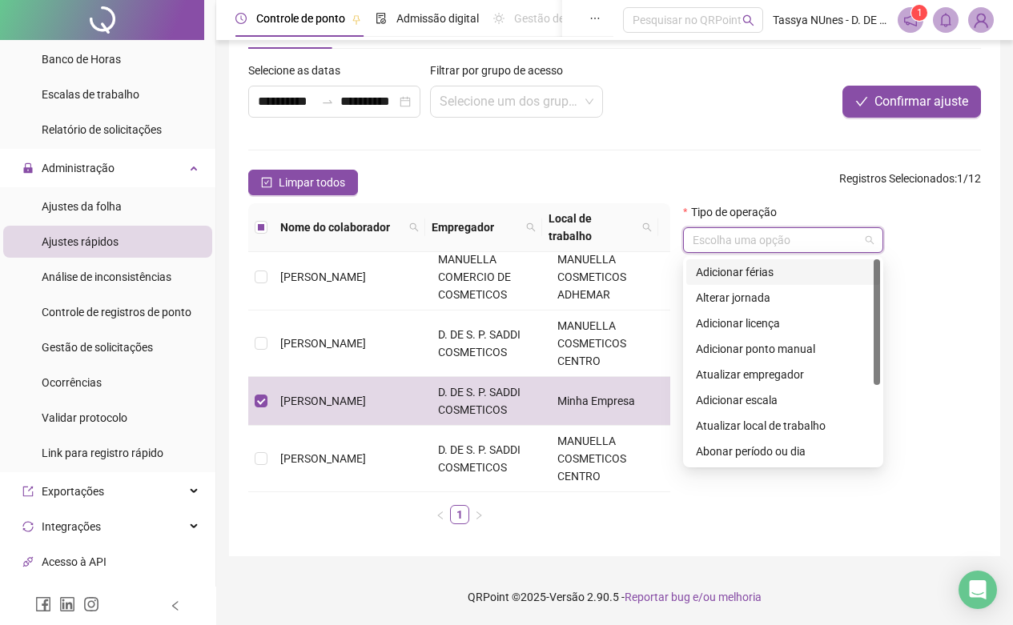
click at [844, 243] on input "search" at bounding box center [776, 240] width 167 height 24
click at [818, 272] on div "Adicionar férias" at bounding box center [783, 272] width 175 height 18
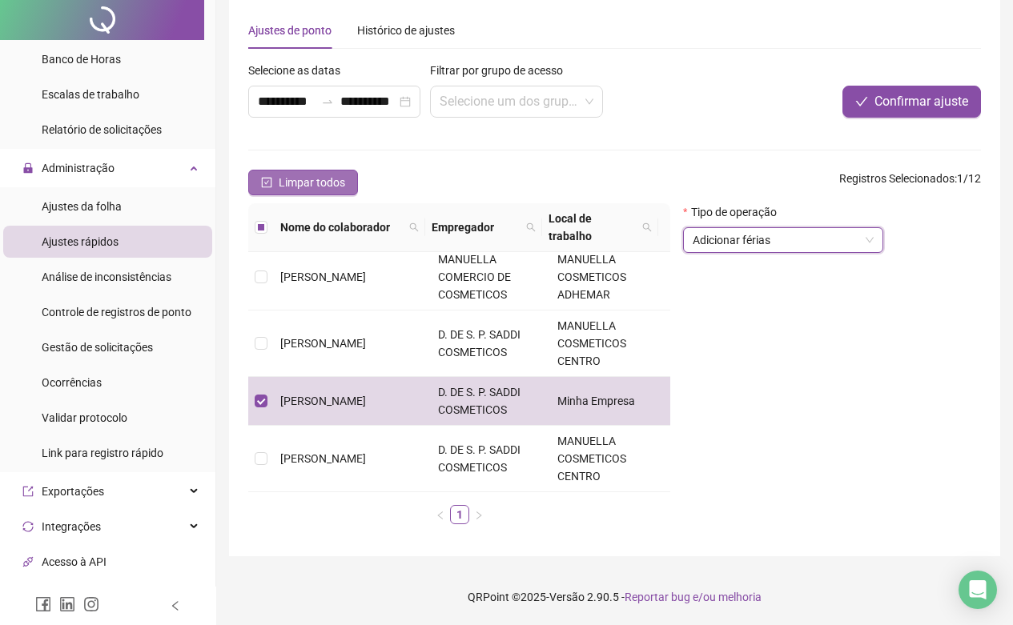
scroll to position [0, 0]
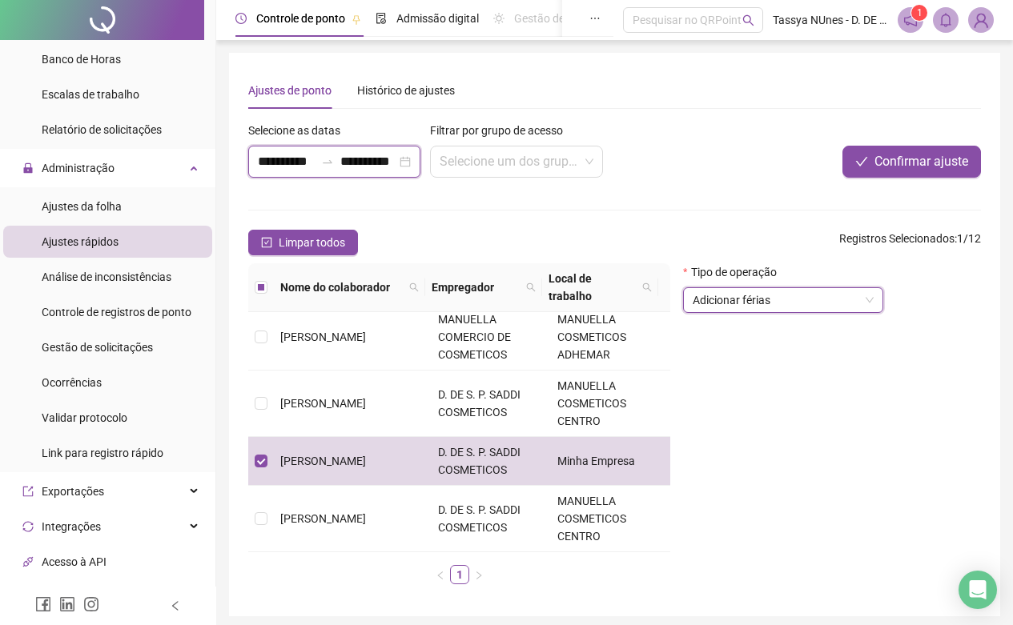
click at [296, 165] on input "**********" at bounding box center [286, 161] width 57 height 19
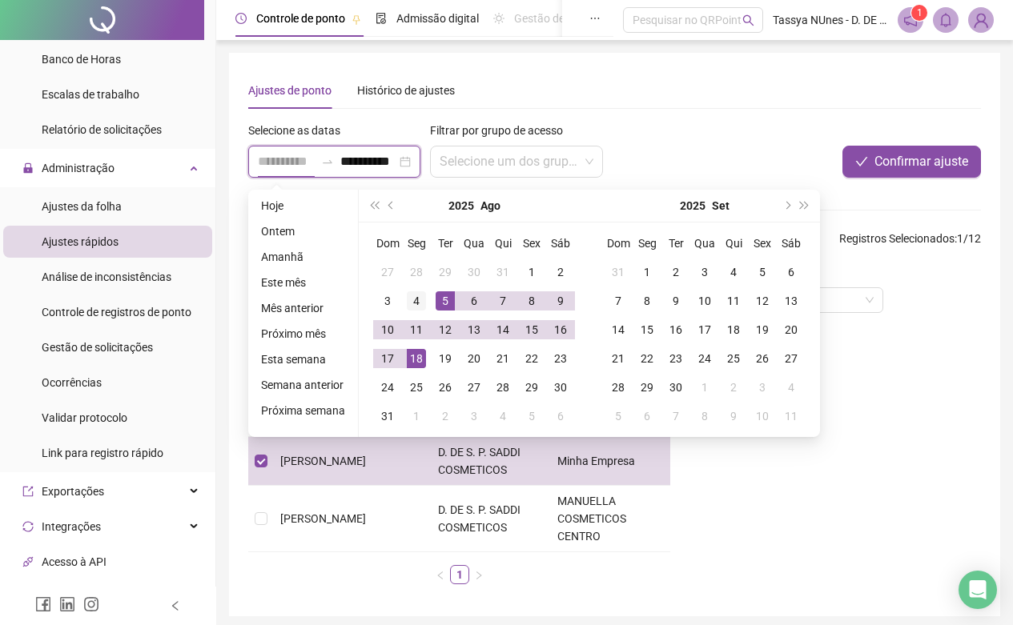
type input "**********"
click at [416, 307] on div "4" at bounding box center [416, 300] width 19 height 19
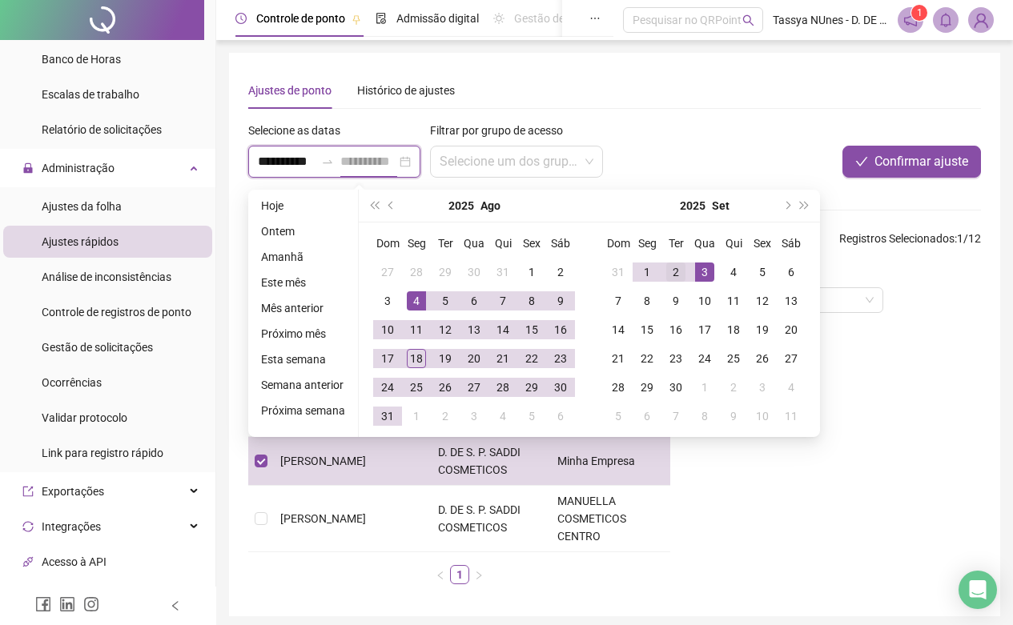
type input "**********"
click at [679, 274] on div "2" at bounding box center [675, 272] width 19 height 19
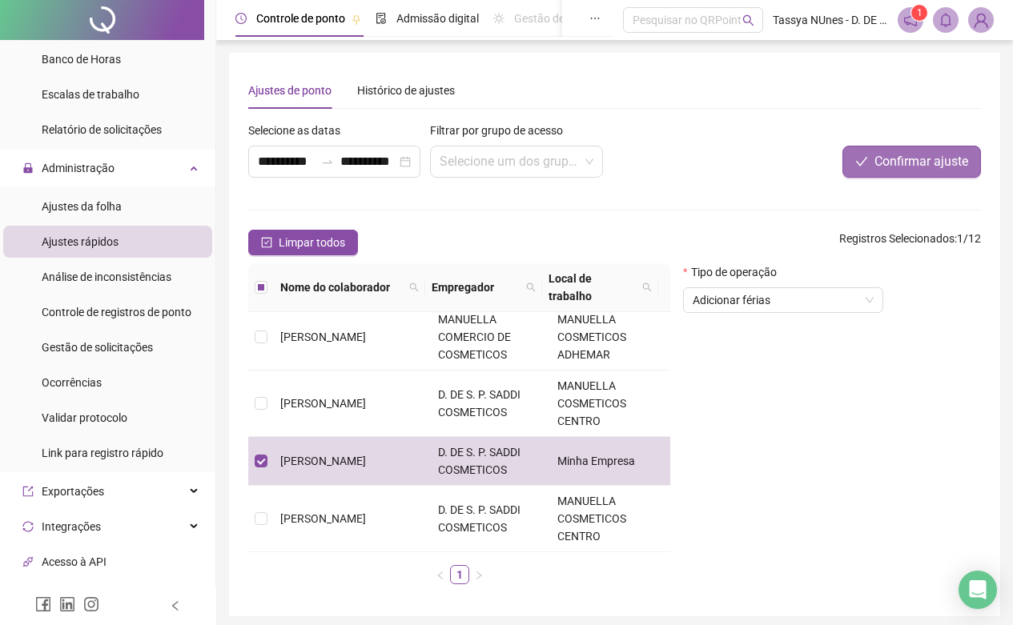
click at [932, 158] on span "Confirmar ajuste" at bounding box center [921, 161] width 94 height 19
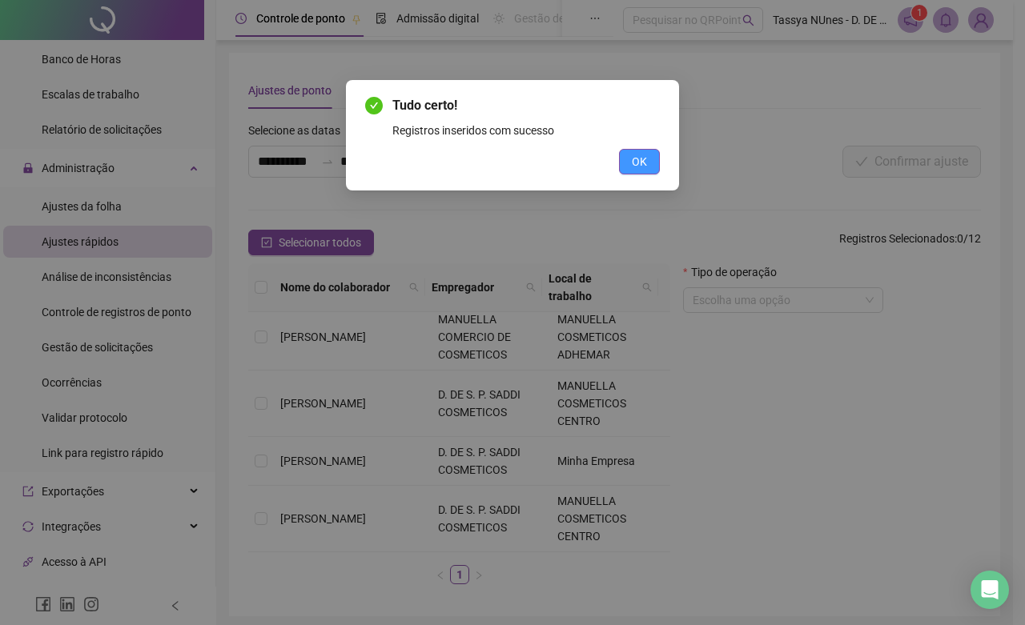
click at [629, 159] on button "OK" at bounding box center [639, 162] width 41 height 26
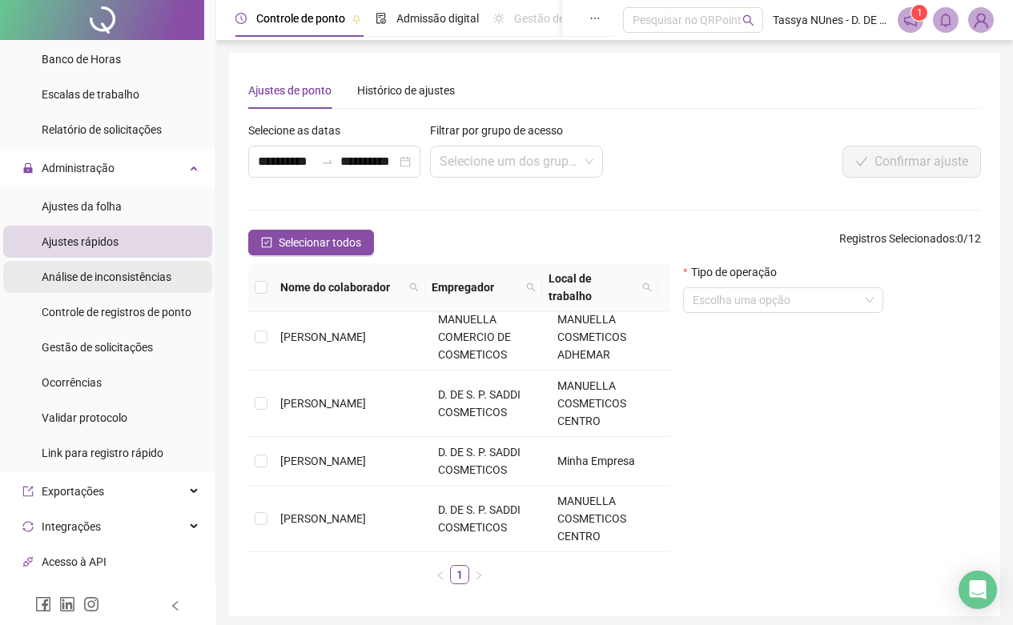
scroll to position [452, 0]
